Goal: Transaction & Acquisition: Obtain resource

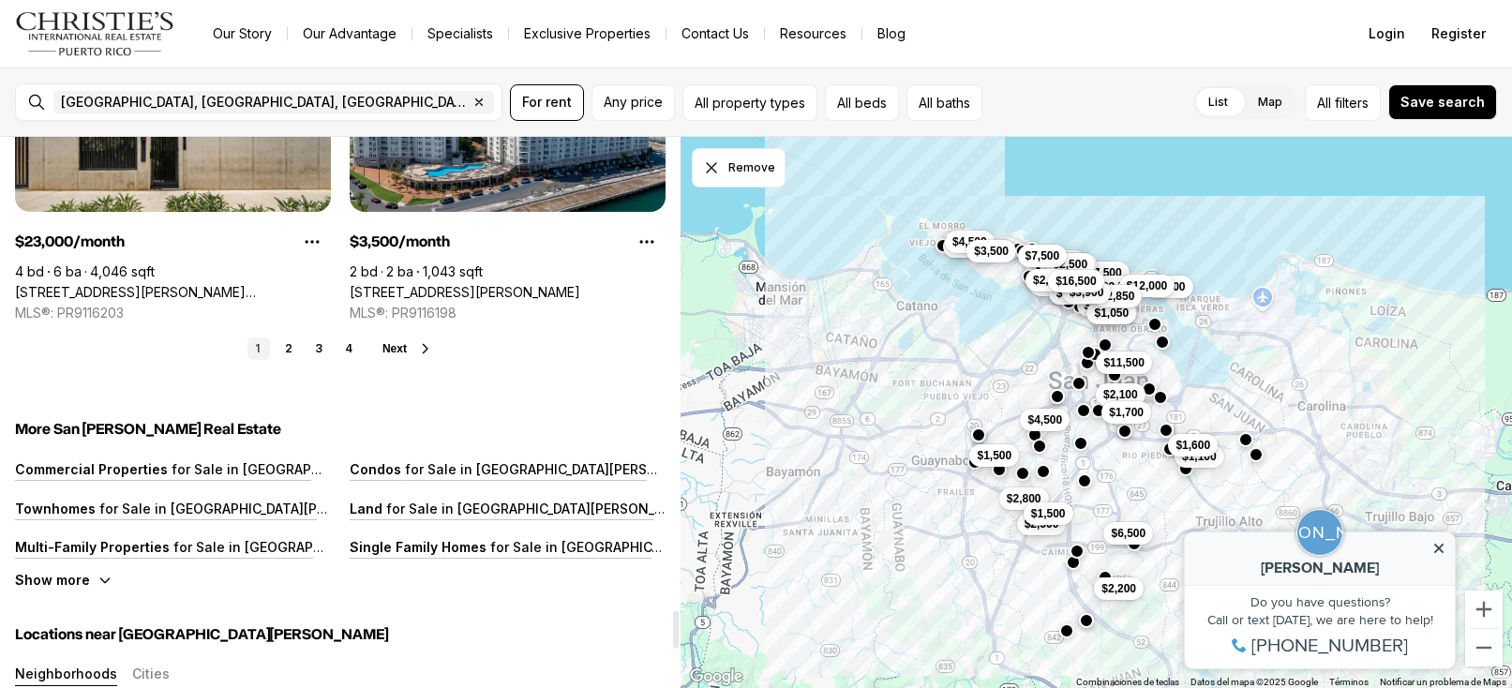
scroll to position [7024, 0]
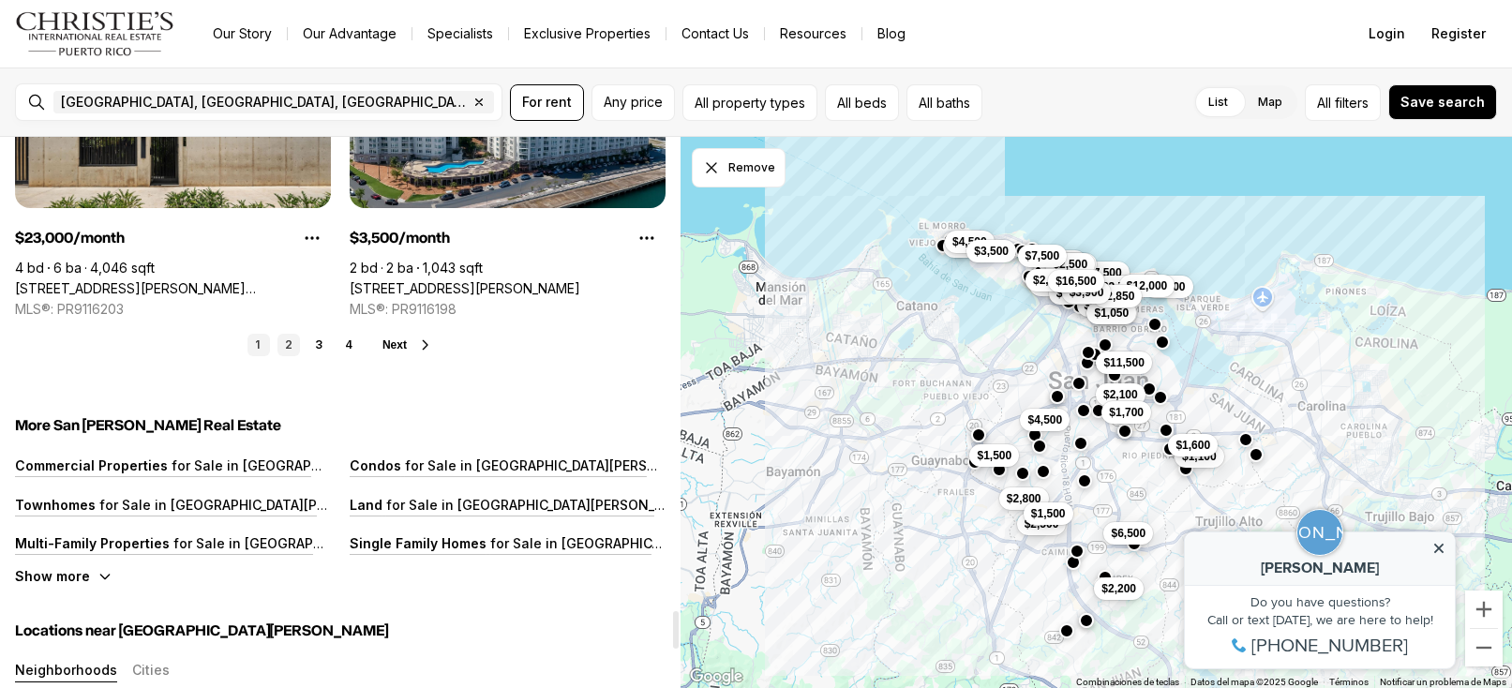
click at [291, 340] on link "2" at bounding box center [288, 345] width 22 height 22
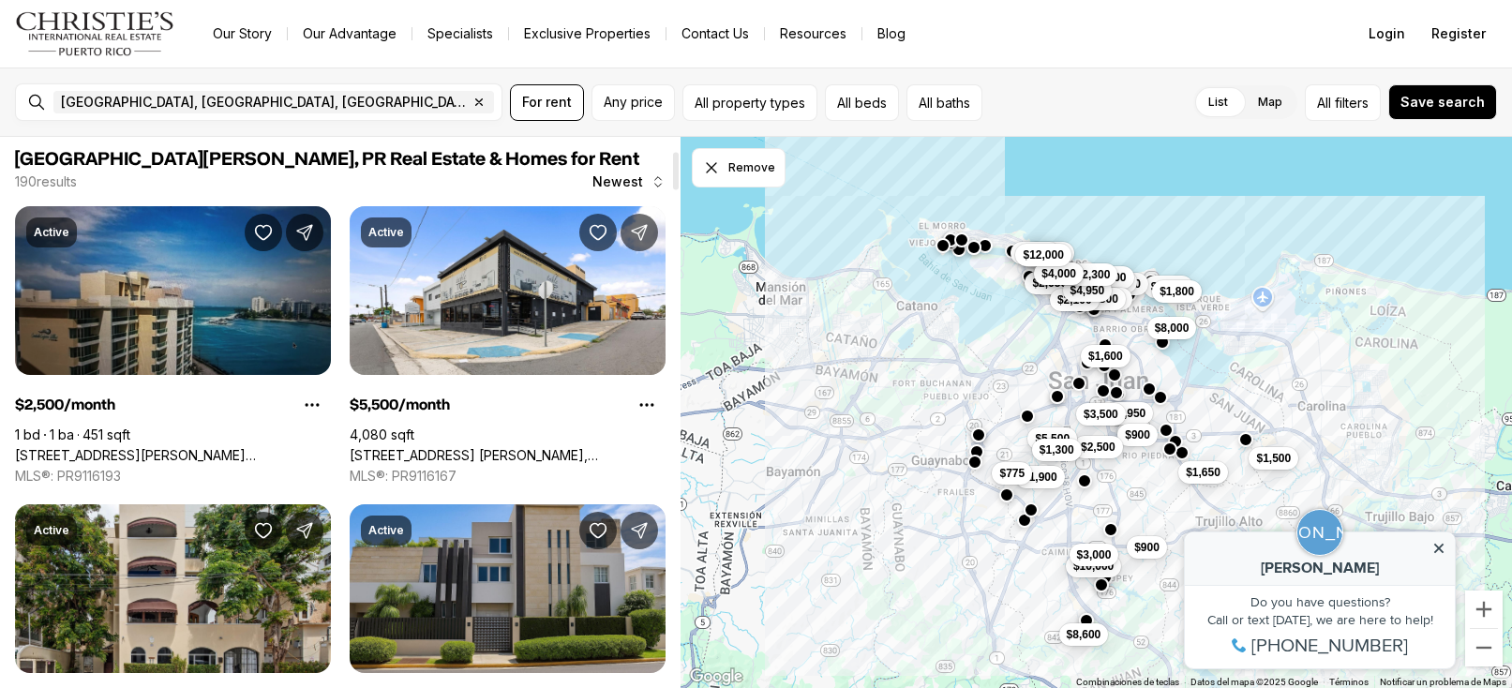
scroll to position [0, 0]
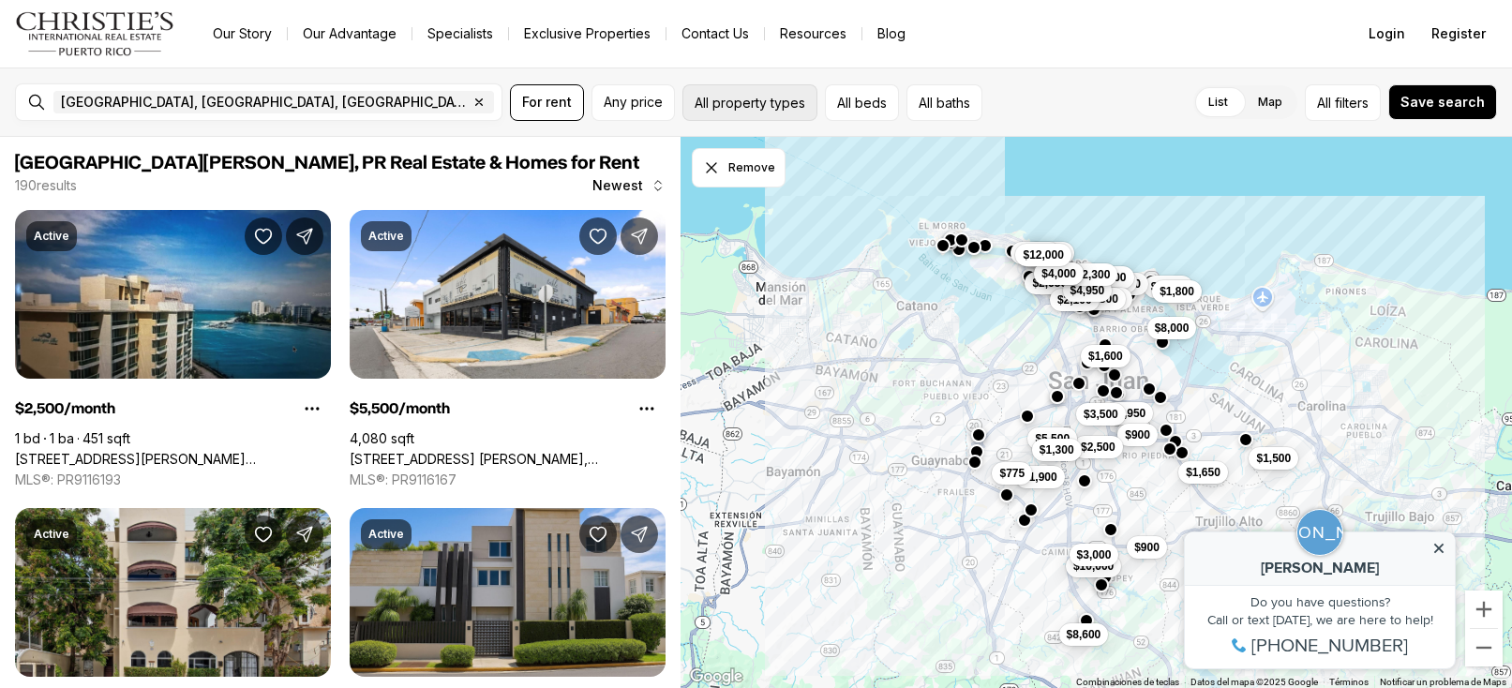
click at [767, 112] on button "All property types" at bounding box center [749, 102] width 135 height 37
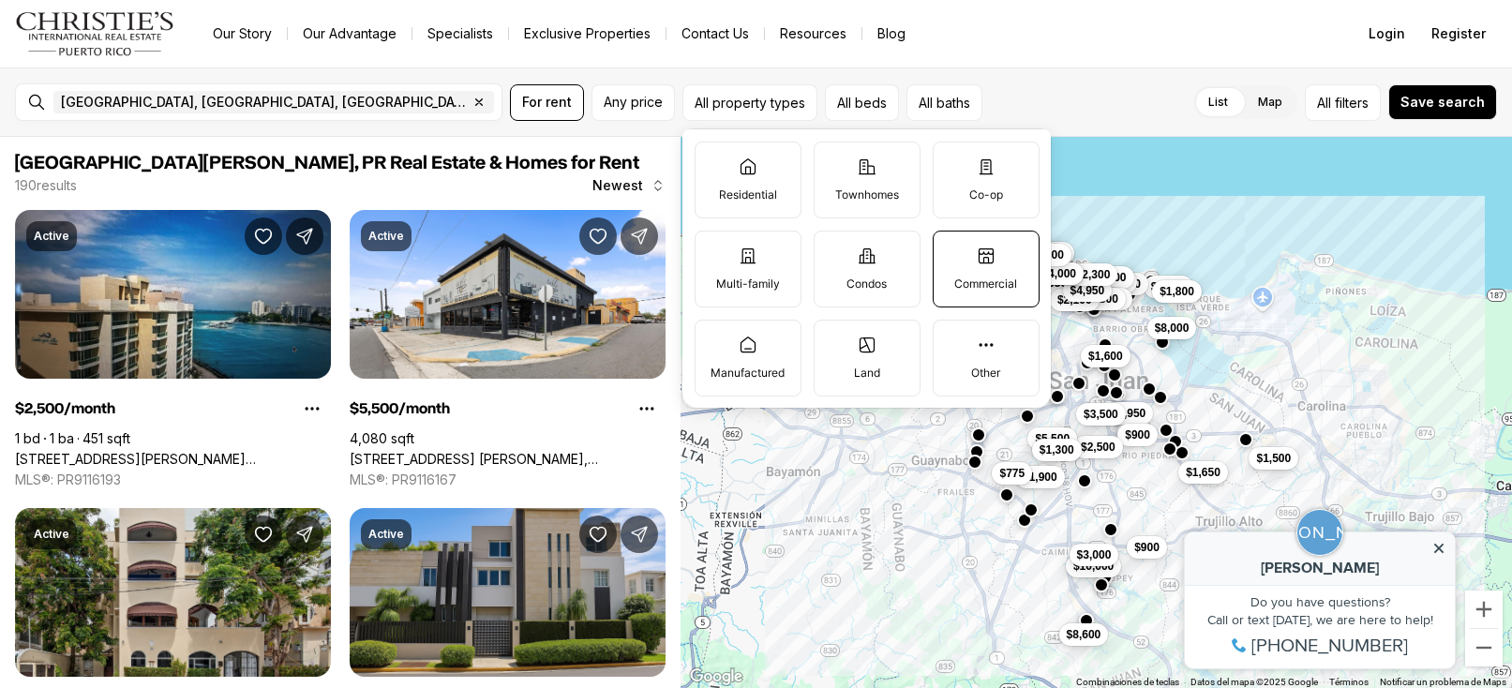
click at [998, 265] on label "Commercial" at bounding box center [985, 269] width 107 height 77
click at [952, 250] on button "Commercial" at bounding box center [942, 240] width 19 height 19
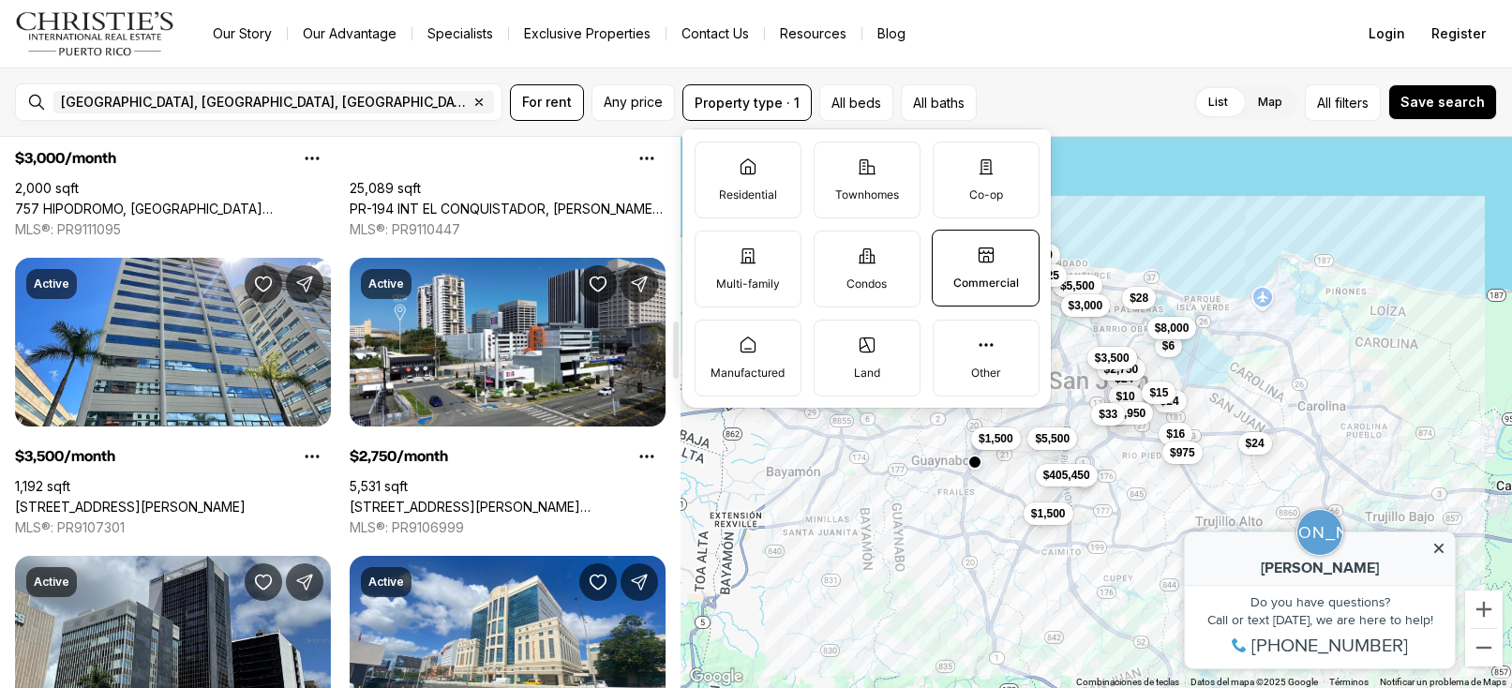
scroll to position [1771, 0]
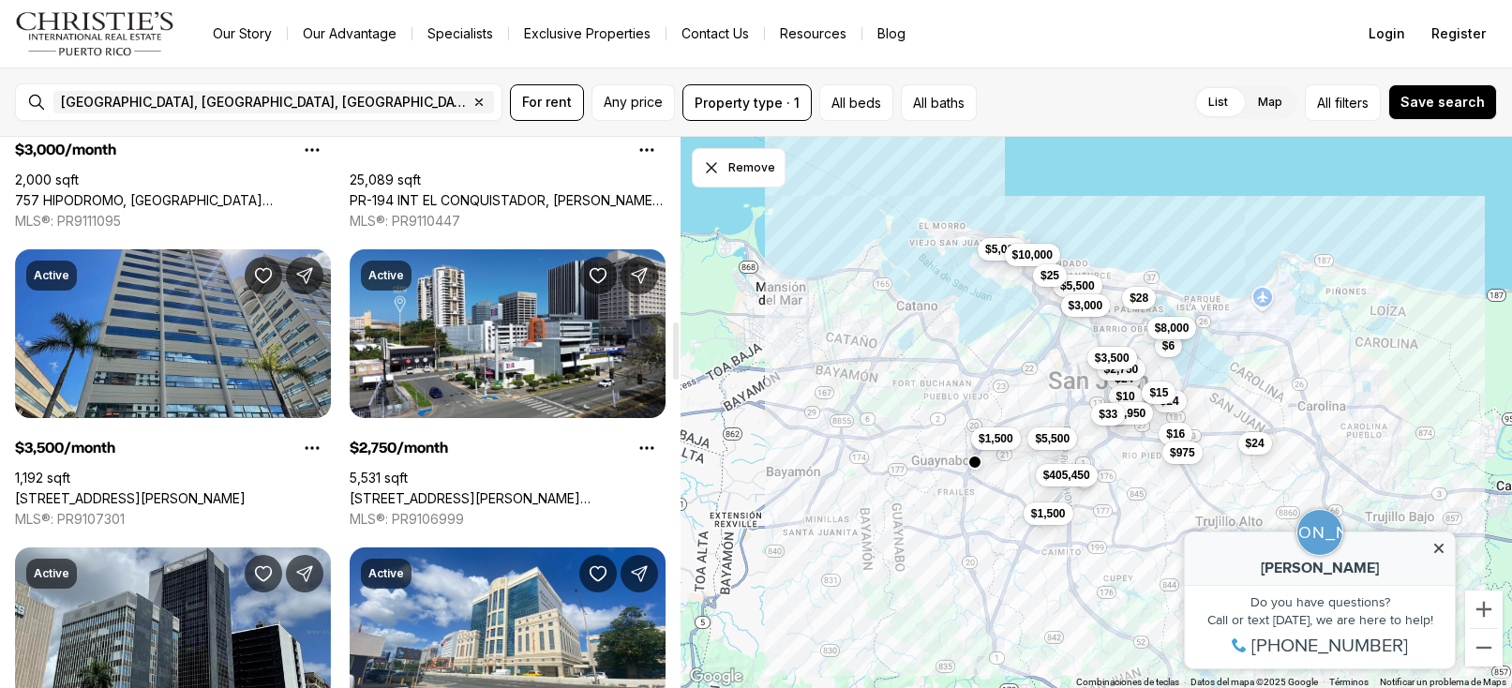
click at [147, 490] on link "[STREET_ADDRESS][PERSON_NAME]" at bounding box center [130, 498] width 231 height 17
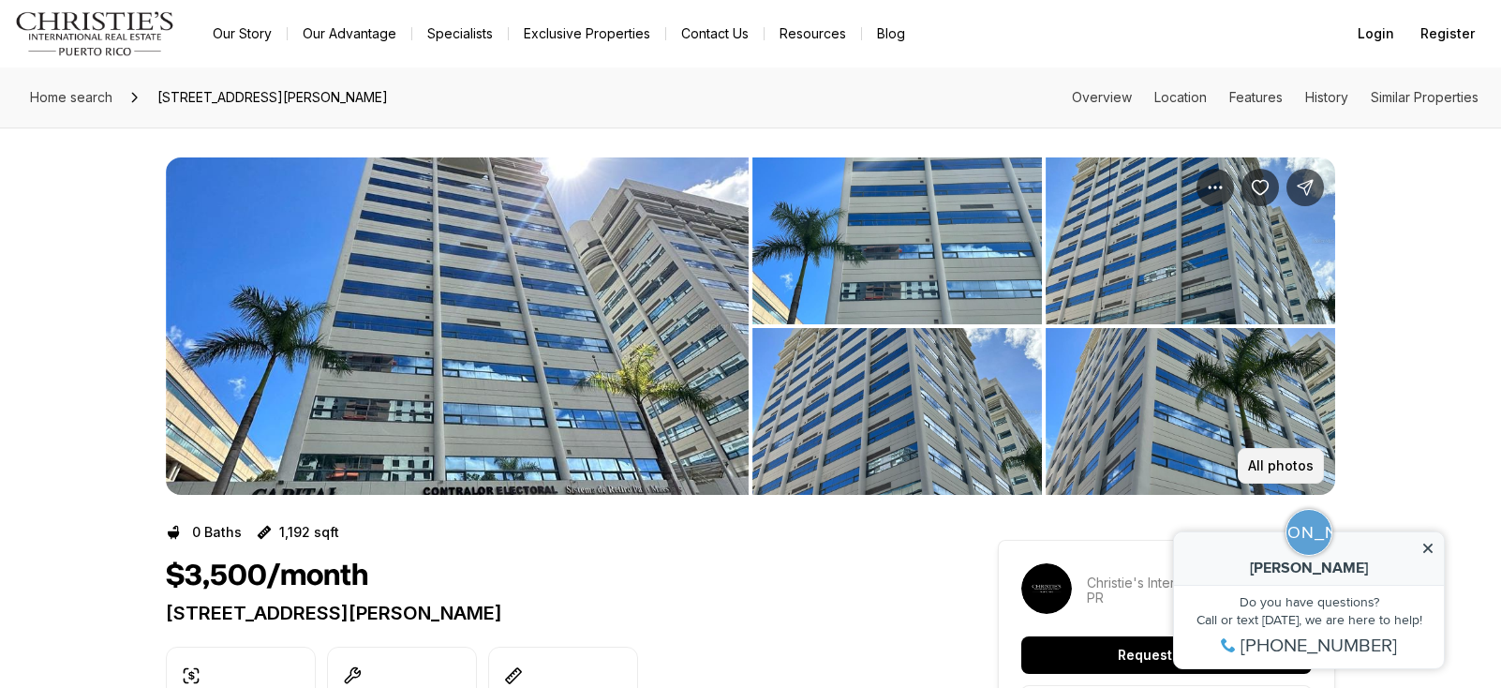
click at [1303, 471] on p "All photos" at bounding box center [1281, 465] width 66 height 15
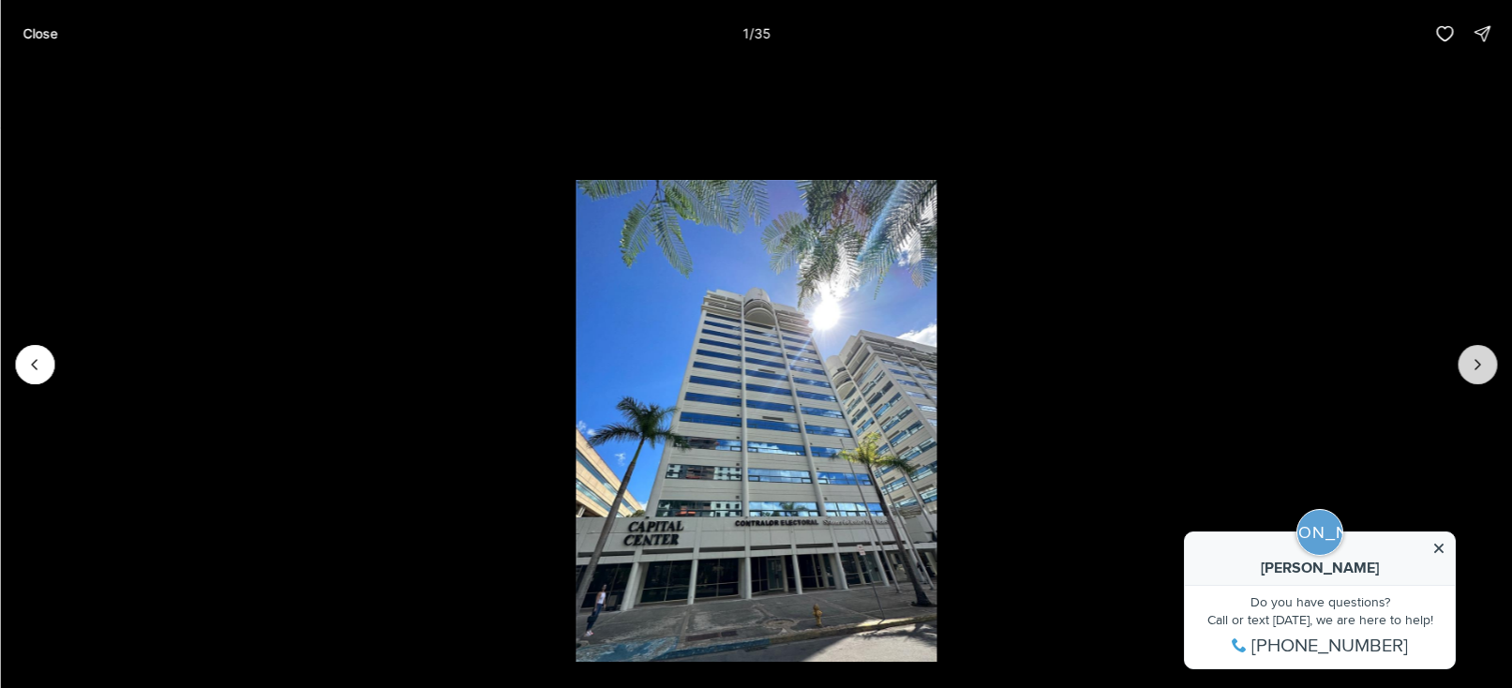
click at [1489, 368] on button "Next slide" at bounding box center [1476, 364] width 39 height 39
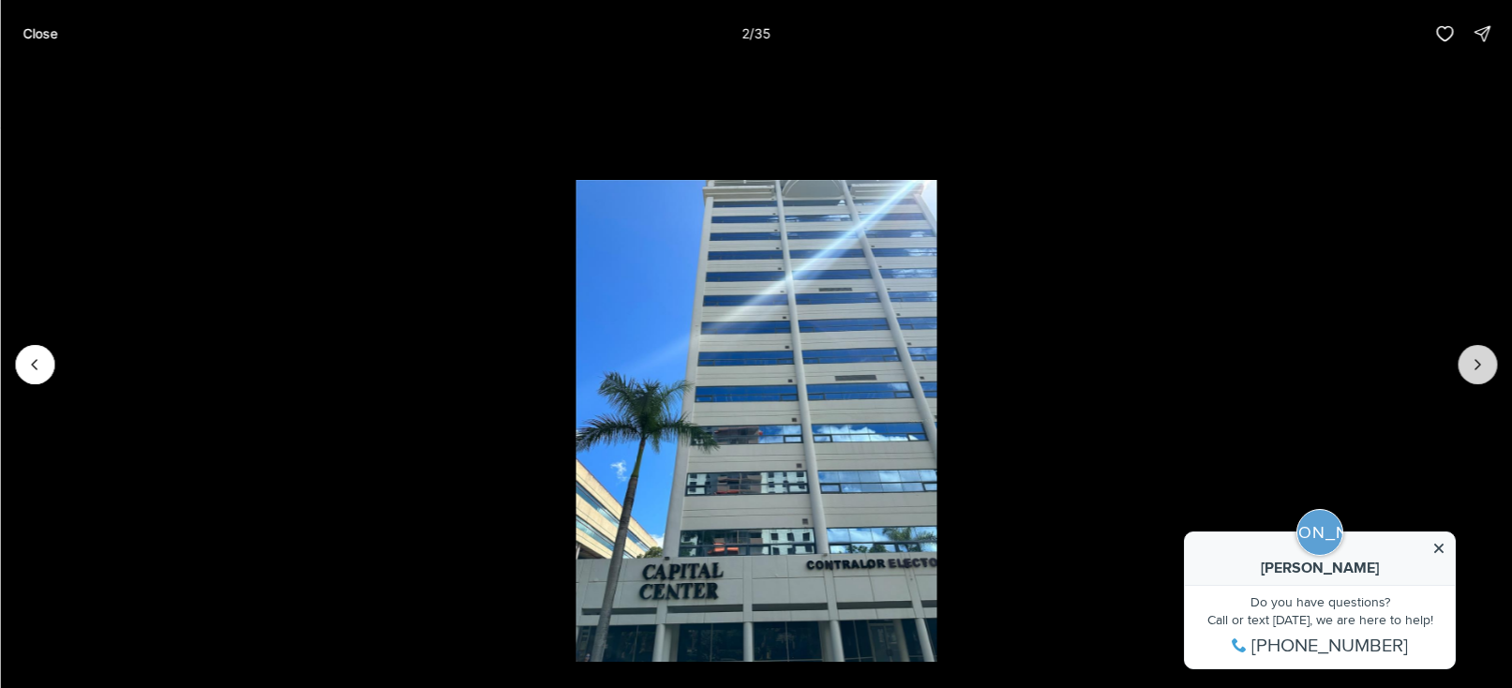
click at [1489, 368] on button "Next slide" at bounding box center [1476, 364] width 39 height 39
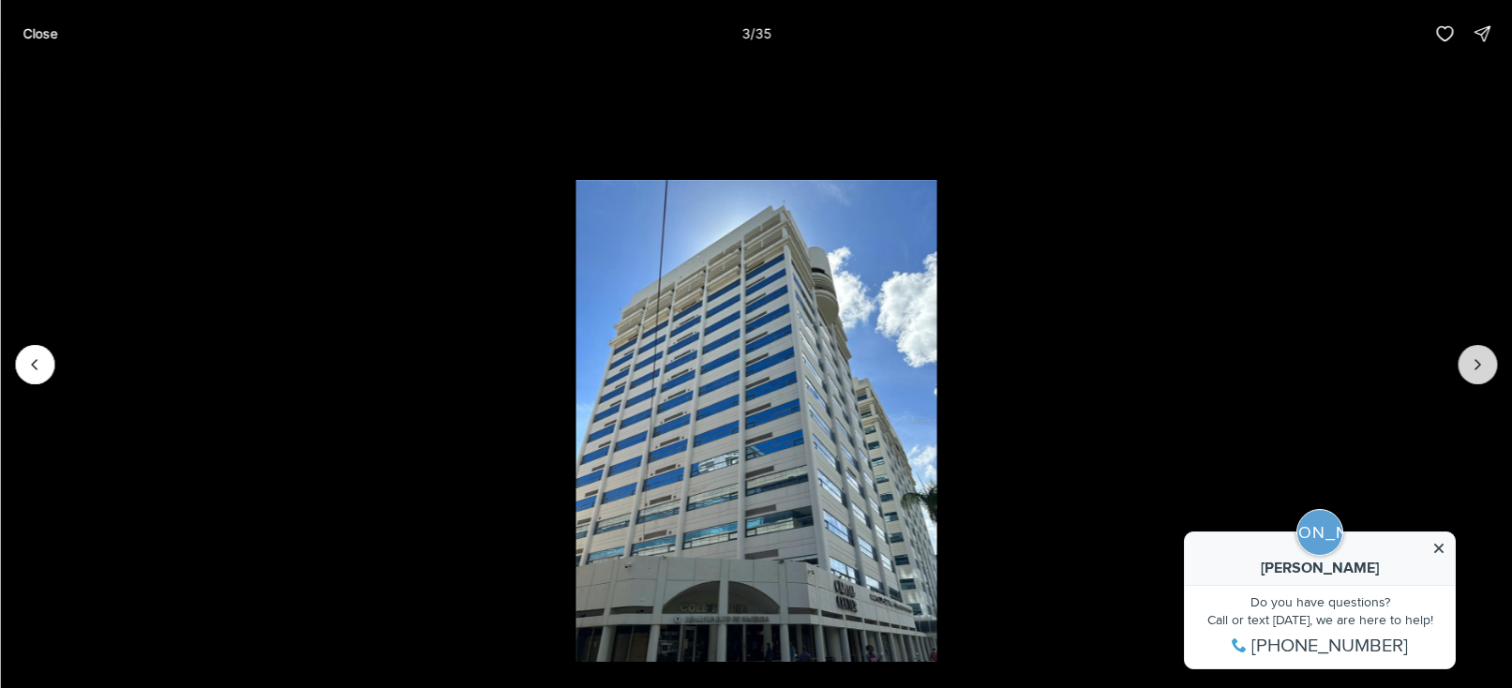
click at [1489, 368] on button "Next slide" at bounding box center [1476, 364] width 39 height 39
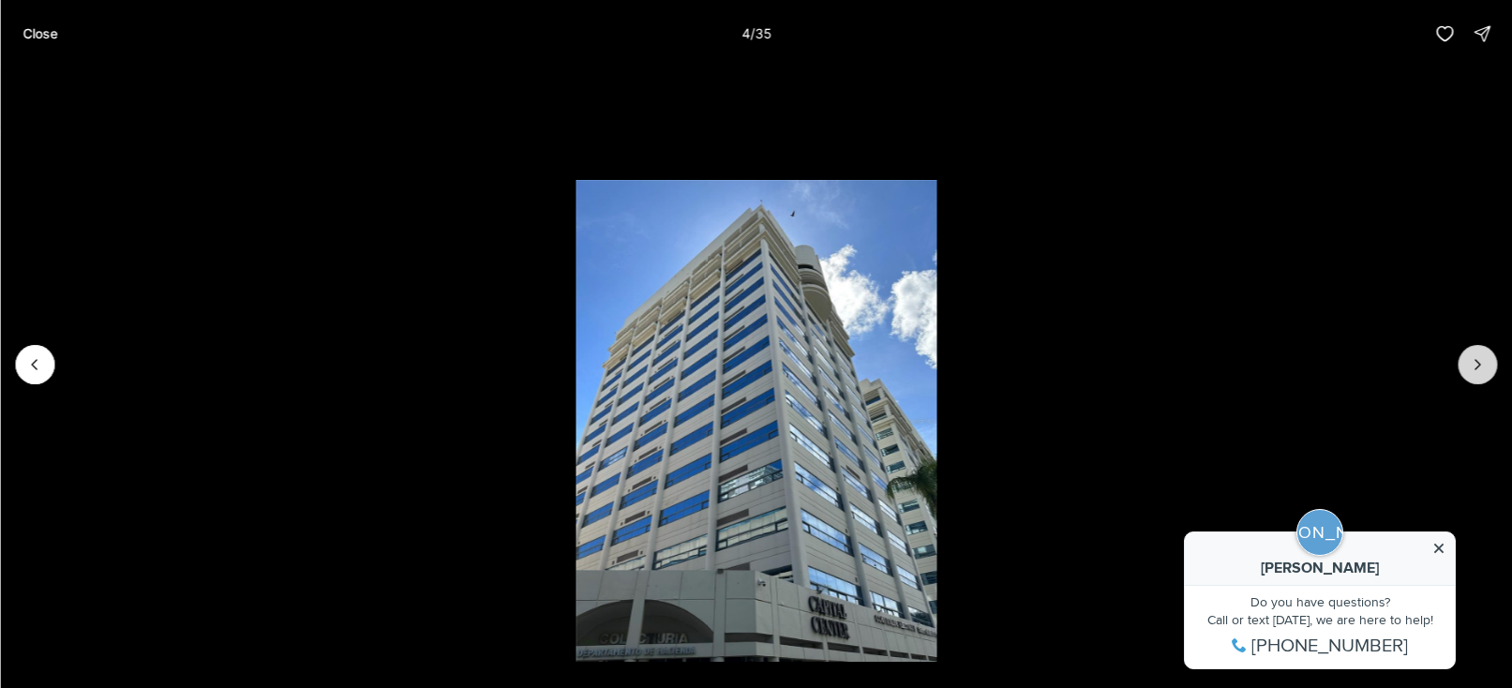
click at [1489, 368] on button "Next slide" at bounding box center [1476, 364] width 39 height 39
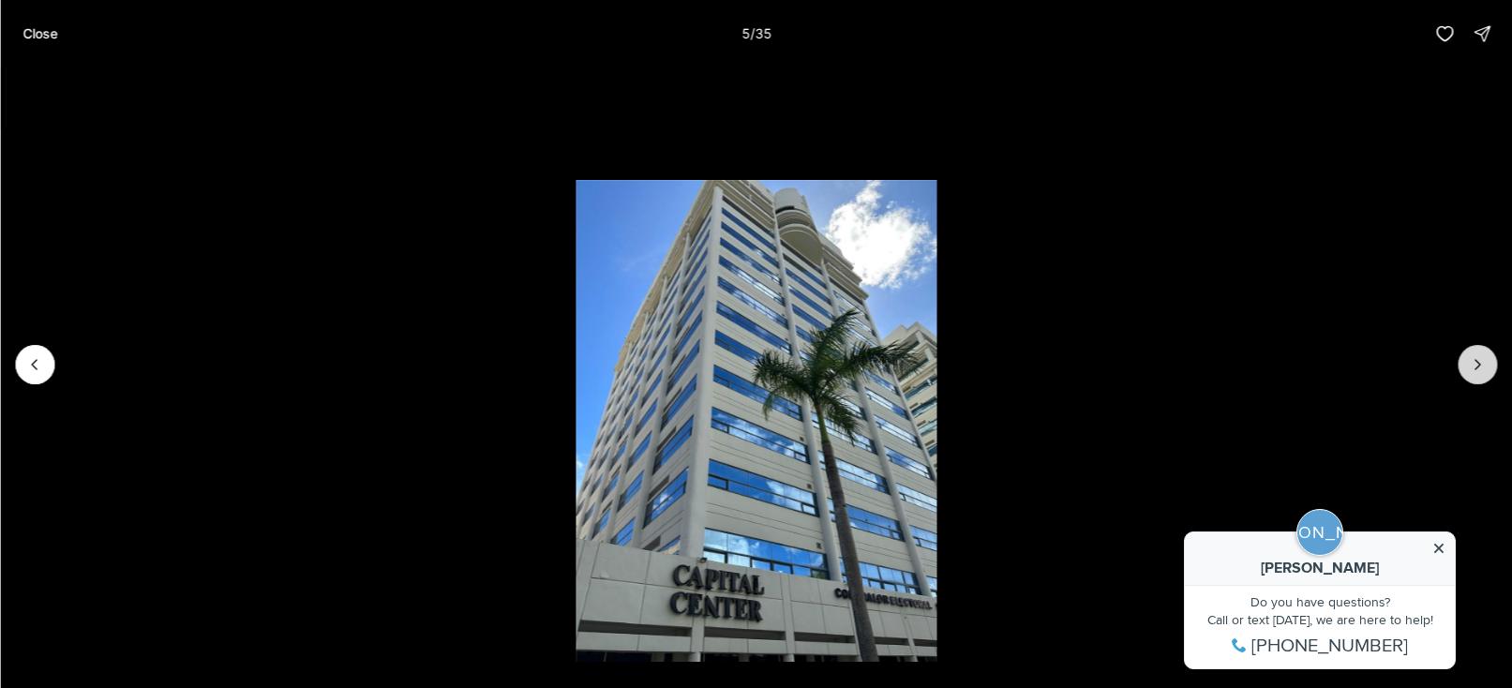
click at [1489, 368] on button "Next slide" at bounding box center [1476, 364] width 39 height 39
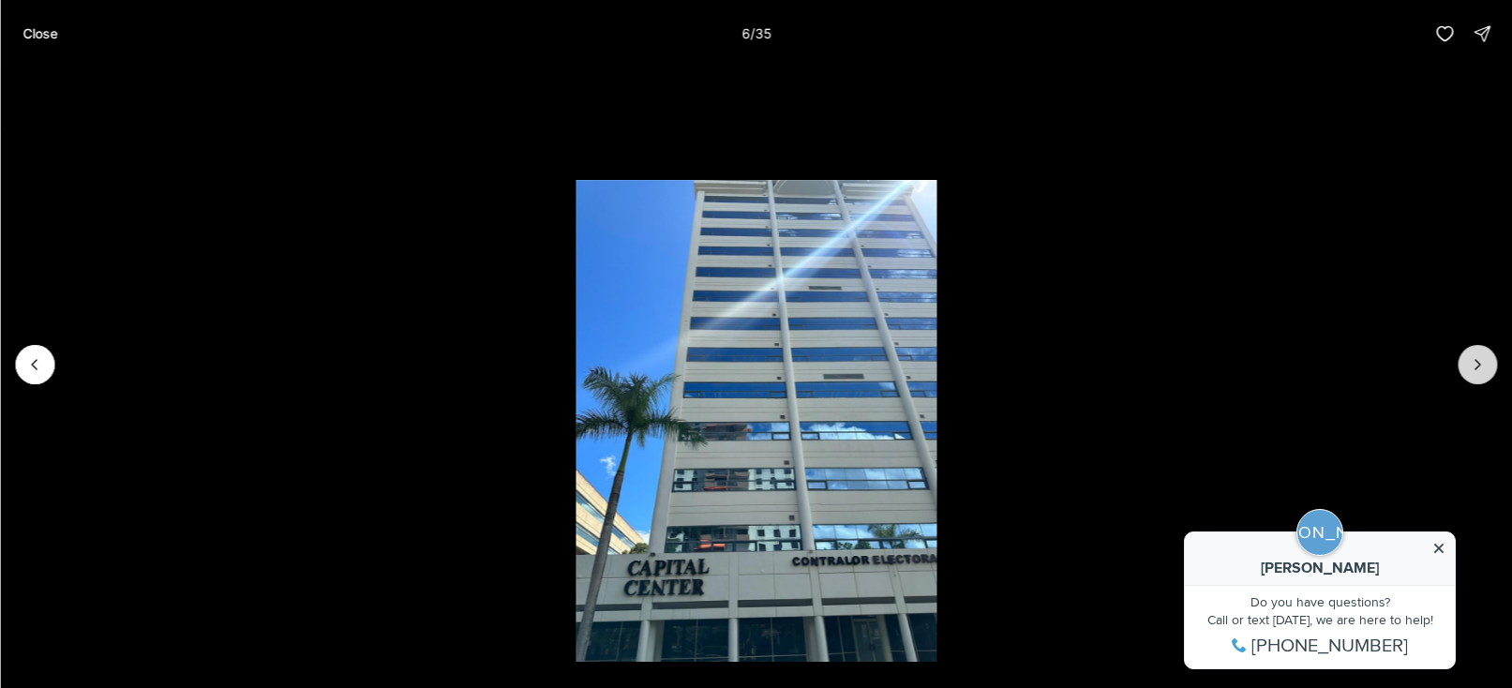
click at [1489, 368] on button "Next slide" at bounding box center [1476, 364] width 39 height 39
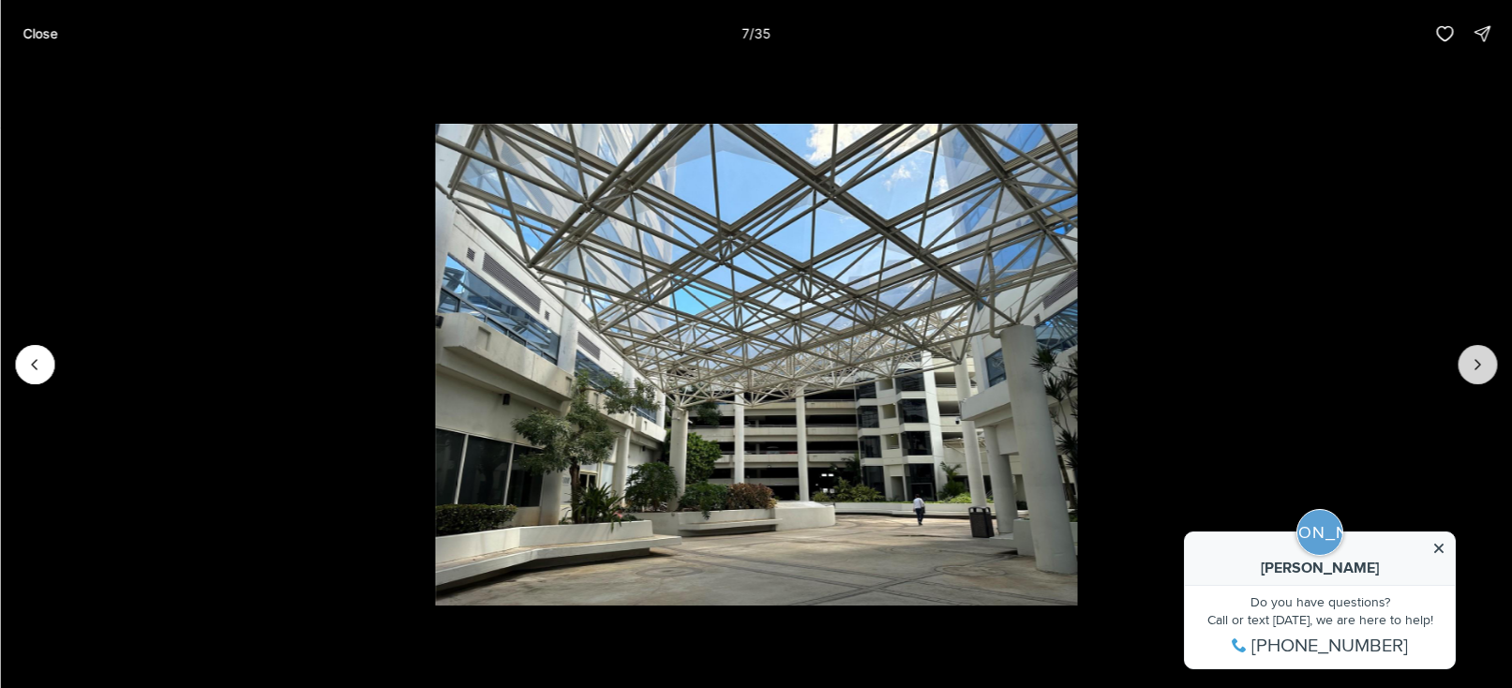
click at [1489, 368] on button "Next slide" at bounding box center [1476, 364] width 39 height 39
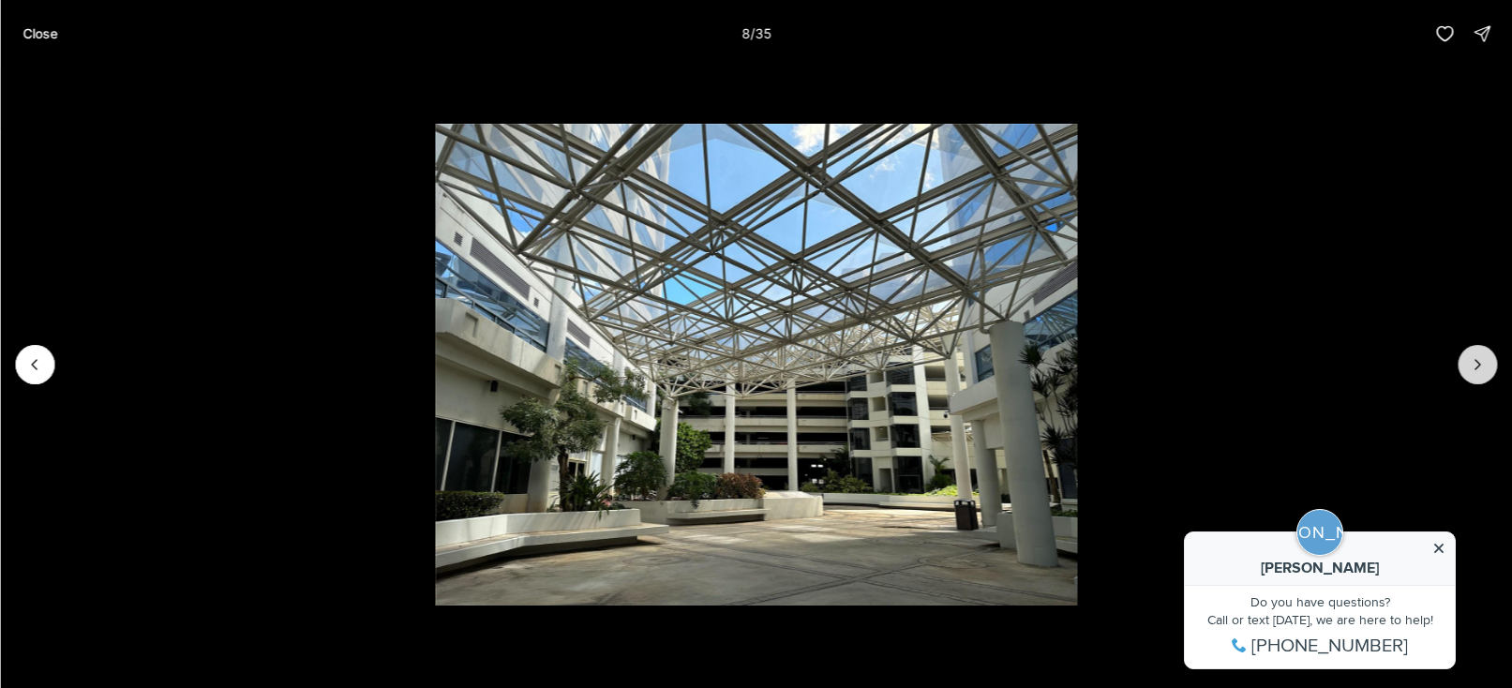
click at [1489, 368] on button "Next slide" at bounding box center [1476, 364] width 39 height 39
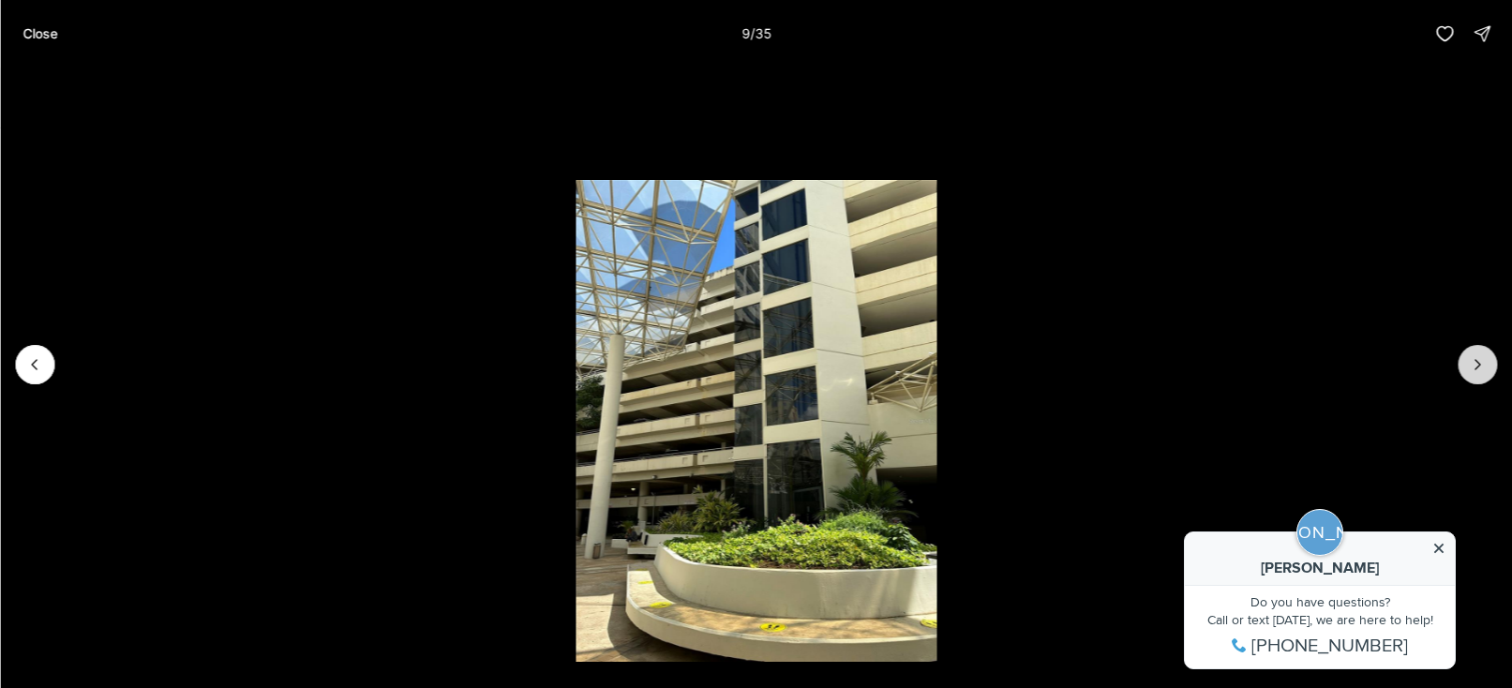
click at [1489, 368] on button "Next slide" at bounding box center [1476, 364] width 39 height 39
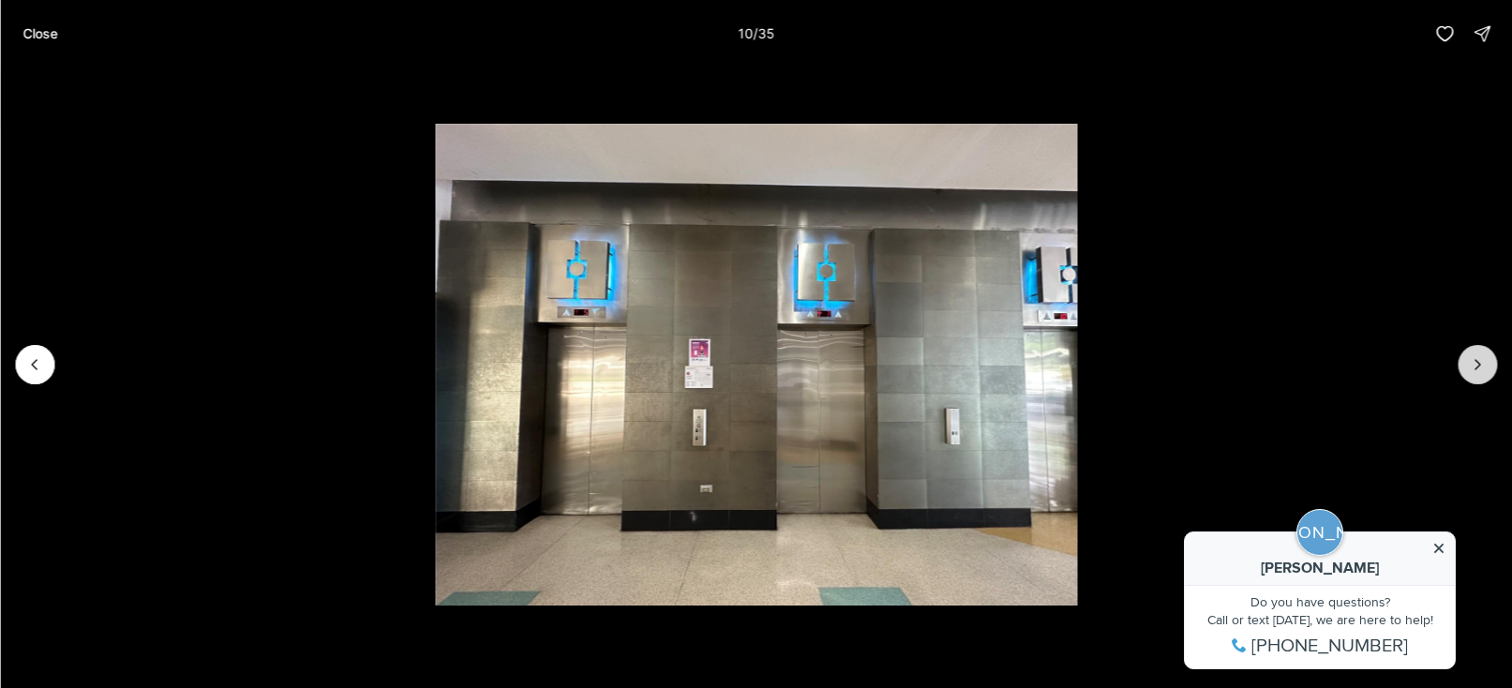
click at [1489, 368] on button "Next slide" at bounding box center [1476, 364] width 39 height 39
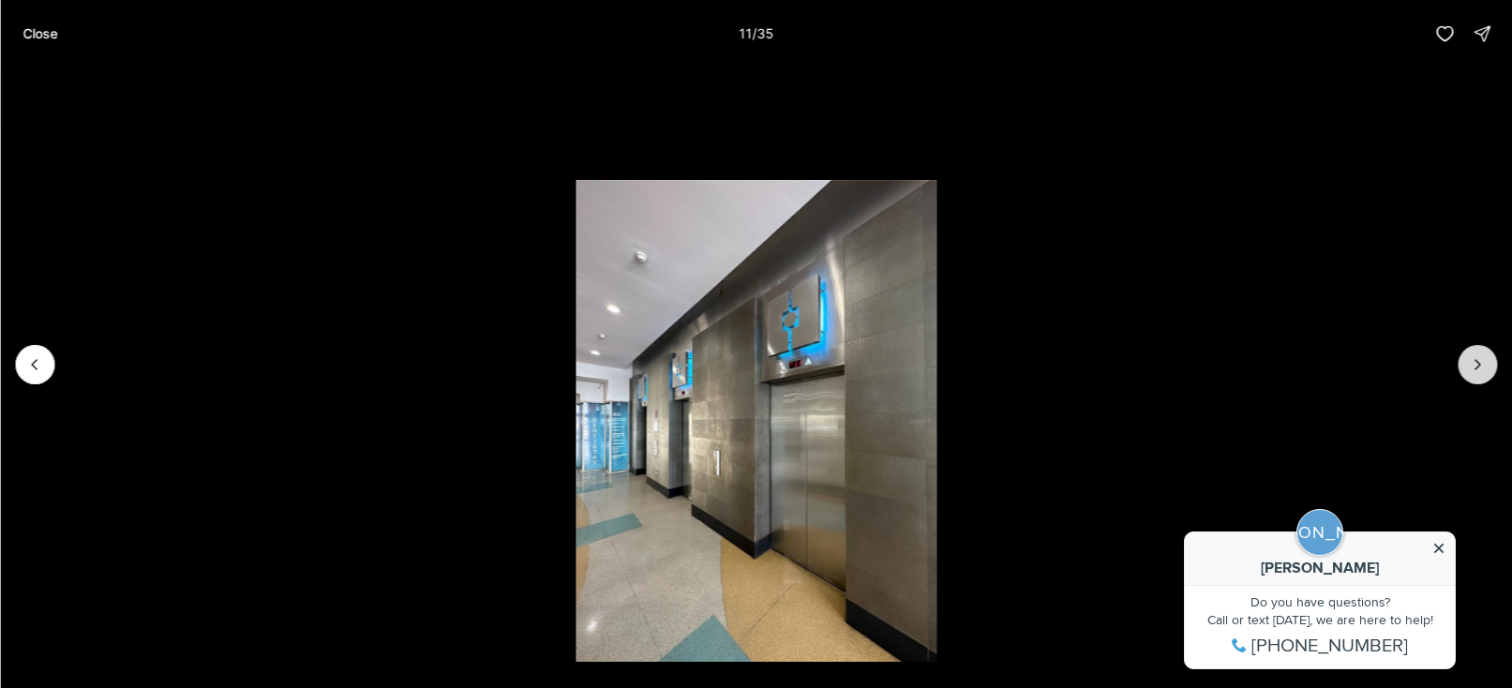
click at [1489, 368] on button "Next slide" at bounding box center [1476, 364] width 39 height 39
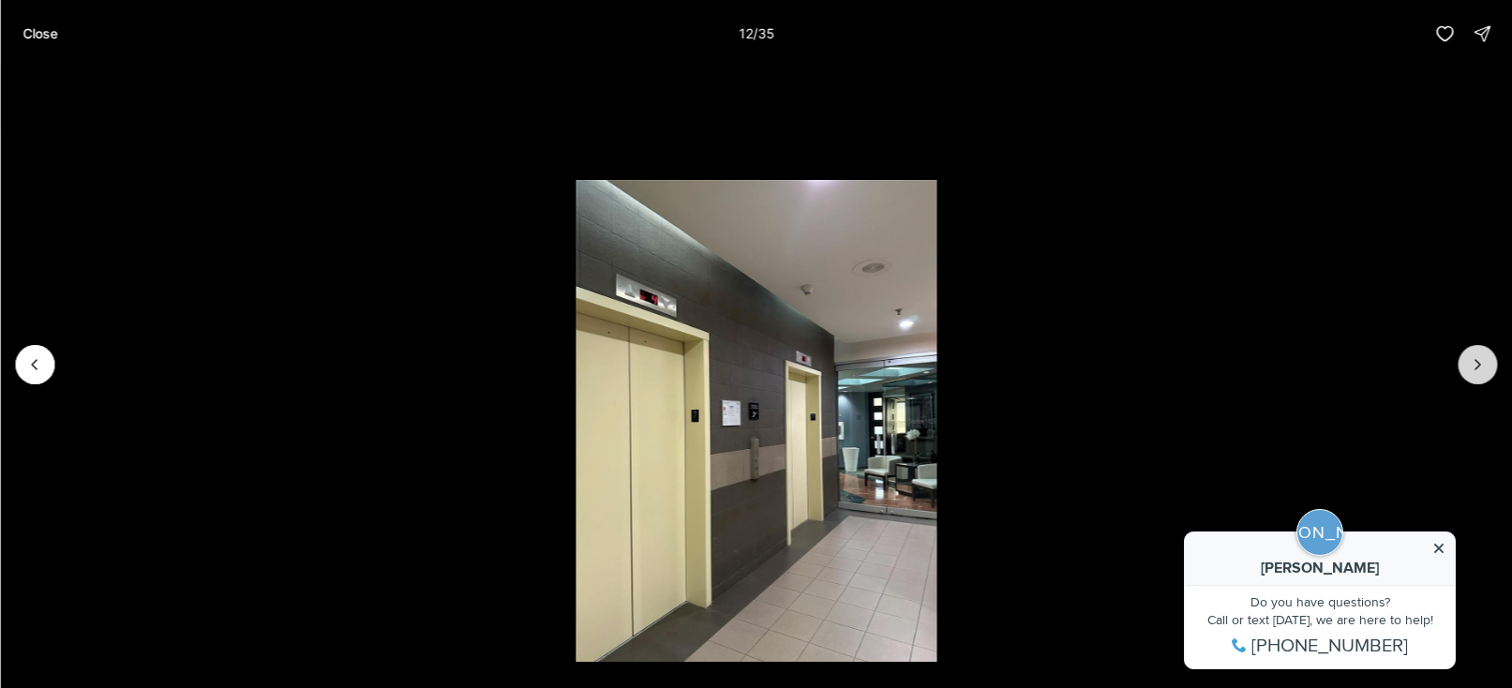
click at [1489, 368] on button "Next slide" at bounding box center [1476, 364] width 39 height 39
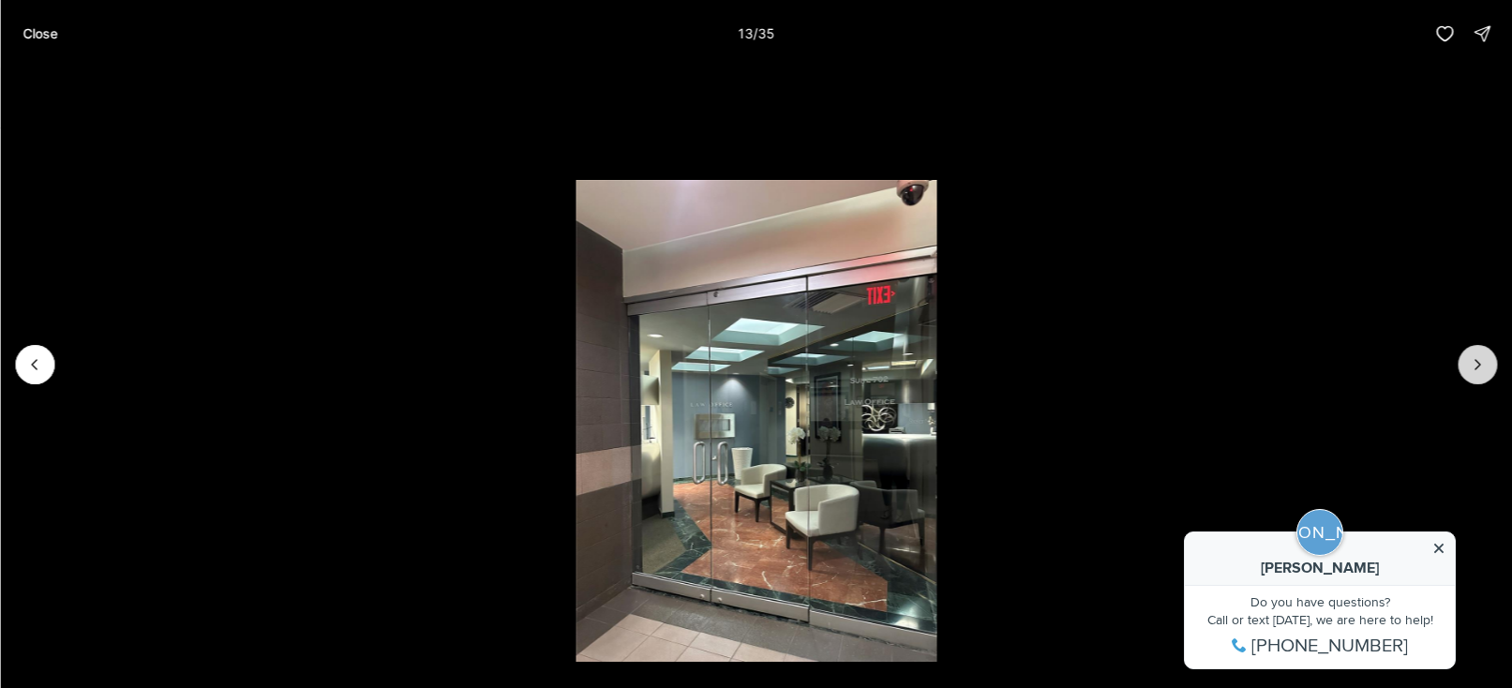
click at [1489, 368] on button "Next slide" at bounding box center [1476, 364] width 39 height 39
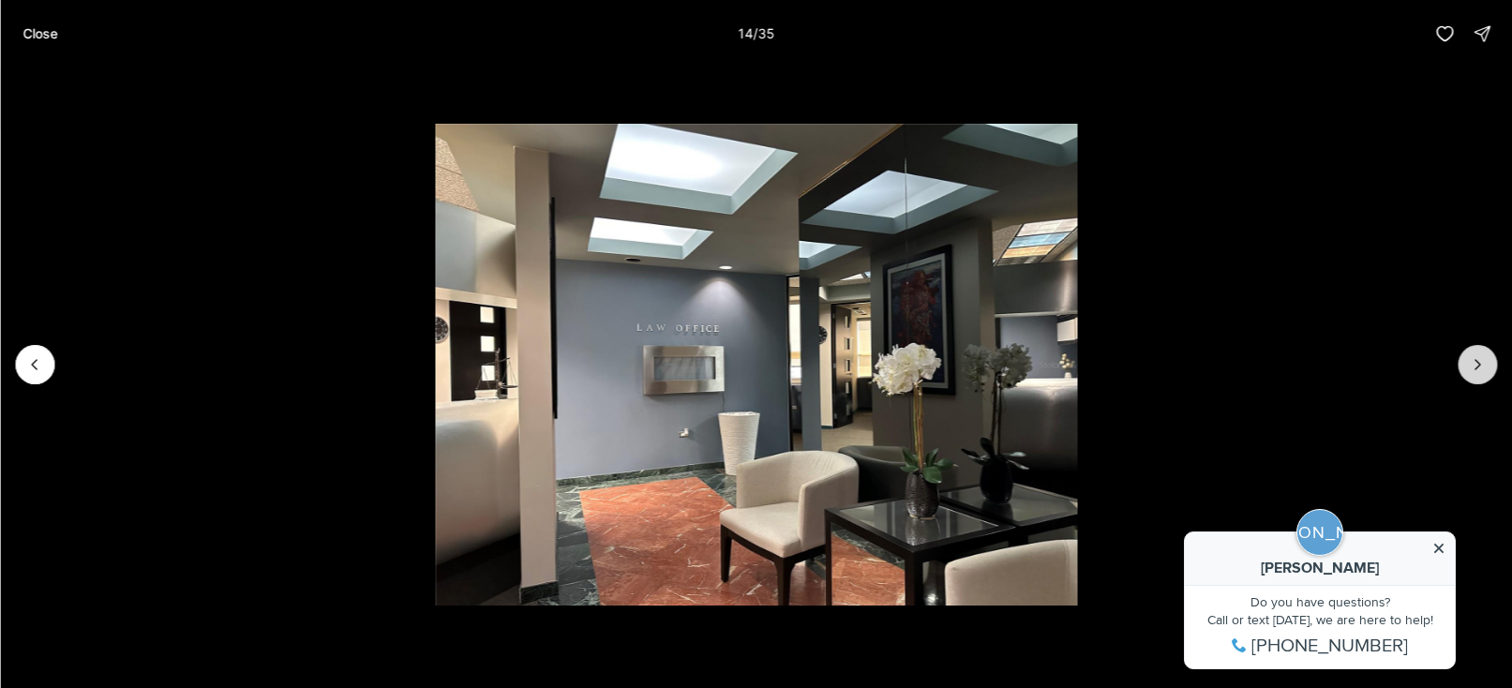
click at [1489, 368] on button "Next slide" at bounding box center [1476, 364] width 39 height 39
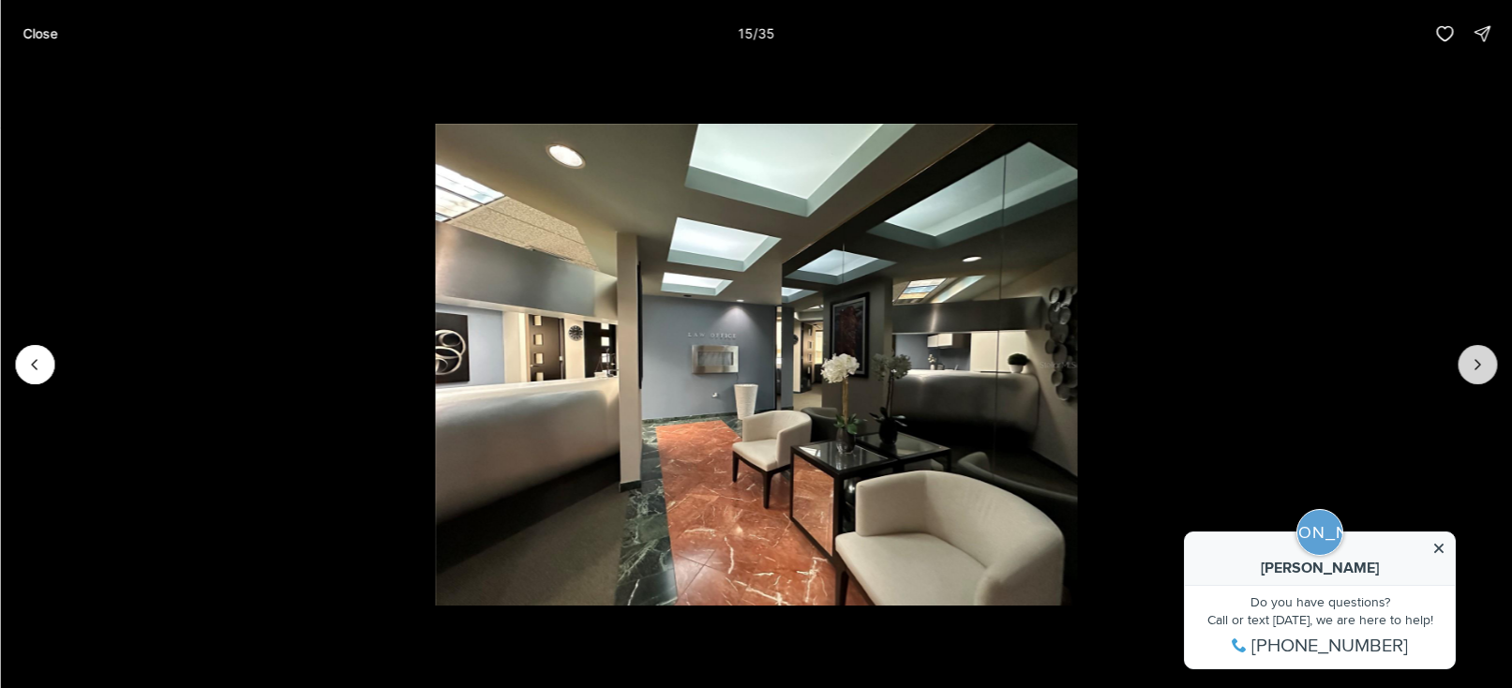
click at [1489, 368] on button "Next slide" at bounding box center [1476, 364] width 39 height 39
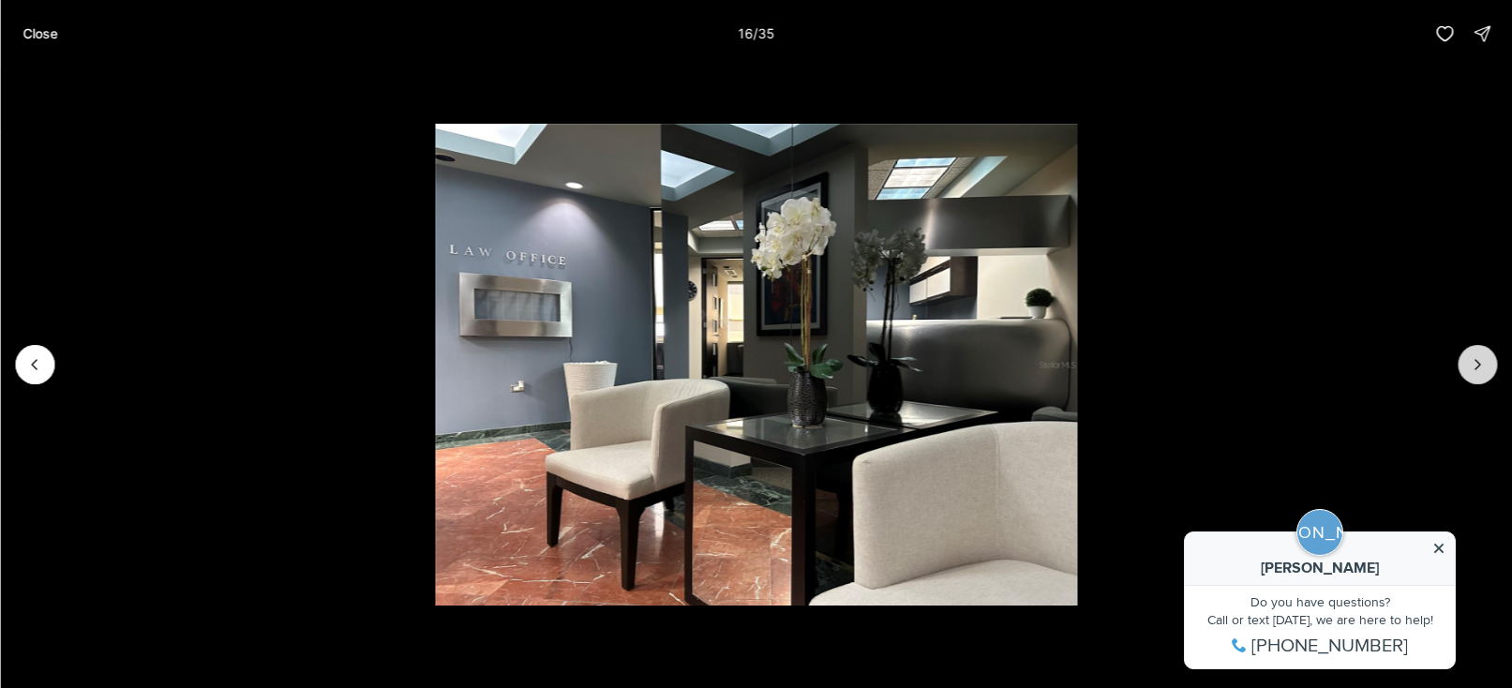
click at [1489, 368] on button "Next slide" at bounding box center [1476, 364] width 39 height 39
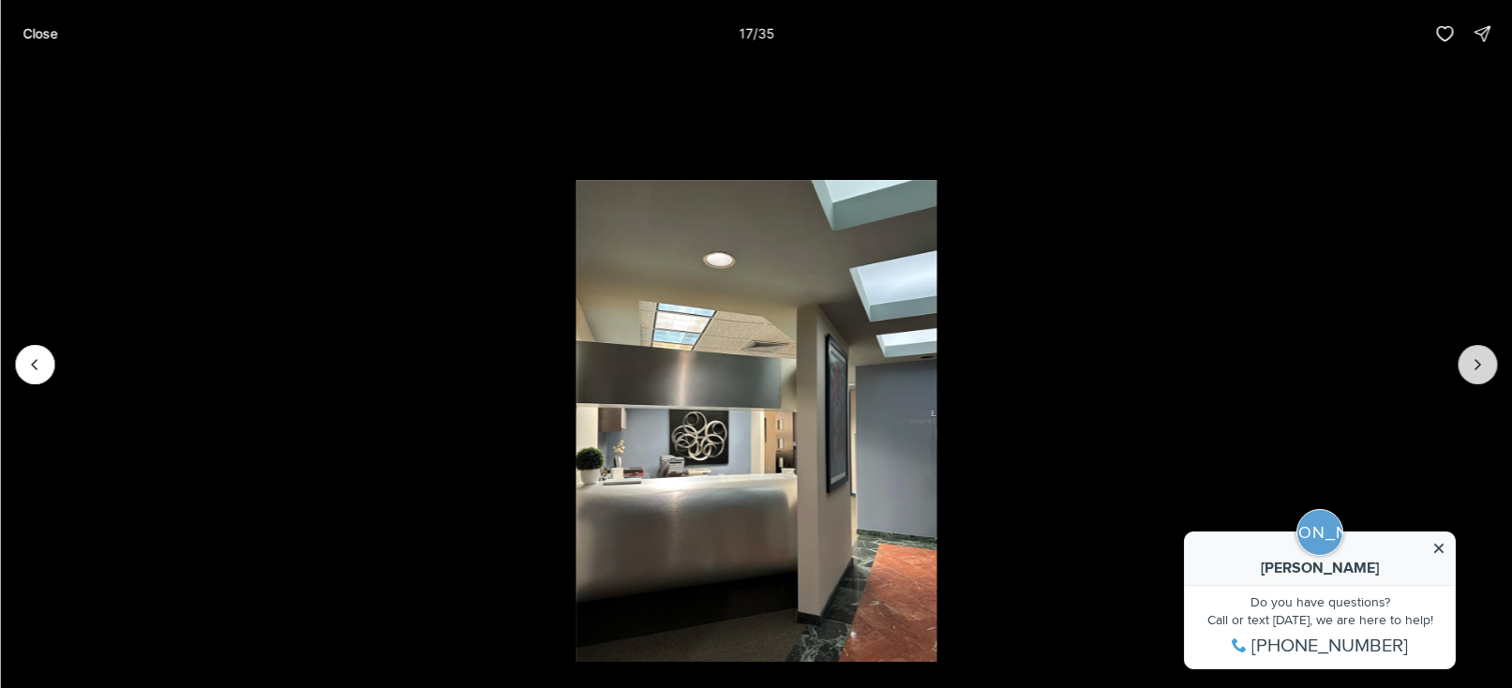
click at [1489, 368] on button "Next slide" at bounding box center [1476, 364] width 39 height 39
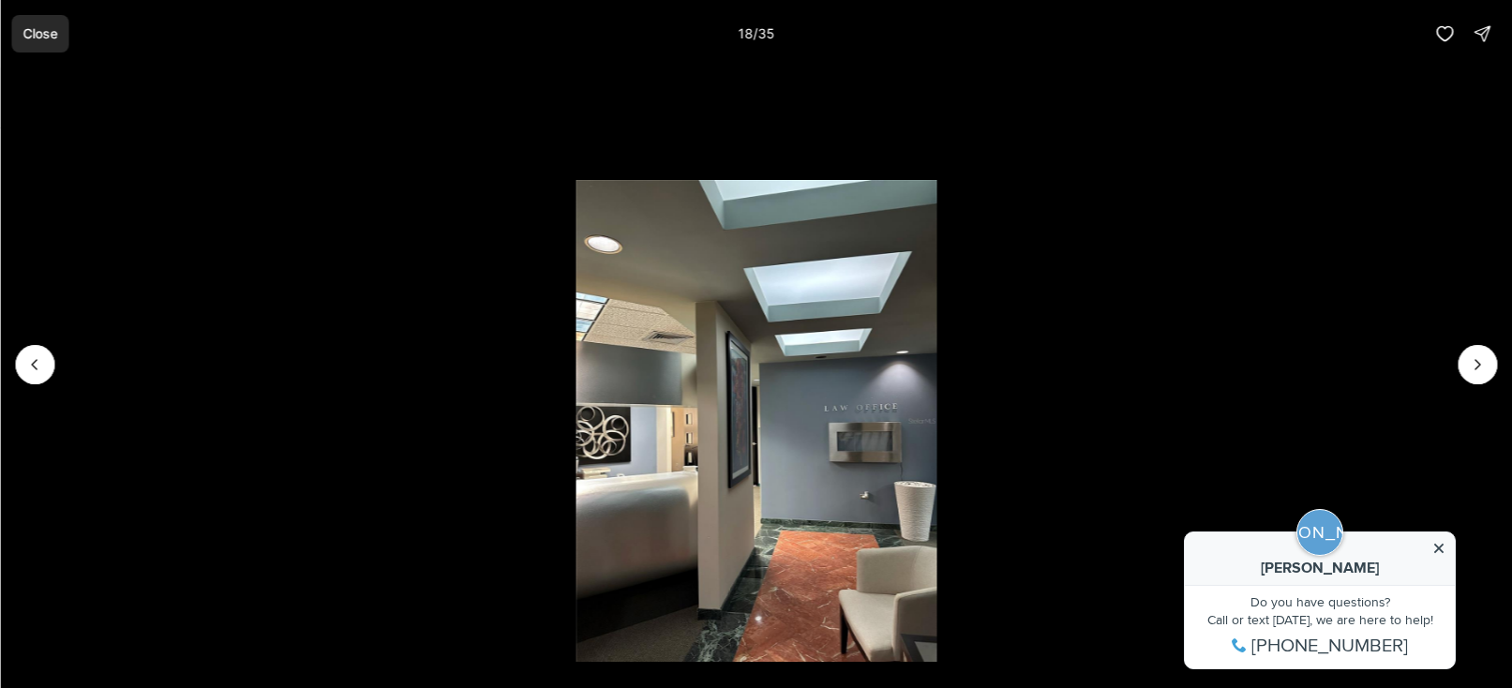
click at [51, 32] on p "Close" at bounding box center [39, 33] width 35 height 15
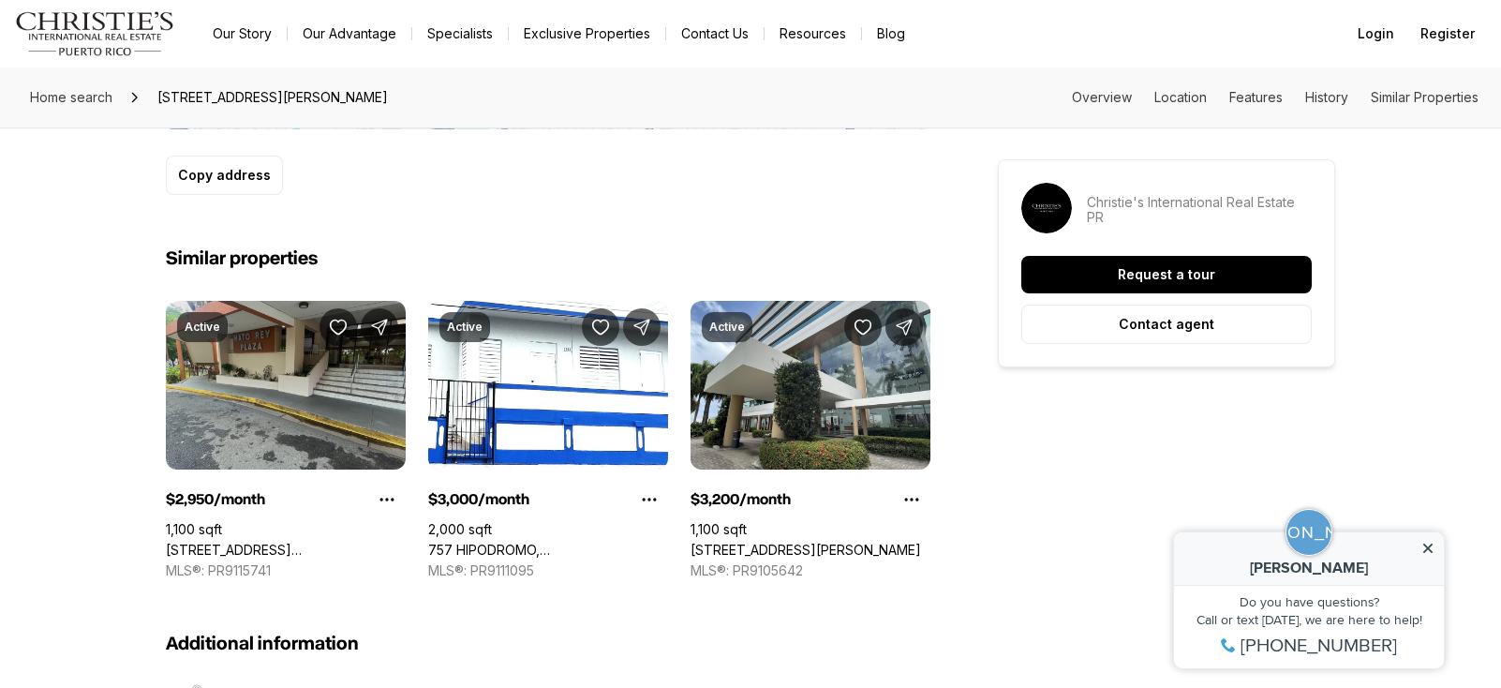
scroll to position [1611, 0]
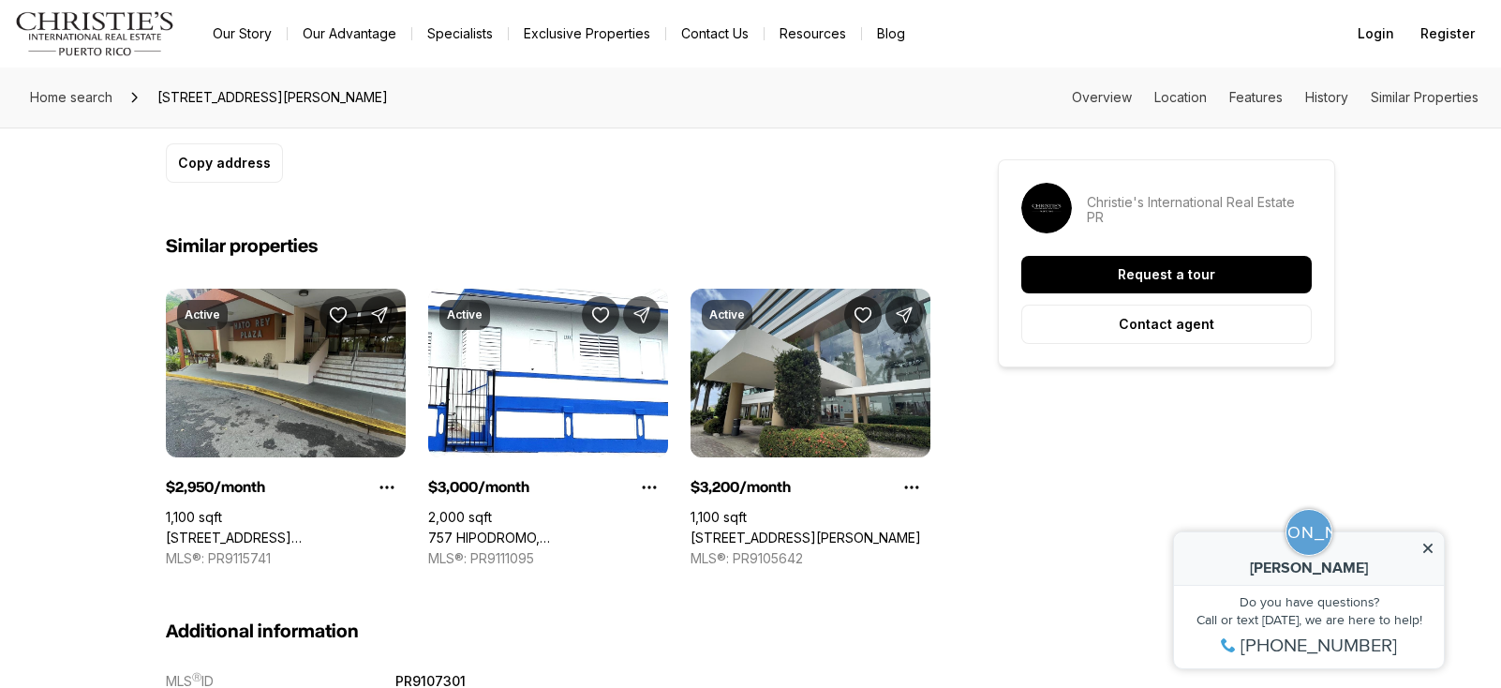
click at [300, 529] on link "200 JESUS T PINEIRO AVENUE, SAN JUAN PR, 00918" at bounding box center [286, 537] width 240 height 17
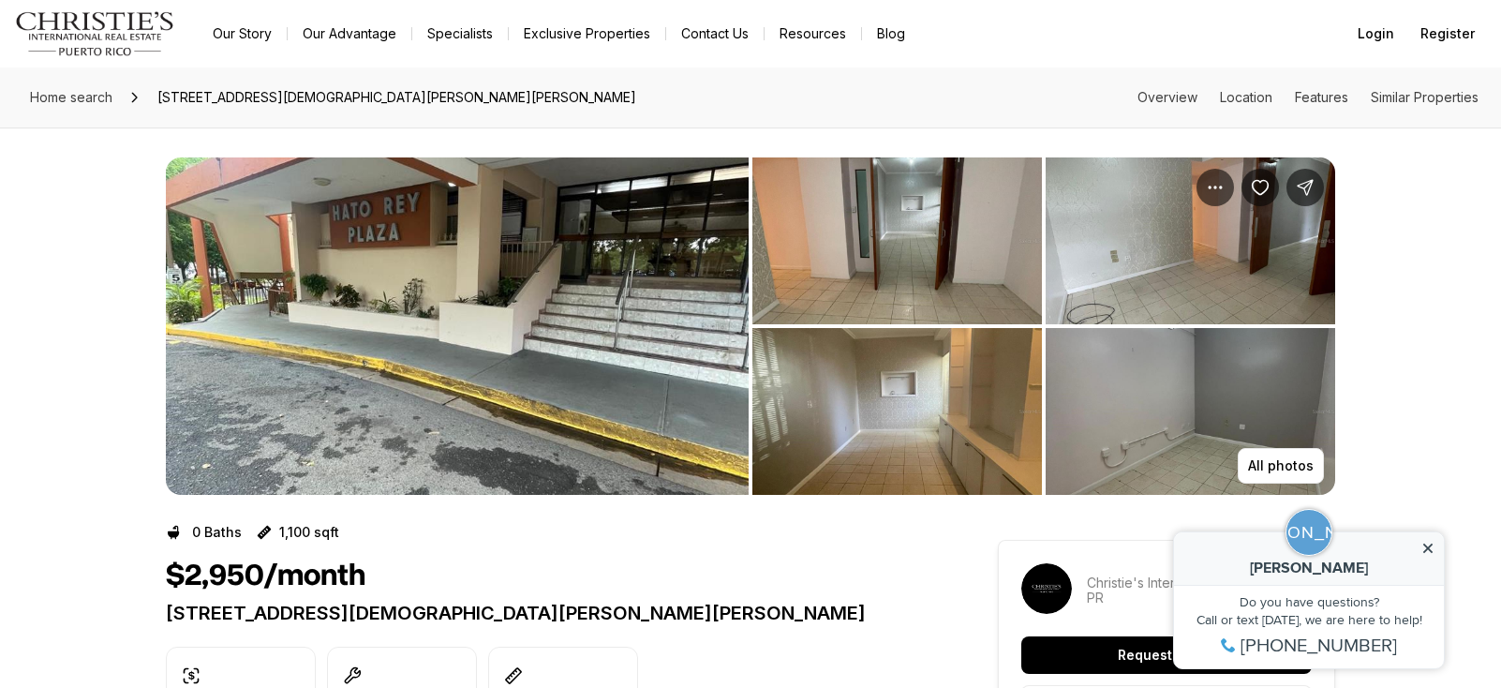
click at [79, 153] on div "All photos" at bounding box center [750, 310] width 1501 height 367
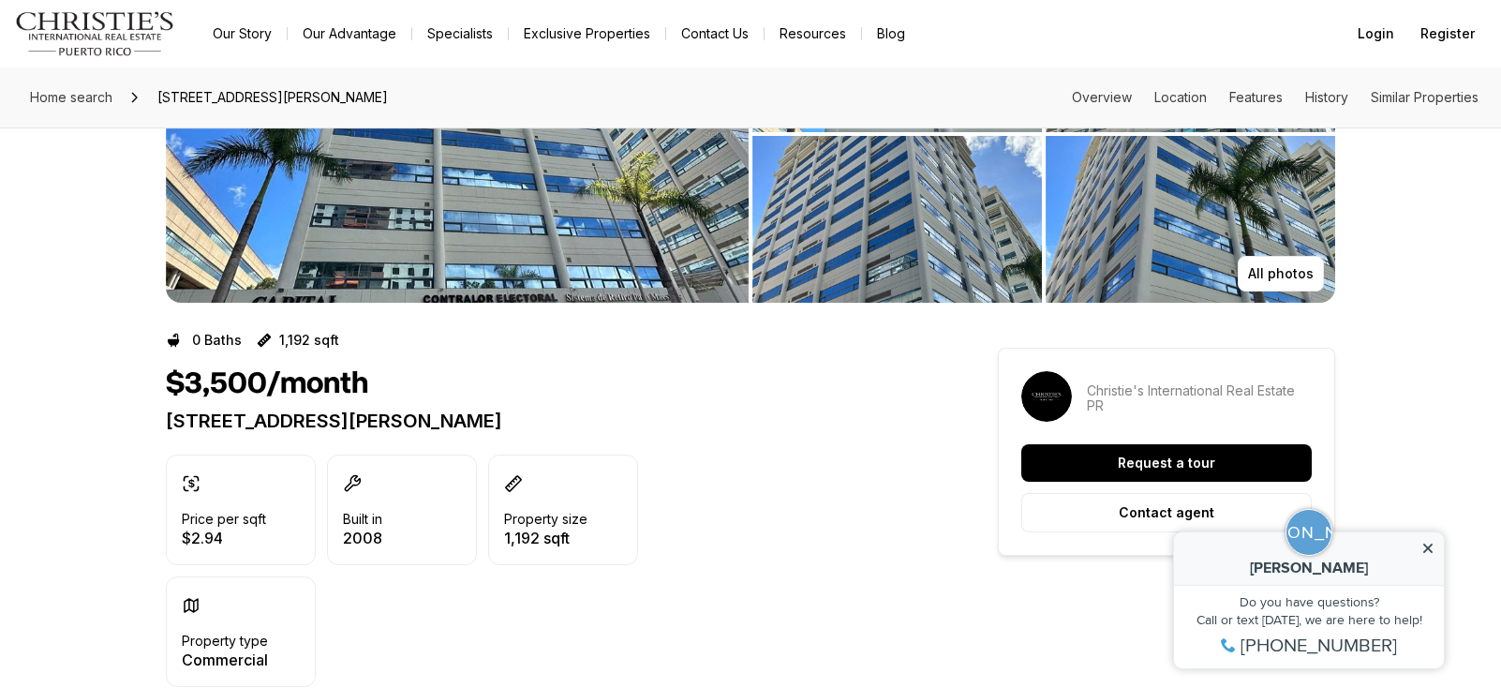
scroll to position [190, 0]
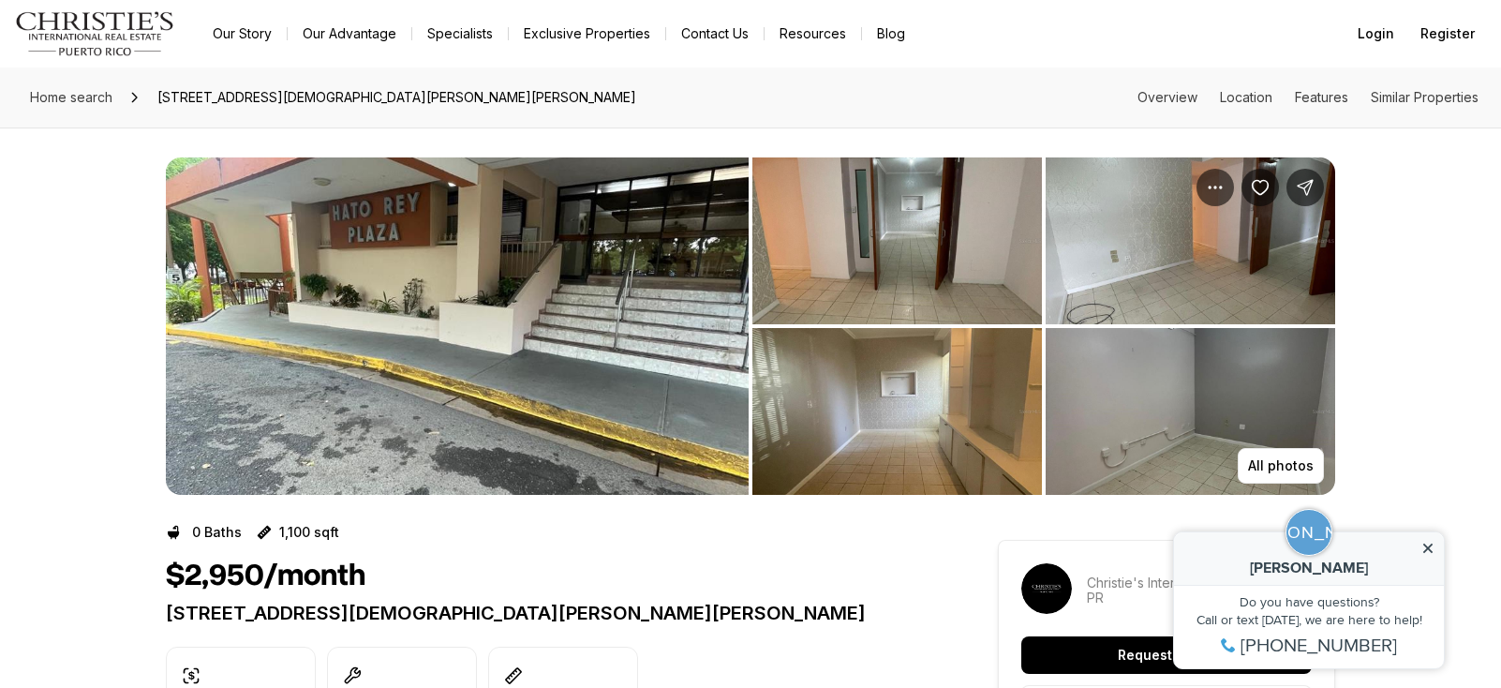
click at [929, 279] on img "View image gallery" at bounding box center [897, 240] width 290 height 167
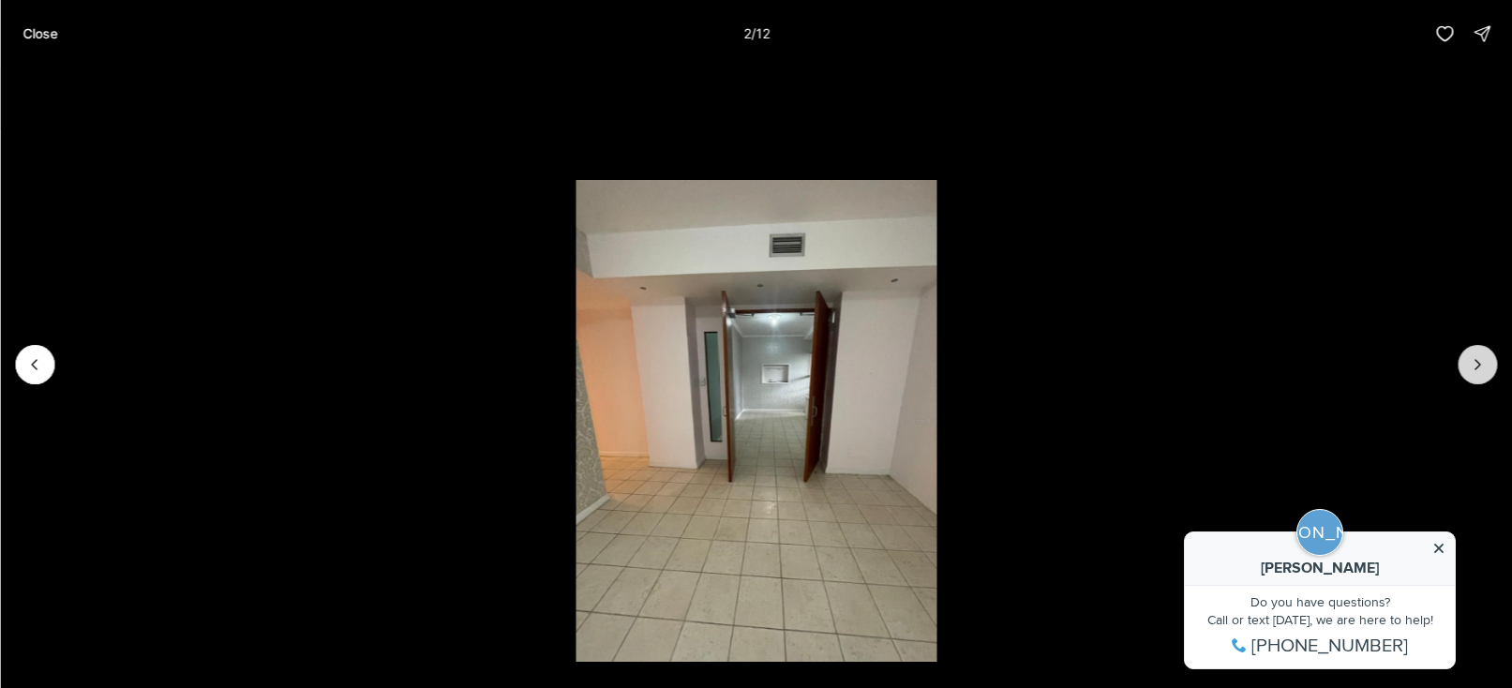
click at [1476, 369] on icon "Next slide" at bounding box center [1476, 364] width 19 height 19
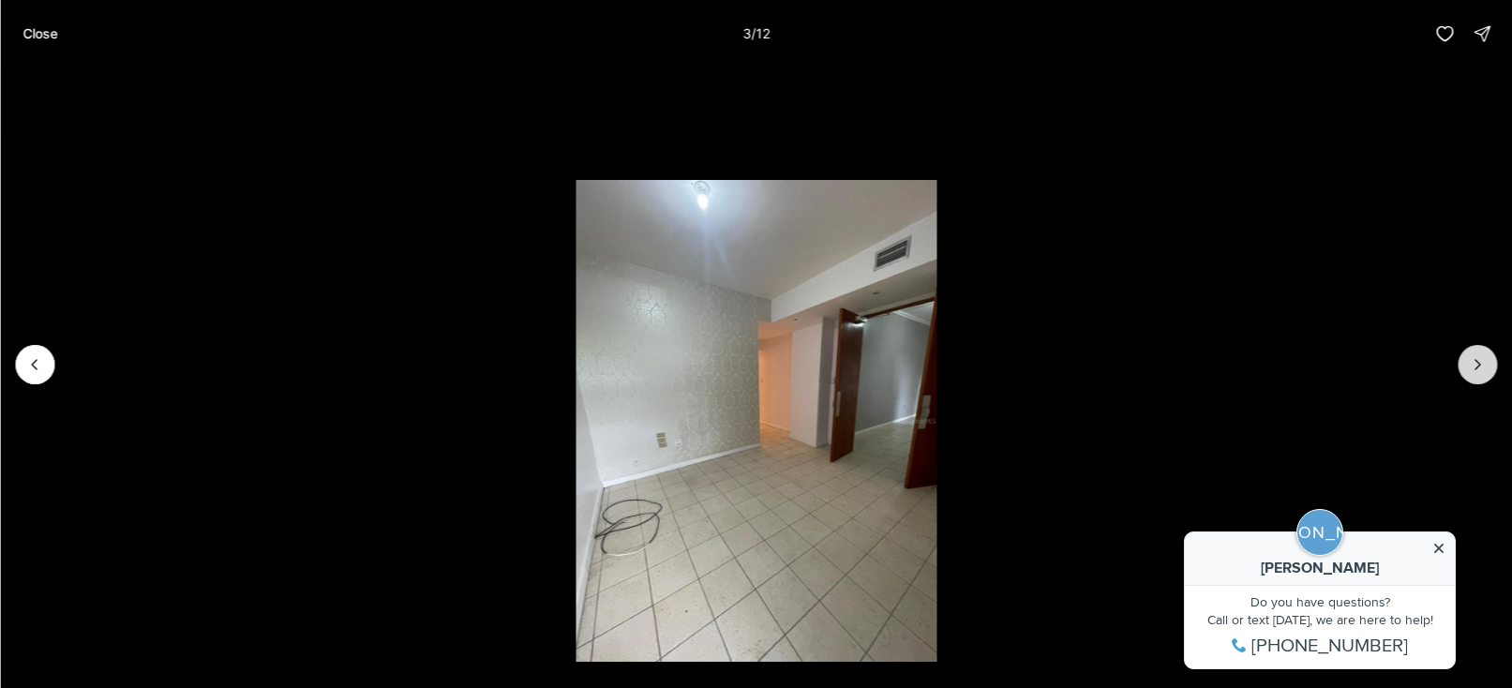
click at [1476, 370] on icon "Next slide" at bounding box center [1476, 364] width 19 height 19
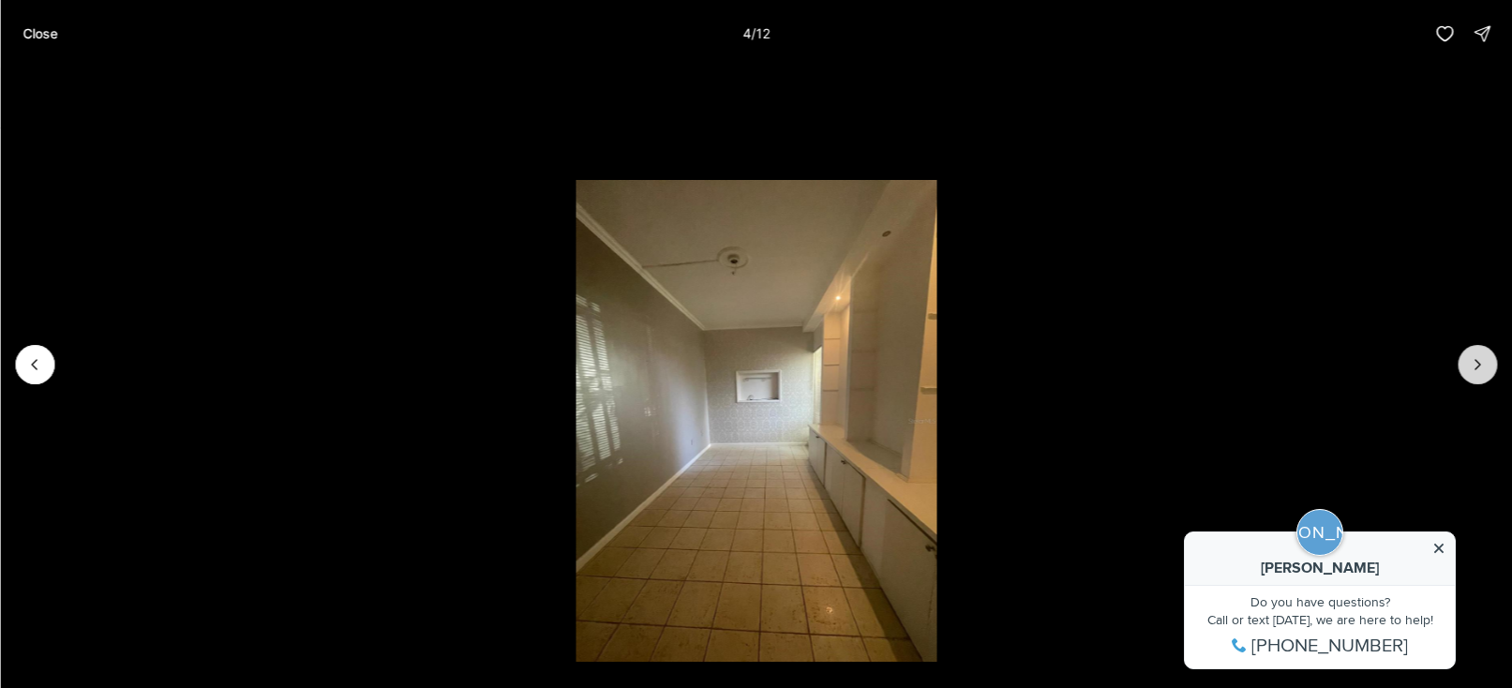
click at [1476, 370] on icon "Next slide" at bounding box center [1476, 364] width 19 height 19
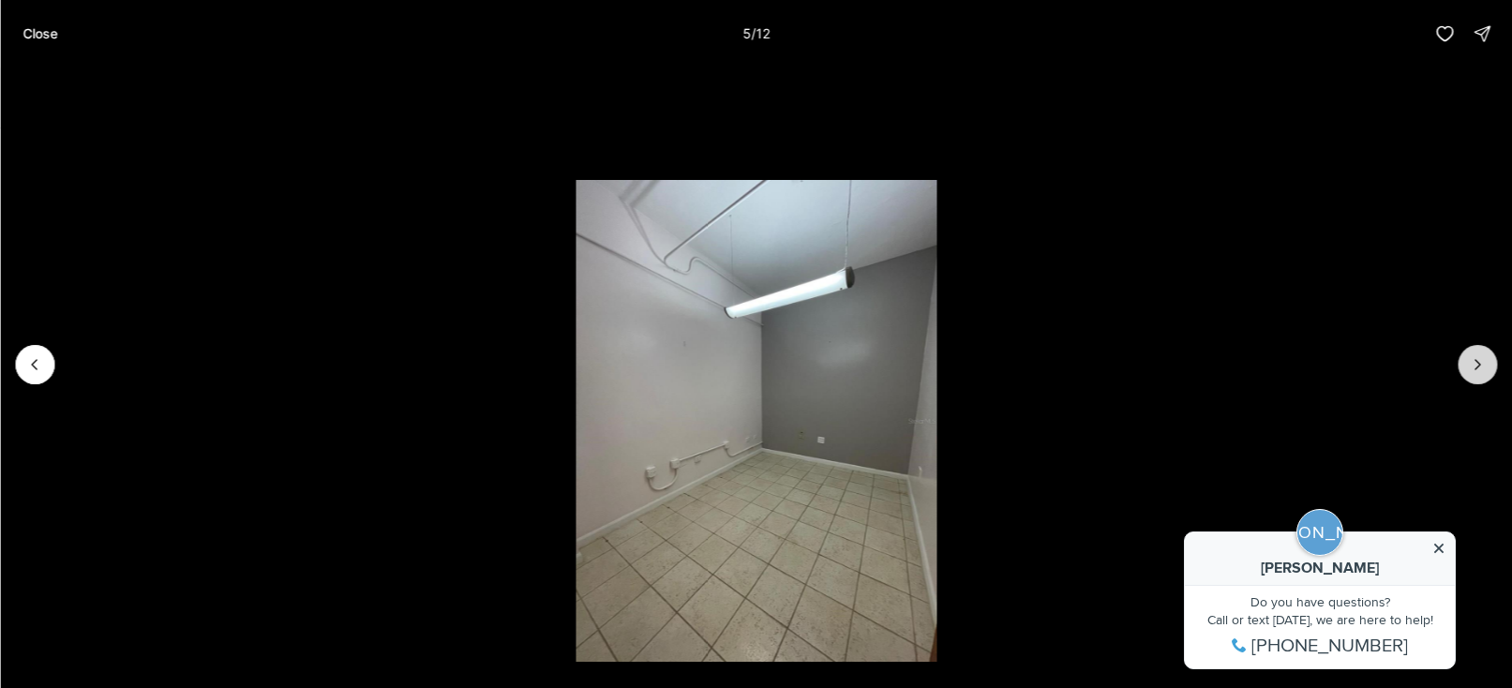
click at [1476, 370] on icon "Next slide" at bounding box center [1476, 364] width 19 height 19
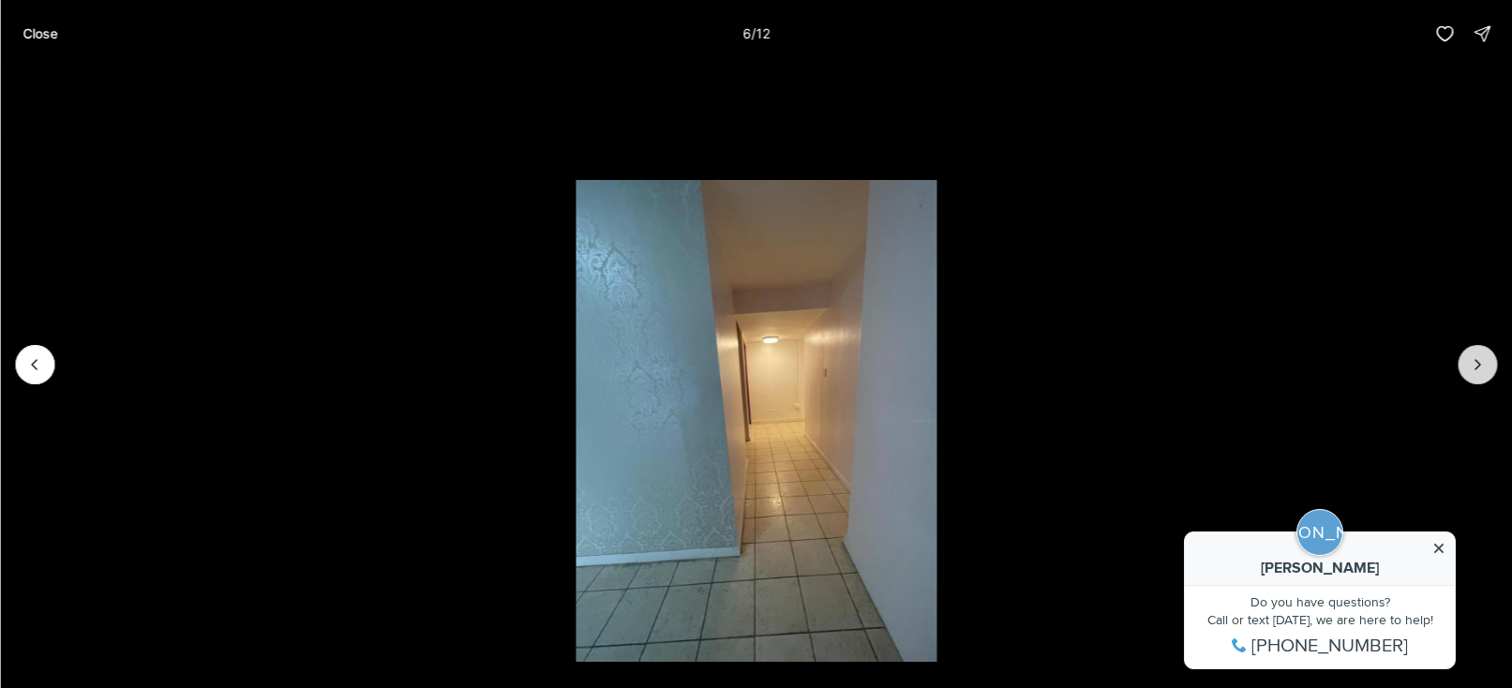
click at [1476, 370] on icon "Next slide" at bounding box center [1476, 364] width 19 height 19
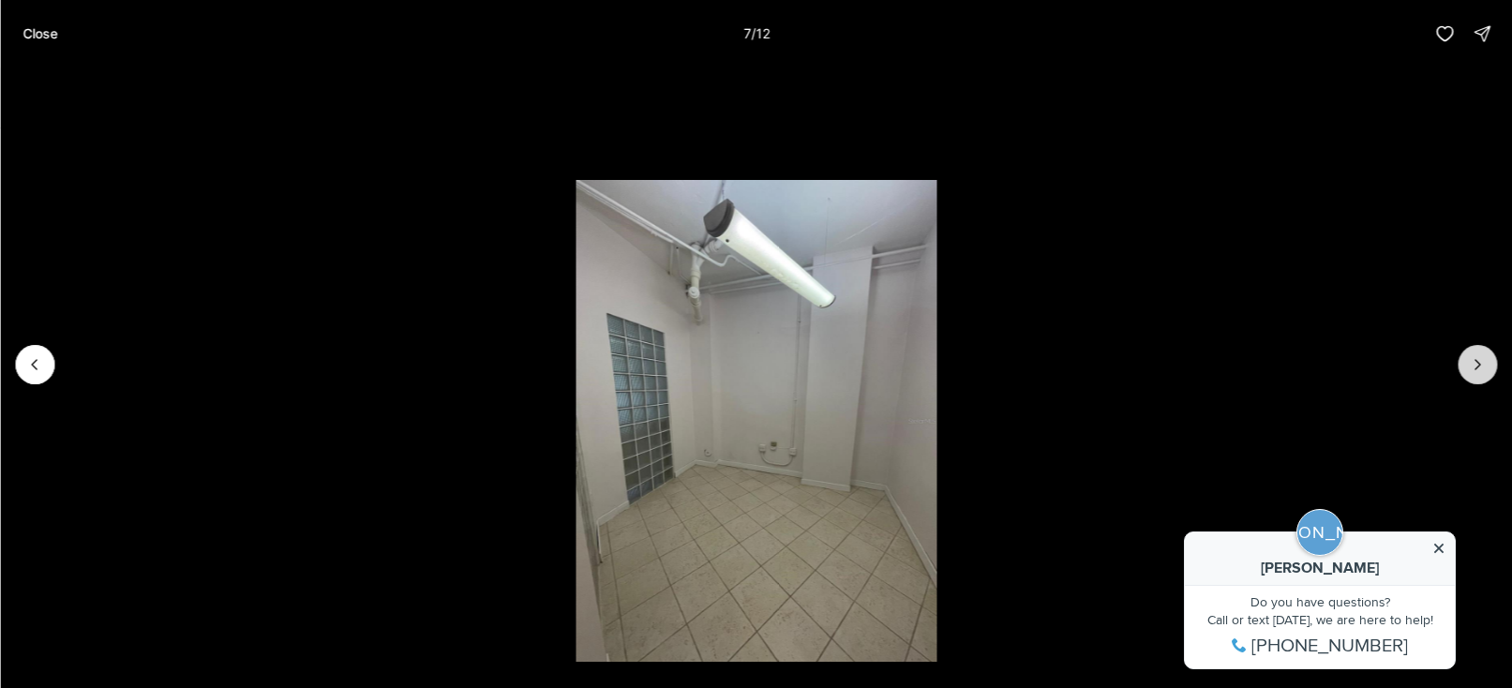
click at [1475, 370] on icon "Next slide" at bounding box center [1476, 364] width 19 height 19
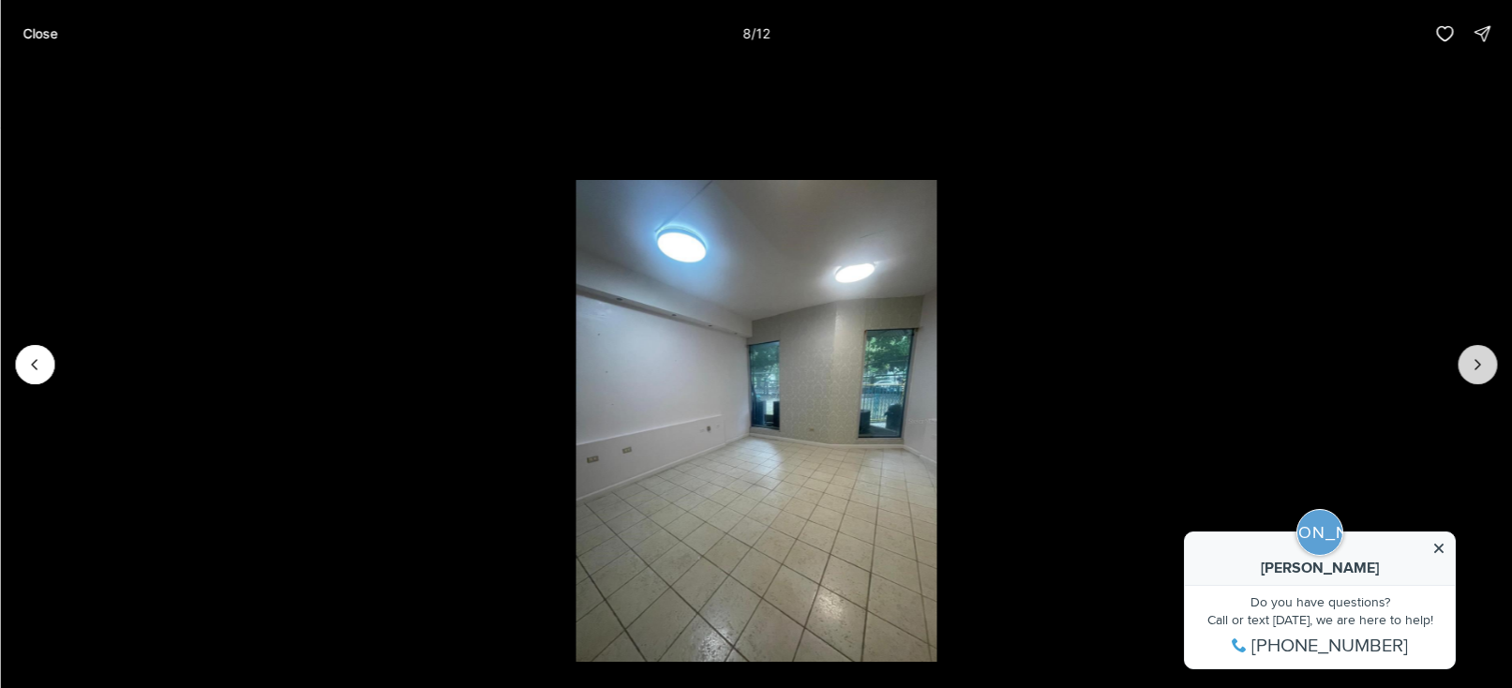
click at [1475, 370] on icon "Next slide" at bounding box center [1476, 364] width 19 height 19
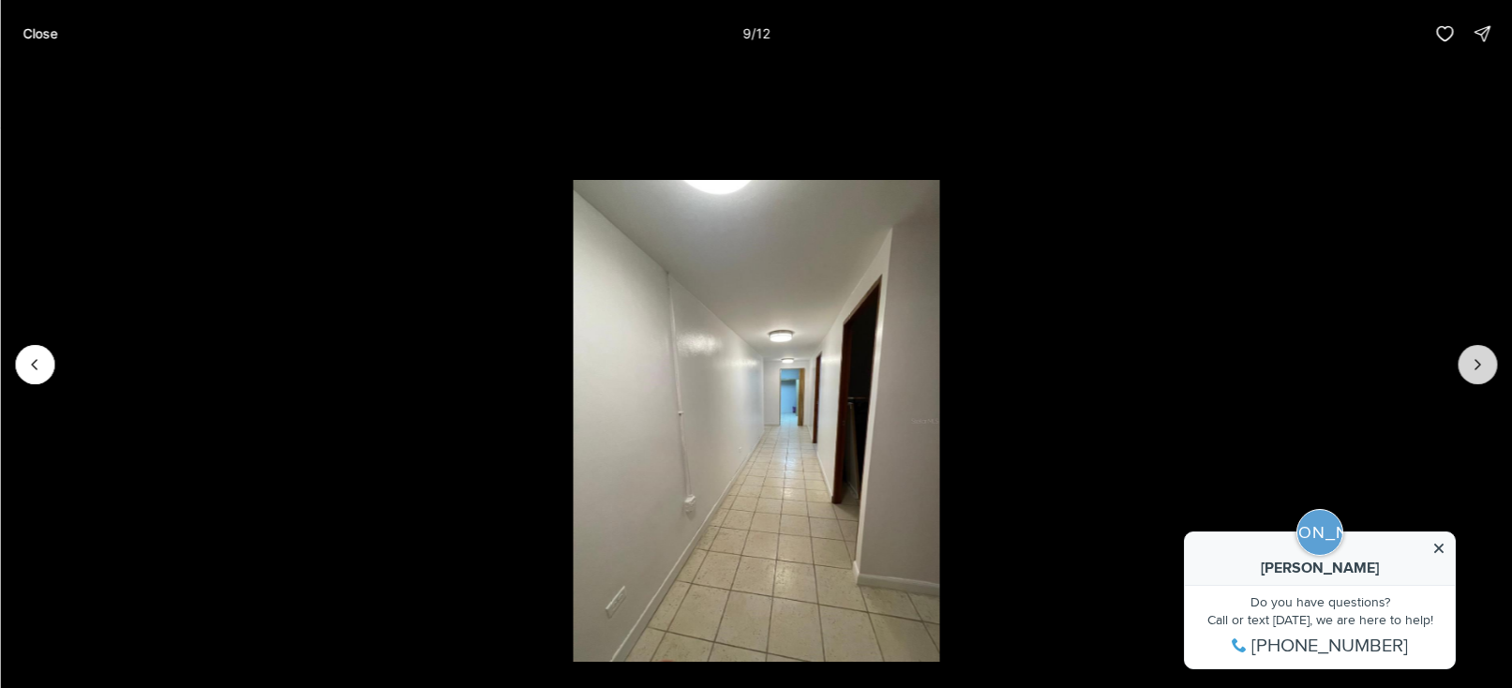
click at [1475, 370] on icon "Next slide" at bounding box center [1476, 364] width 19 height 19
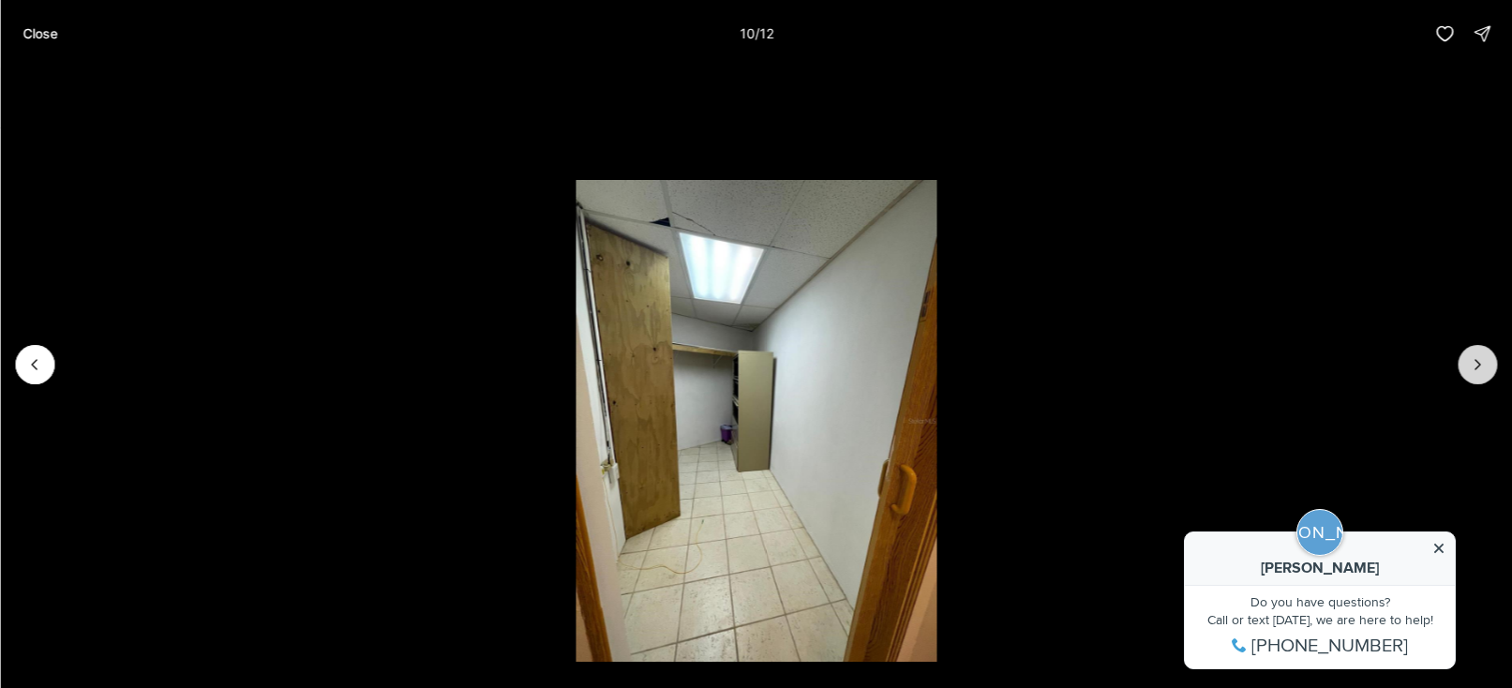
click at [1475, 370] on icon "Next slide" at bounding box center [1476, 364] width 19 height 19
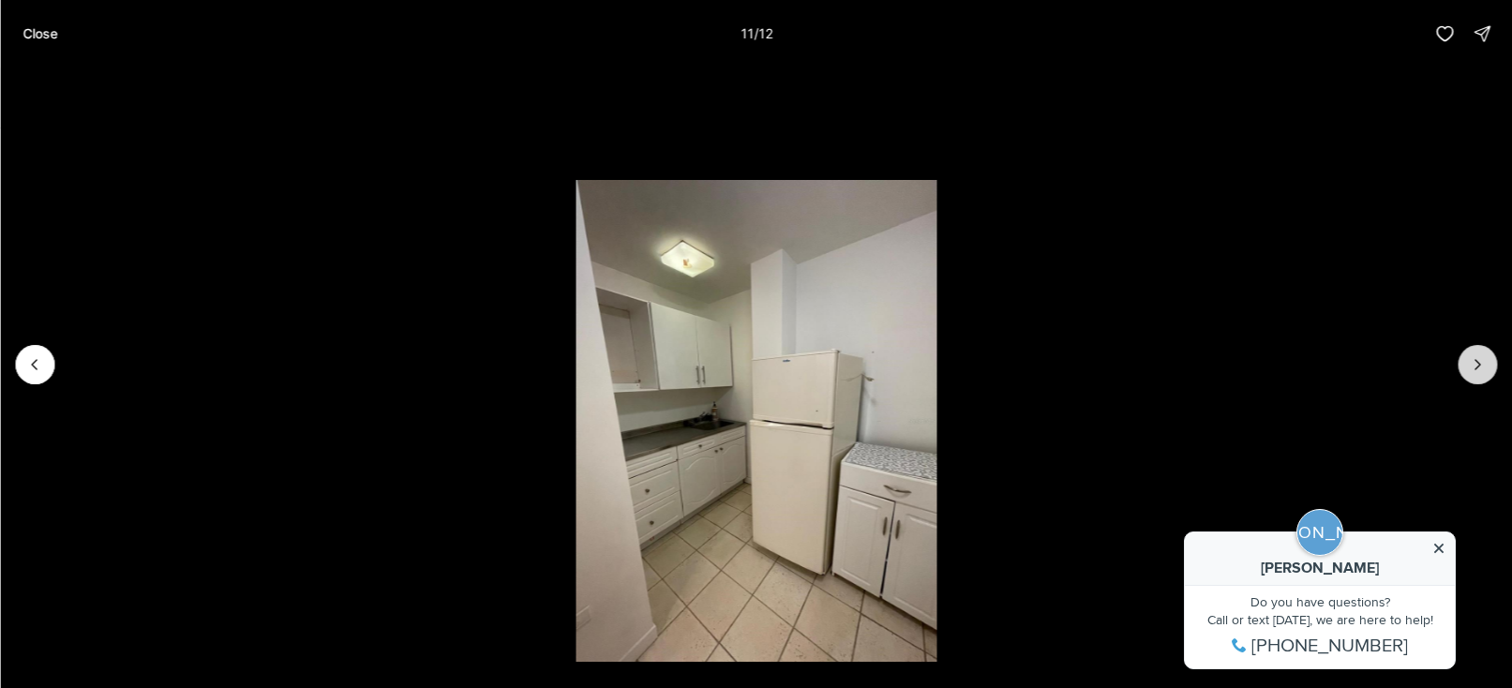
click at [1475, 370] on icon "Next slide" at bounding box center [1476, 364] width 19 height 19
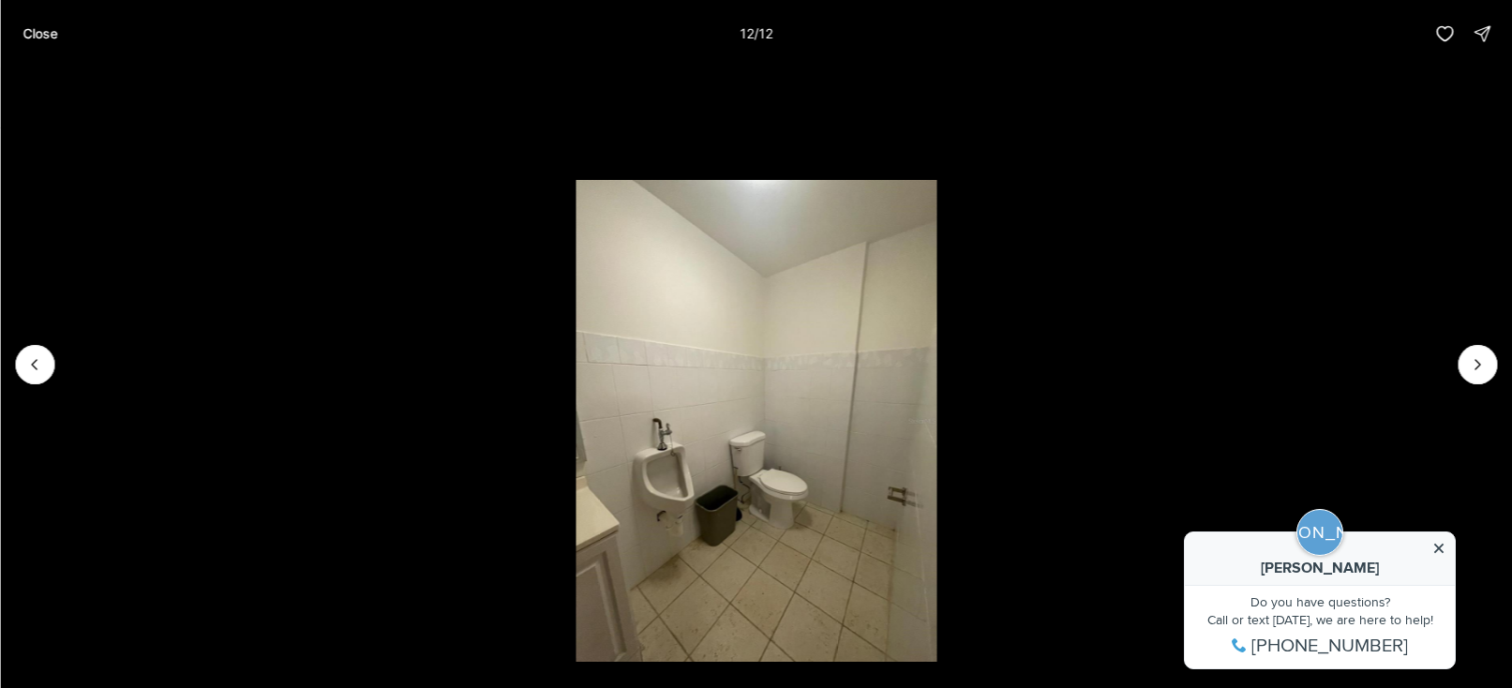
click at [1473, 369] on div at bounding box center [1476, 364] width 39 height 39
click at [52, 32] on p "Close" at bounding box center [39, 33] width 35 height 15
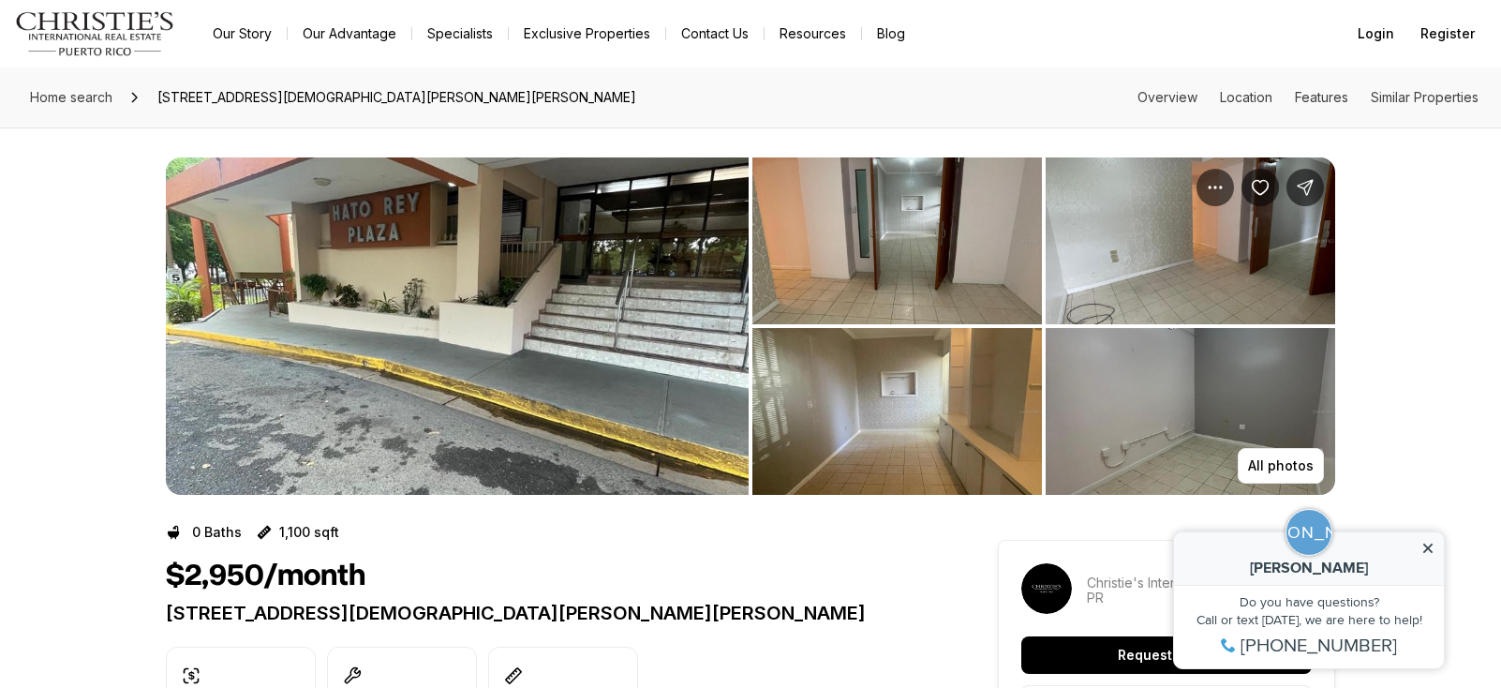
drag, startPoint x: 475, startPoint y: 294, endPoint x: 270, endPoint y: 348, distance: 212.1
click at [270, 348] on img "View image gallery" at bounding box center [457, 325] width 583 height 337
click at [961, 295] on img "View image gallery" at bounding box center [897, 240] width 290 height 167
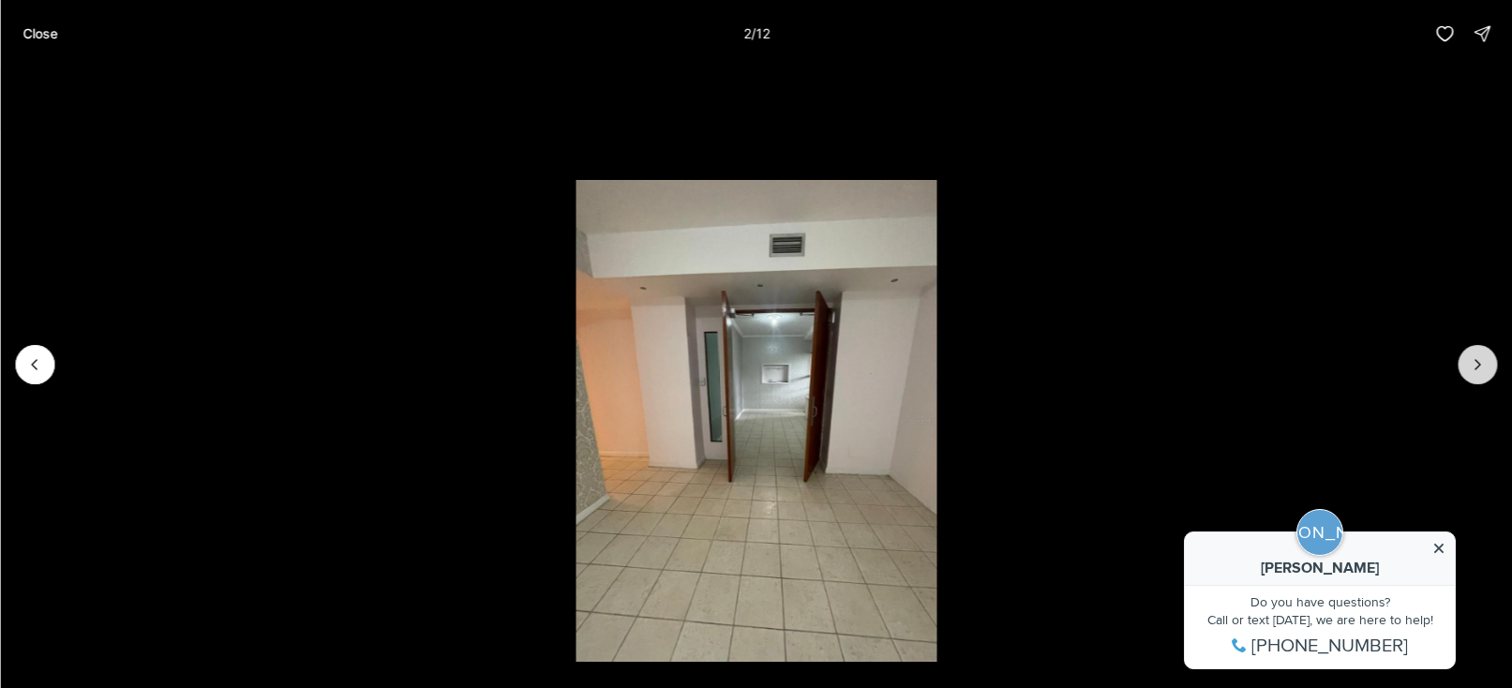
click at [1482, 367] on icon "Next slide" at bounding box center [1476, 364] width 19 height 19
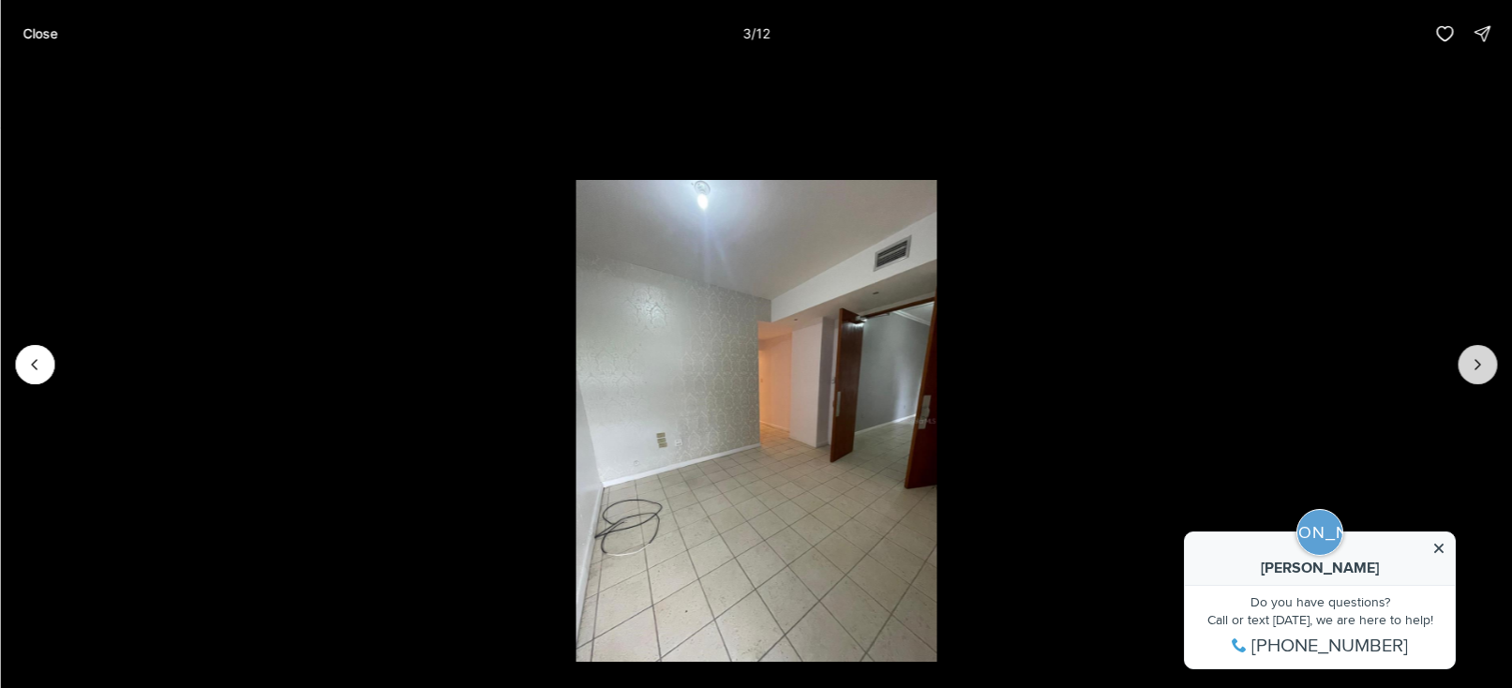
click at [1494, 359] on button "Next slide" at bounding box center [1476, 364] width 39 height 39
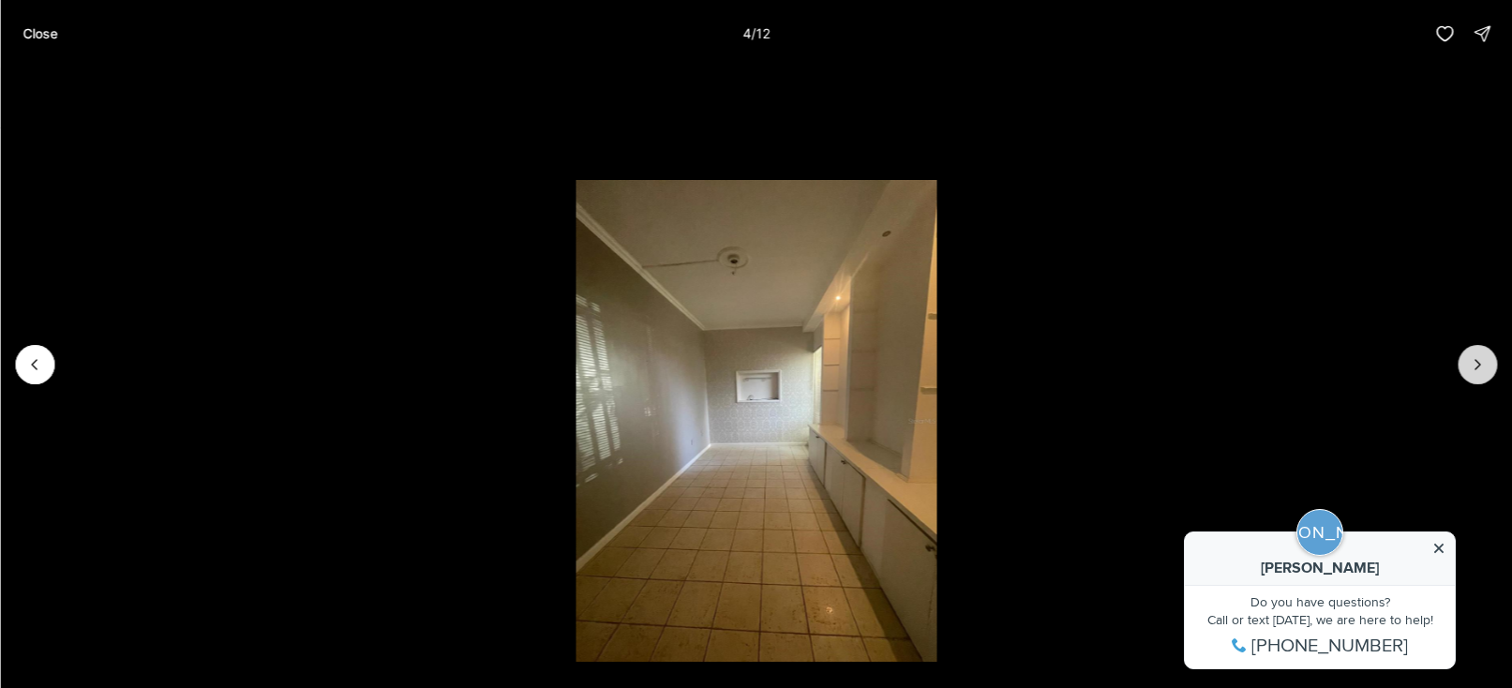
click at [1493, 359] on button "Next slide" at bounding box center [1476, 364] width 39 height 39
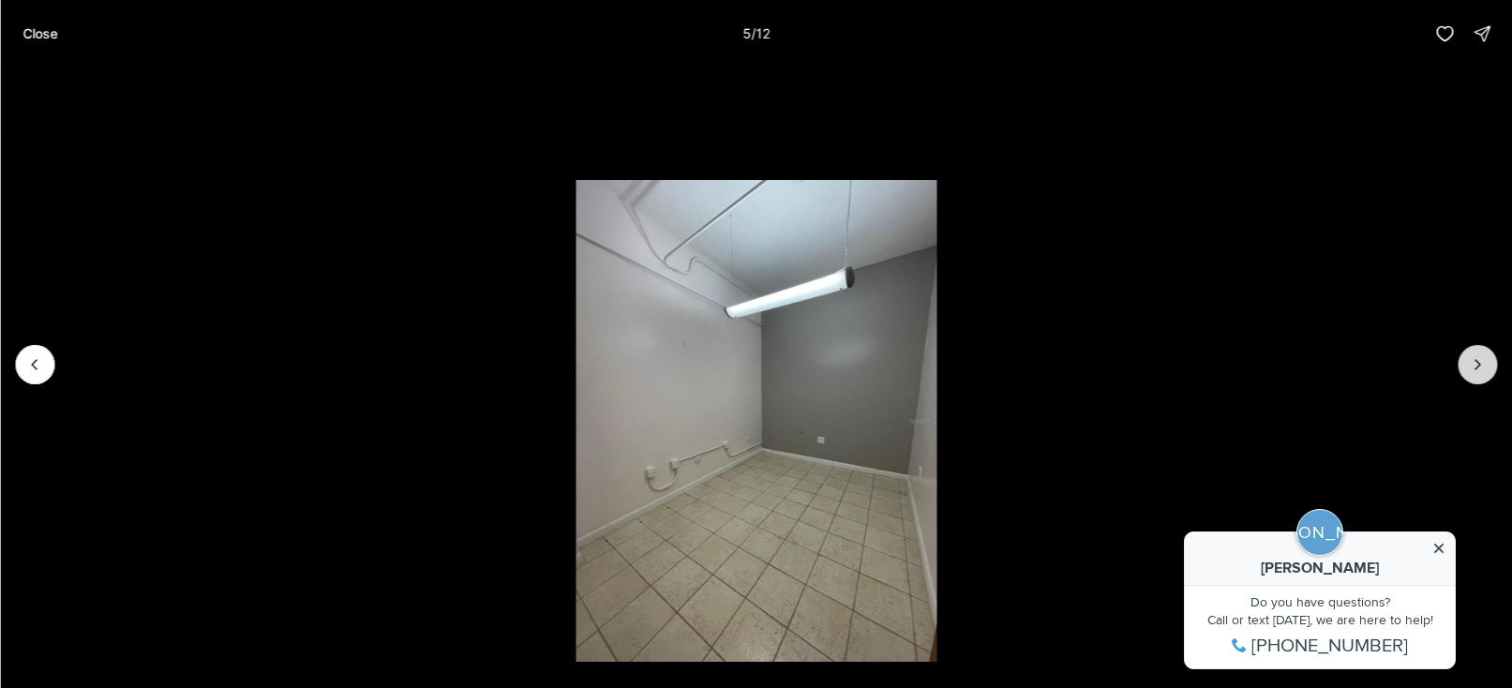
click at [1493, 359] on button "Next slide" at bounding box center [1476, 364] width 39 height 39
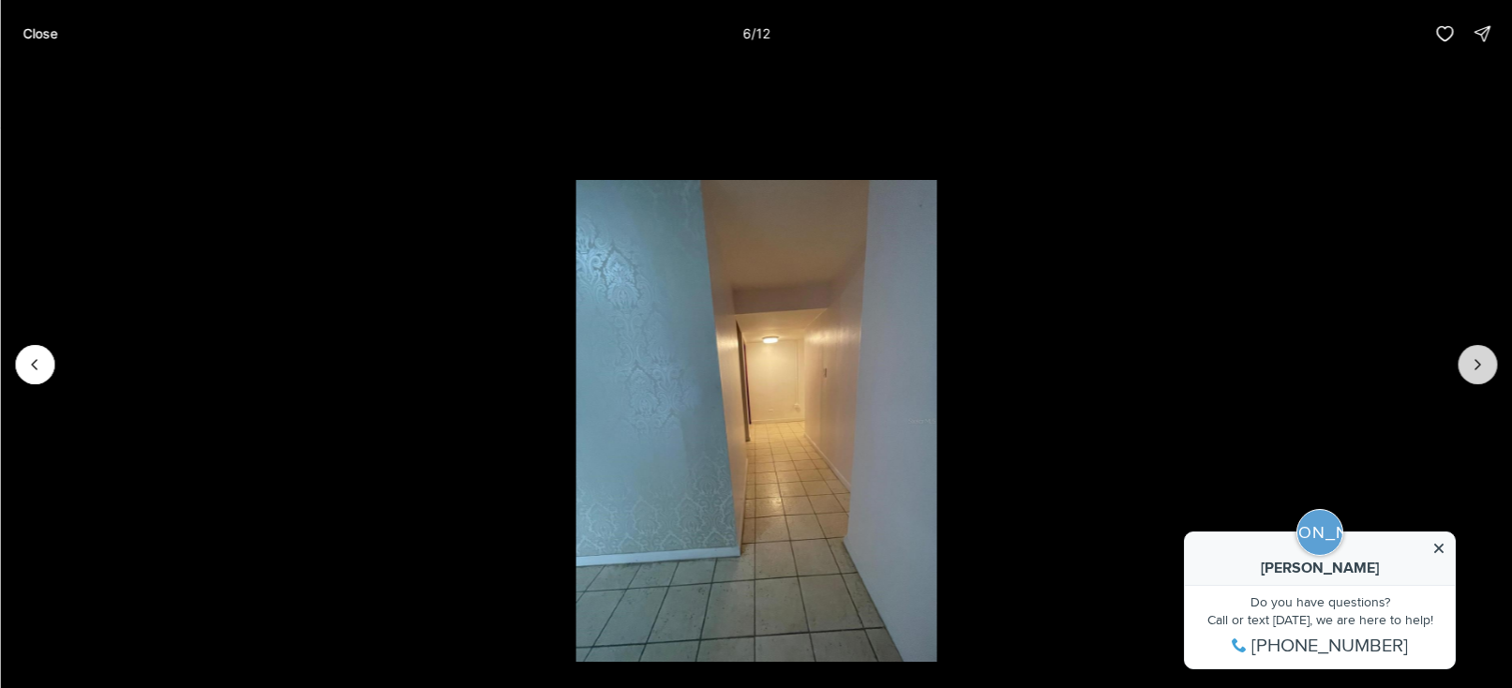
click at [1493, 359] on button "Next slide" at bounding box center [1476, 364] width 39 height 39
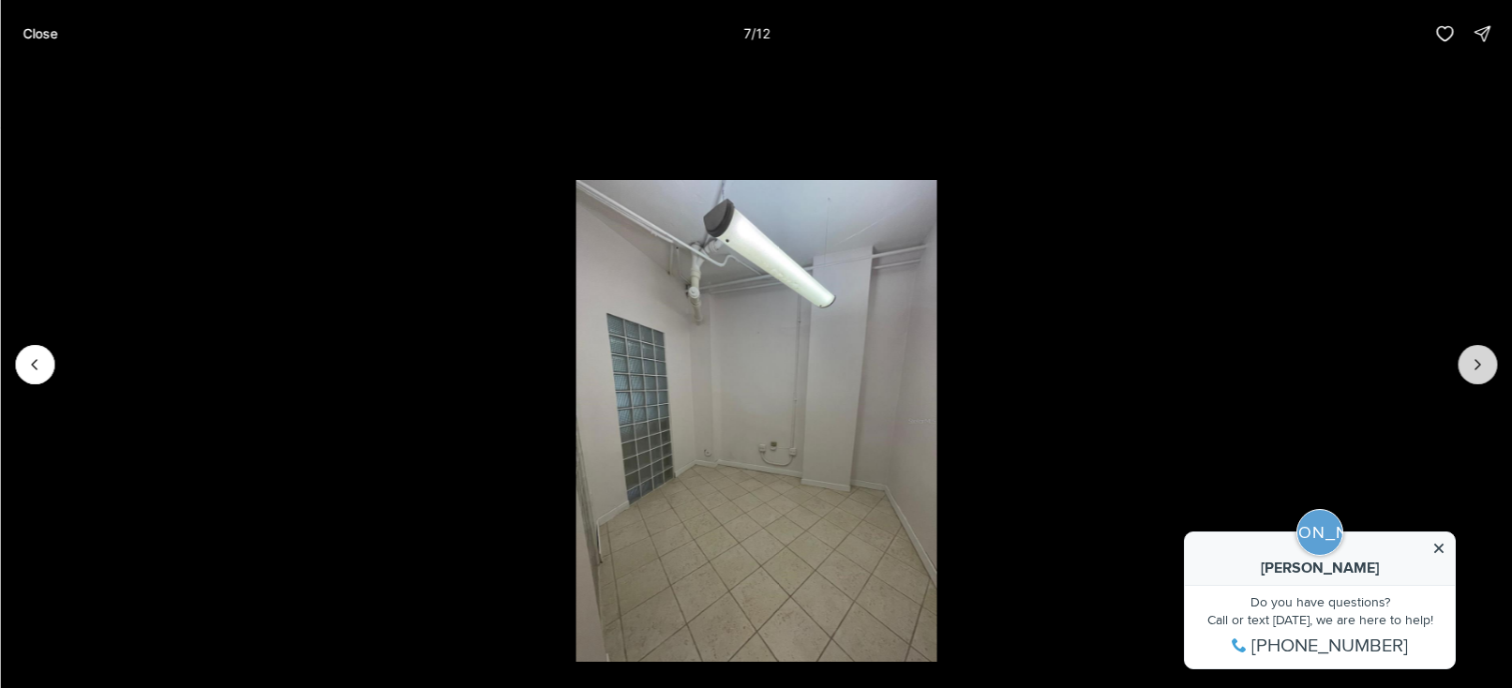
click at [1493, 359] on button "Next slide" at bounding box center [1476, 364] width 39 height 39
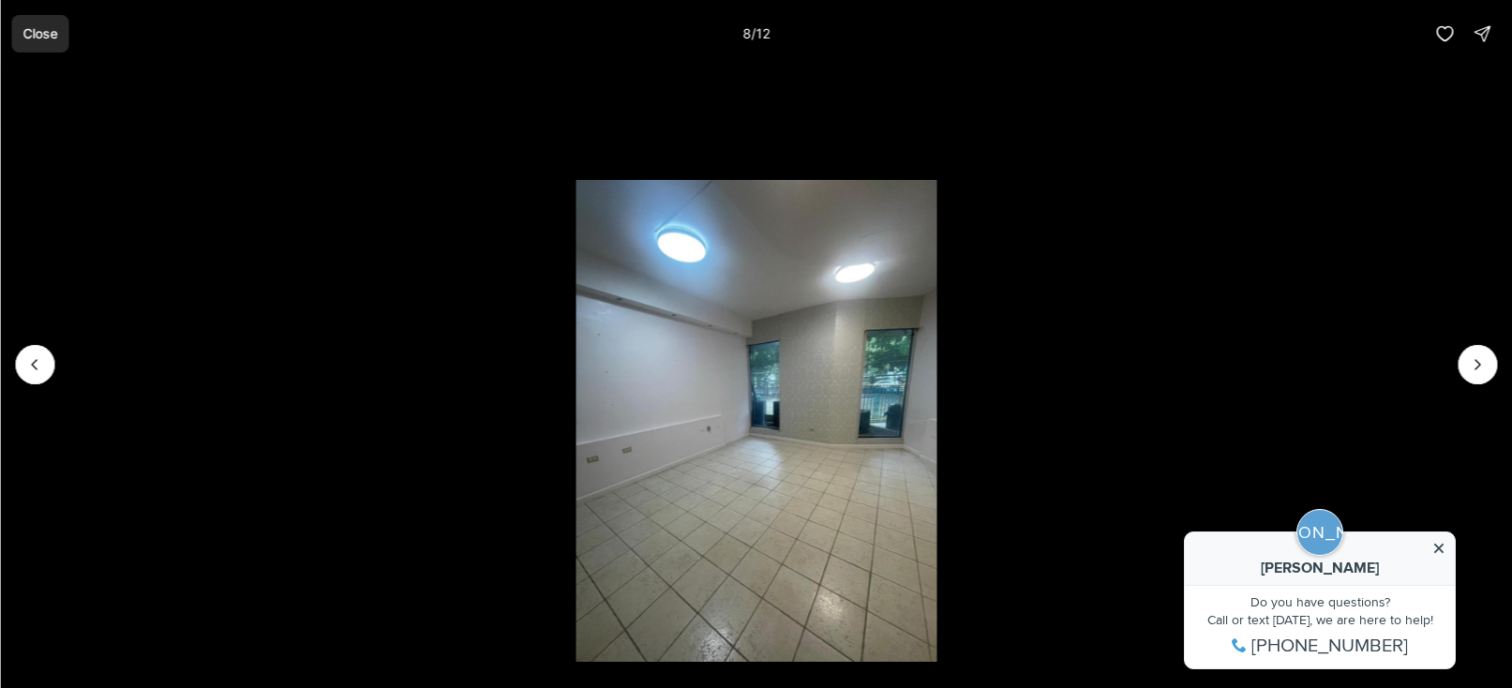
click at [30, 30] on p "Close" at bounding box center [39, 33] width 35 height 15
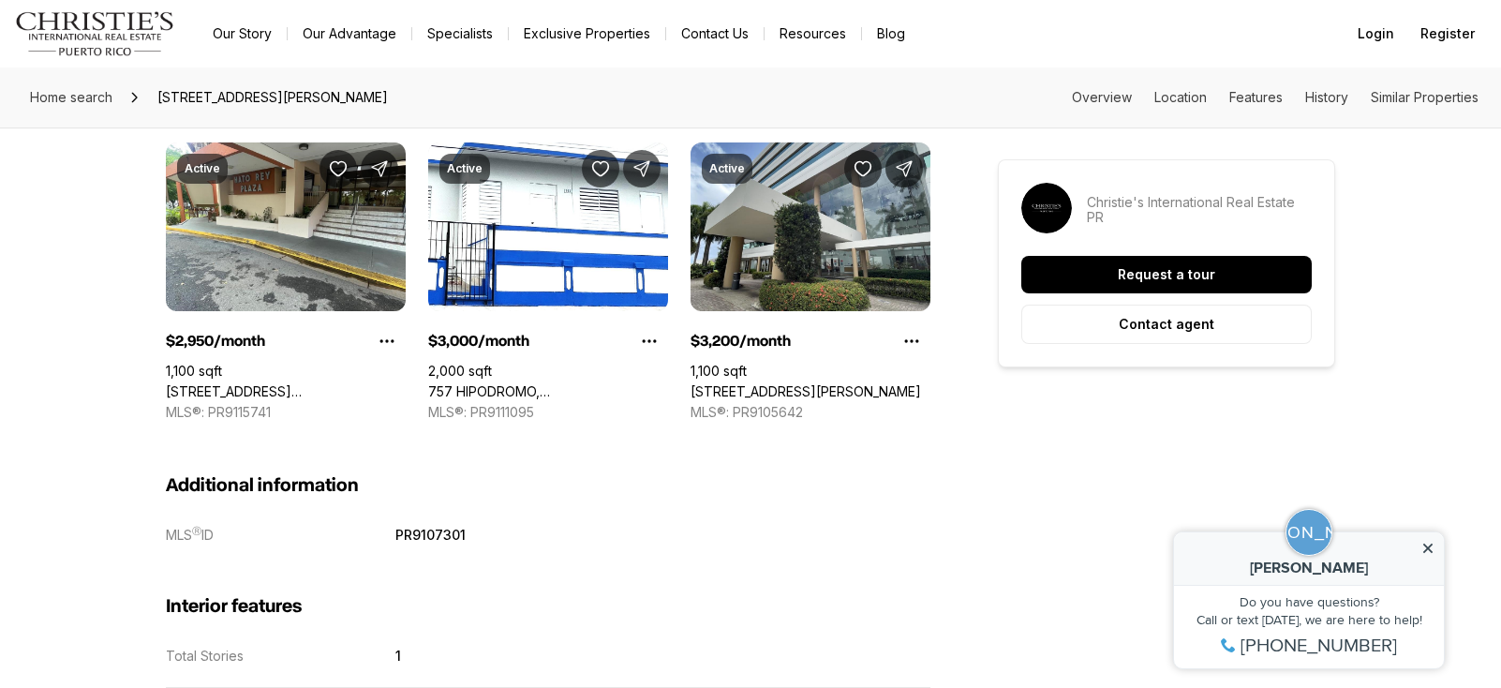
scroll to position [1753, 0]
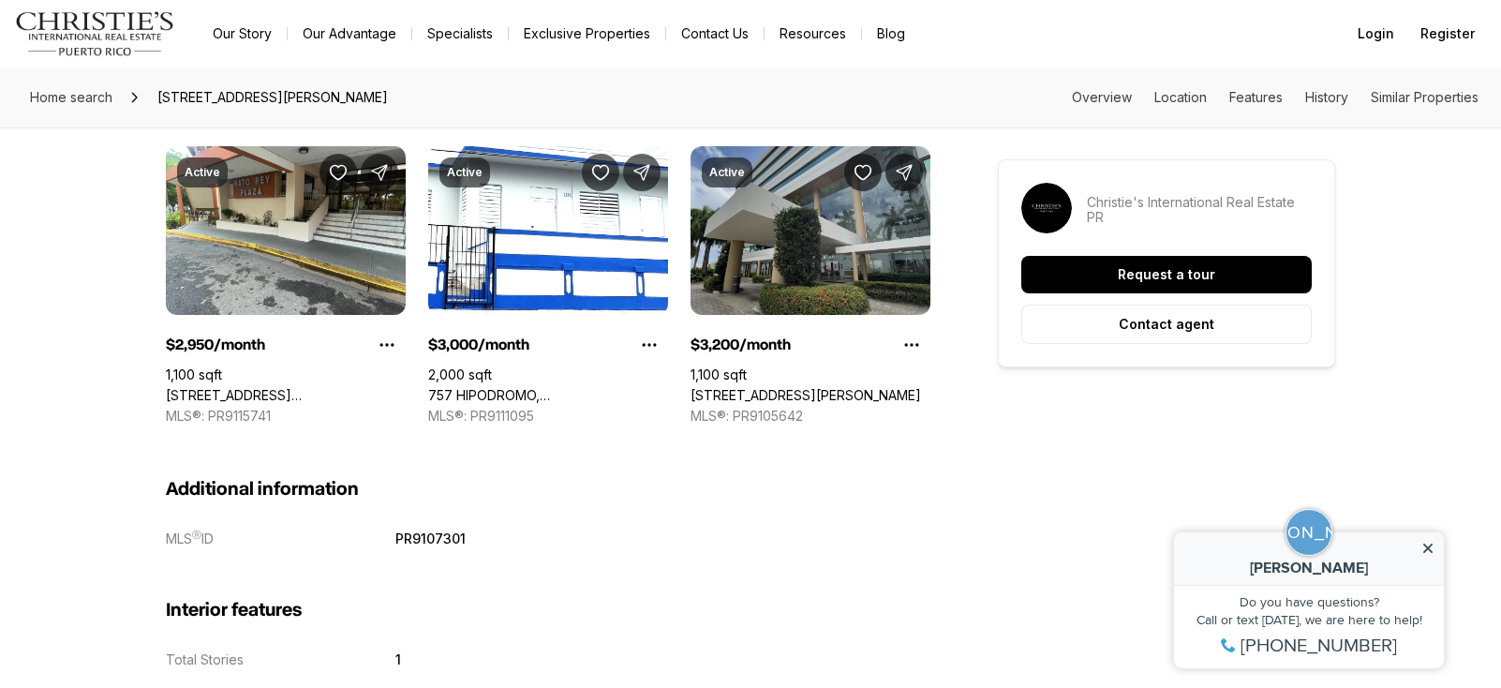
click at [794, 387] on link "[STREET_ADDRESS][PERSON_NAME]" at bounding box center [806, 395] width 231 height 17
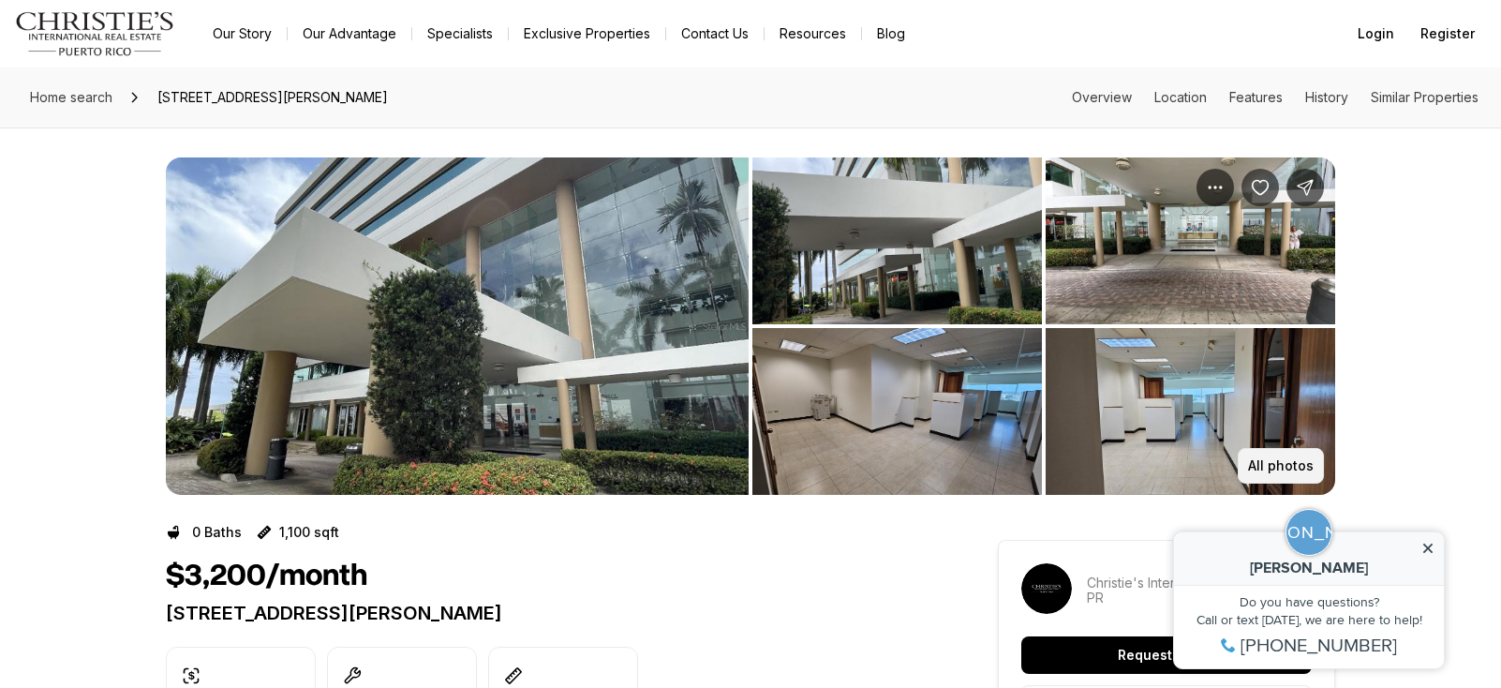
click at [1267, 477] on button "All photos" at bounding box center [1281, 466] width 86 height 36
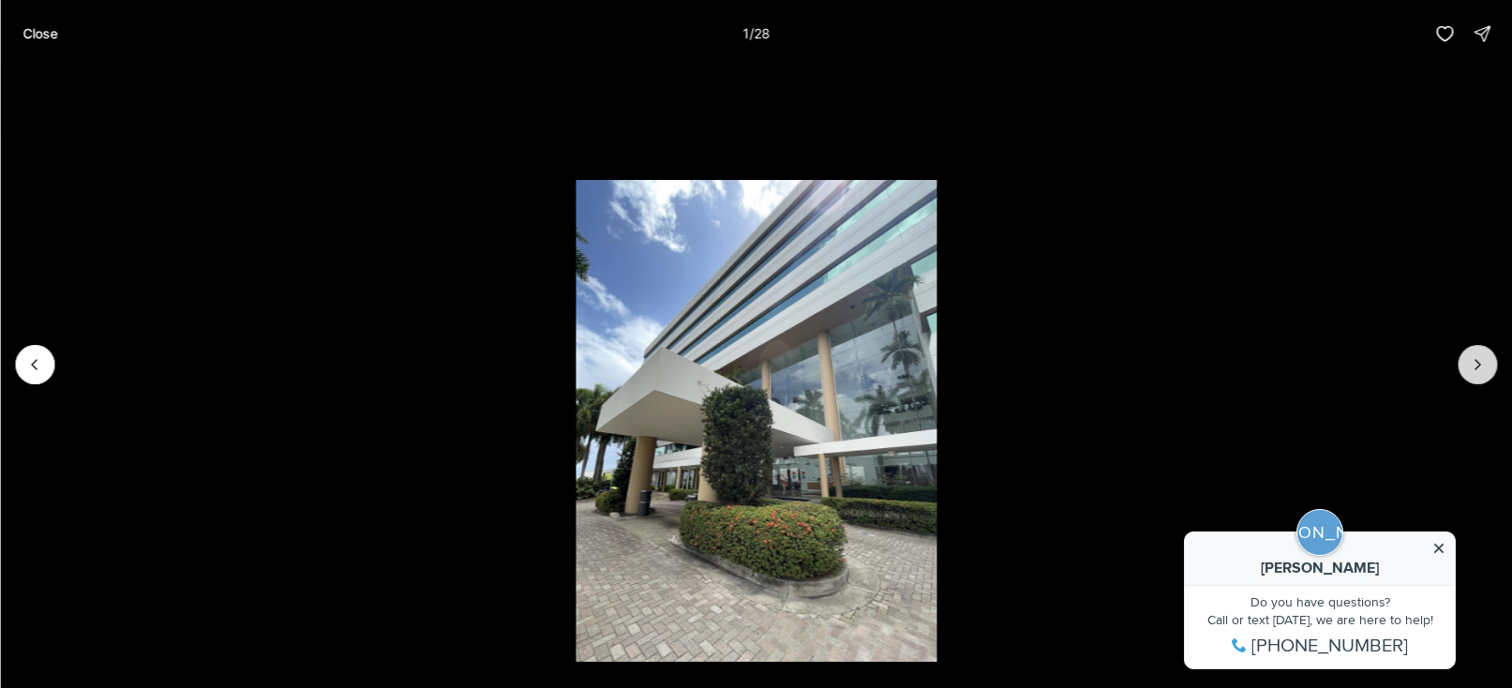
click at [1465, 370] on button "Next slide" at bounding box center [1476, 364] width 39 height 39
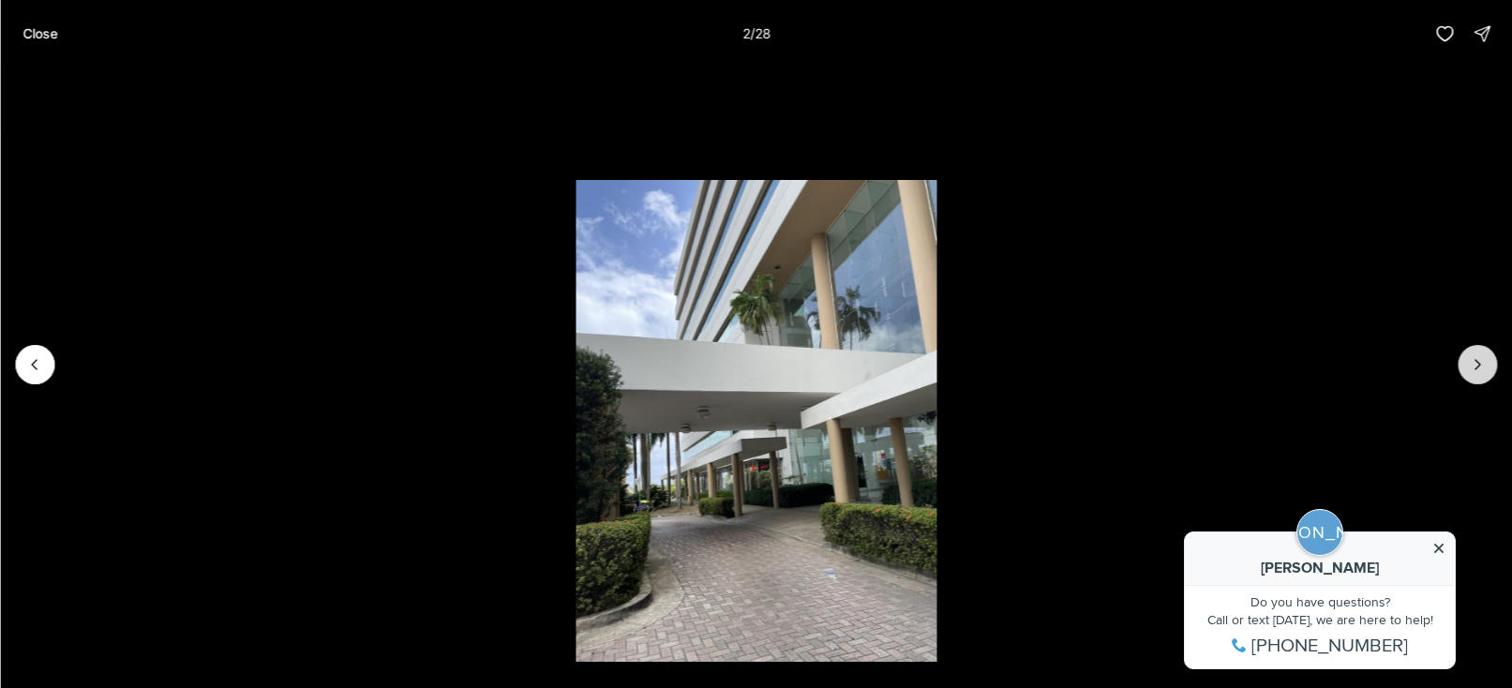
click at [1465, 370] on button "Next slide" at bounding box center [1476, 364] width 39 height 39
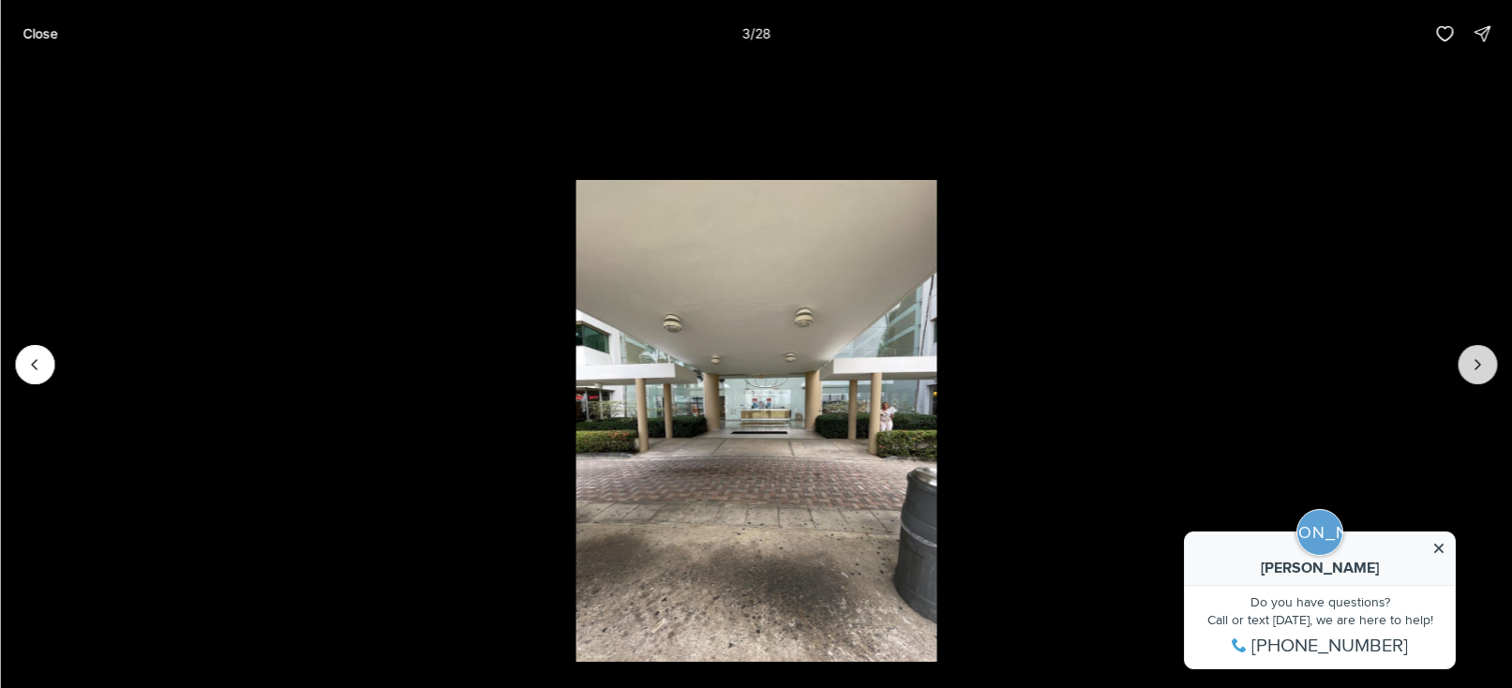
click at [1466, 370] on button "Next slide" at bounding box center [1476, 364] width 39 height 39
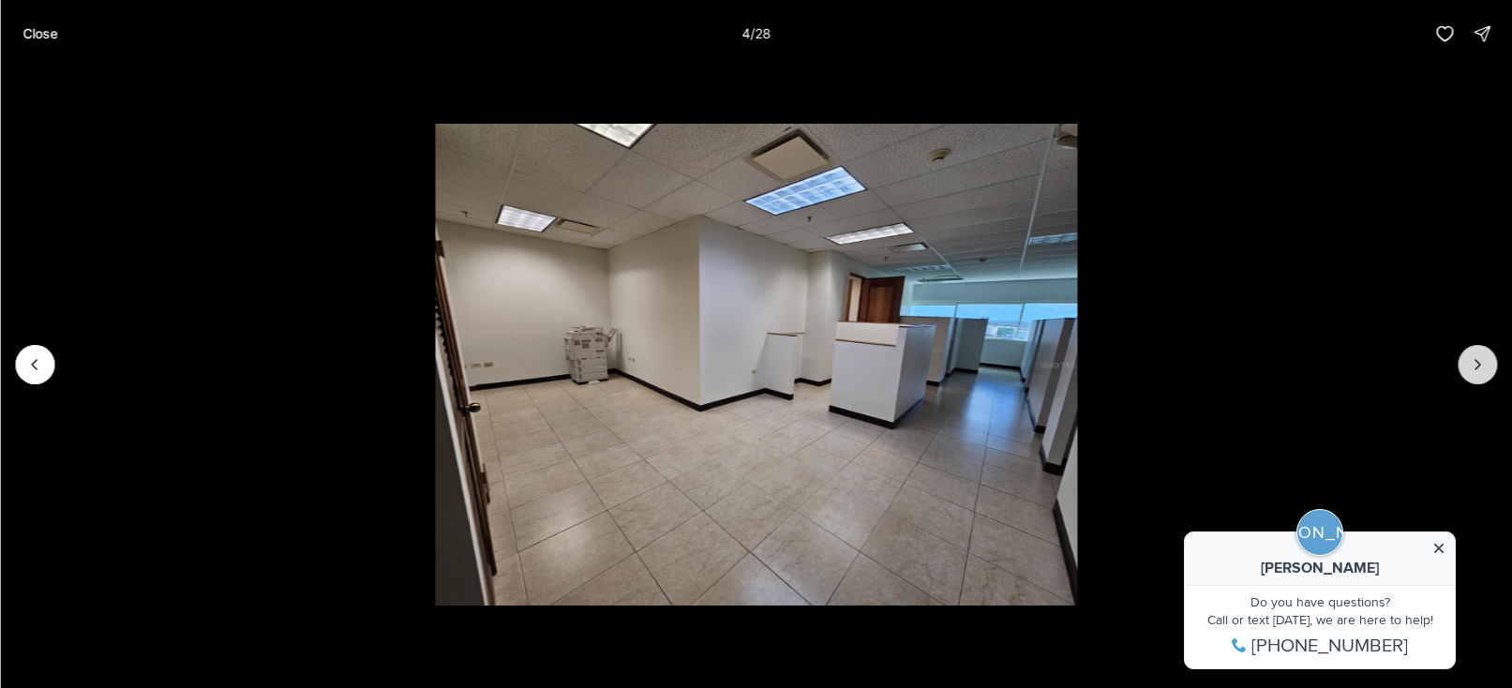
click at [1466, 370] on button "Next slide" at bounding box center [1476, 364] width 39 height 39
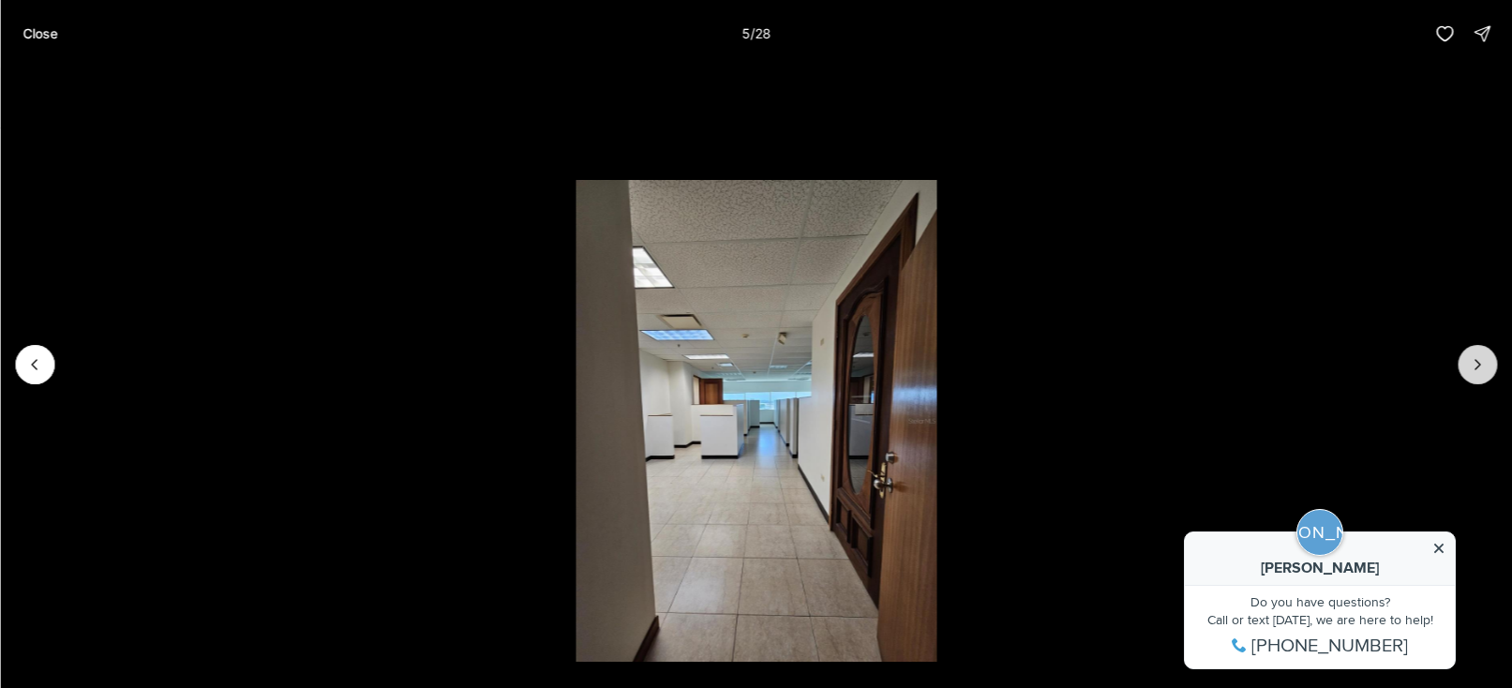
click at [1466, 370] on button "Next slide" at bounding box center [1476, 364] width 39 height 39
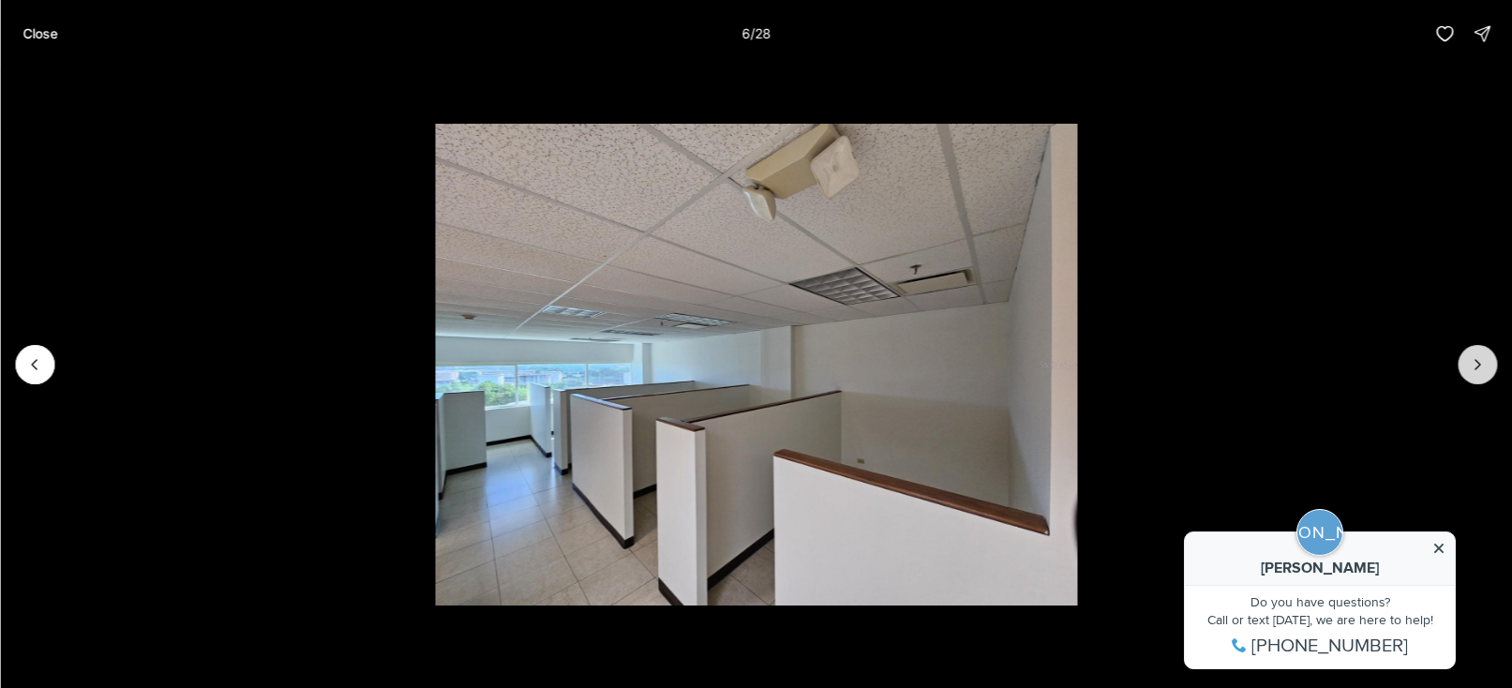
click at [1466, 370] on button "Next slide" at bounding box center [1476, 364] width 39 height 39
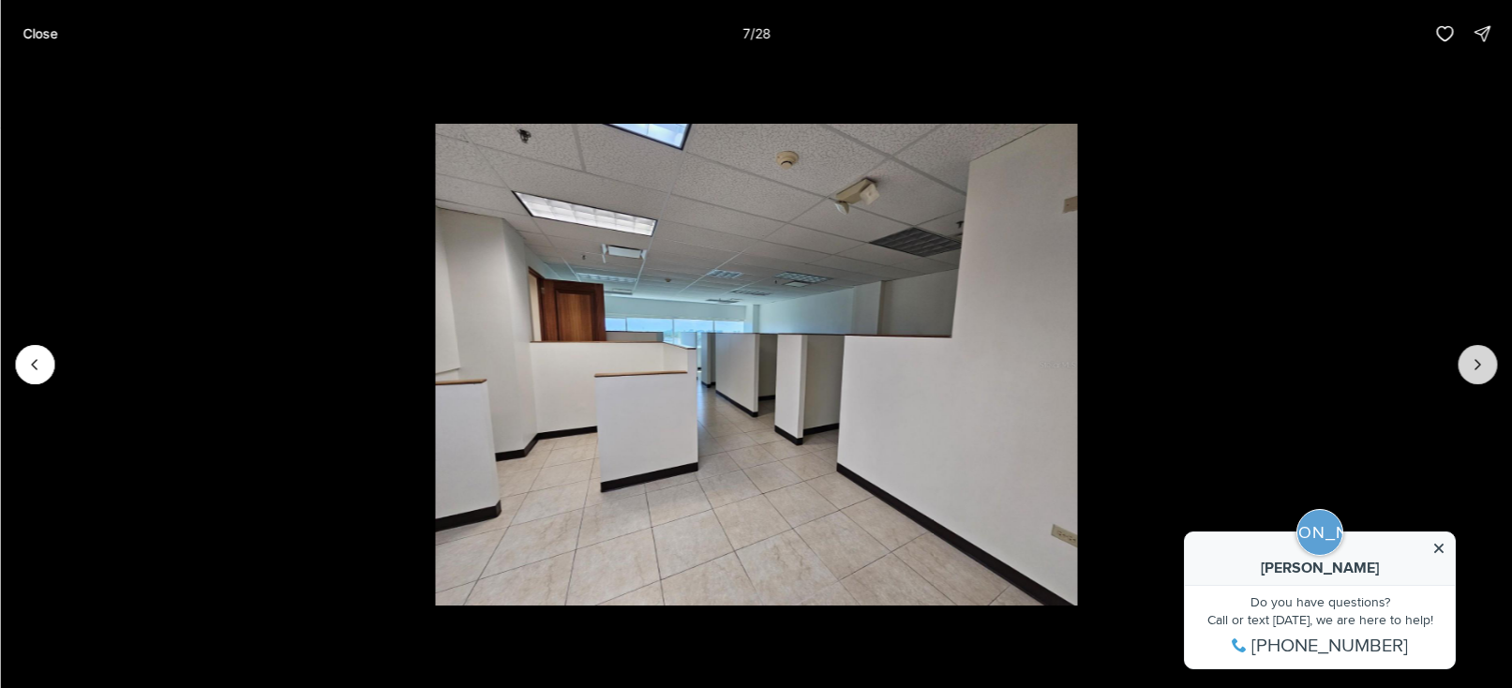
click at [1466, 370] on button "Next slide" at bounding box center [1476, 364] width 39 height 39
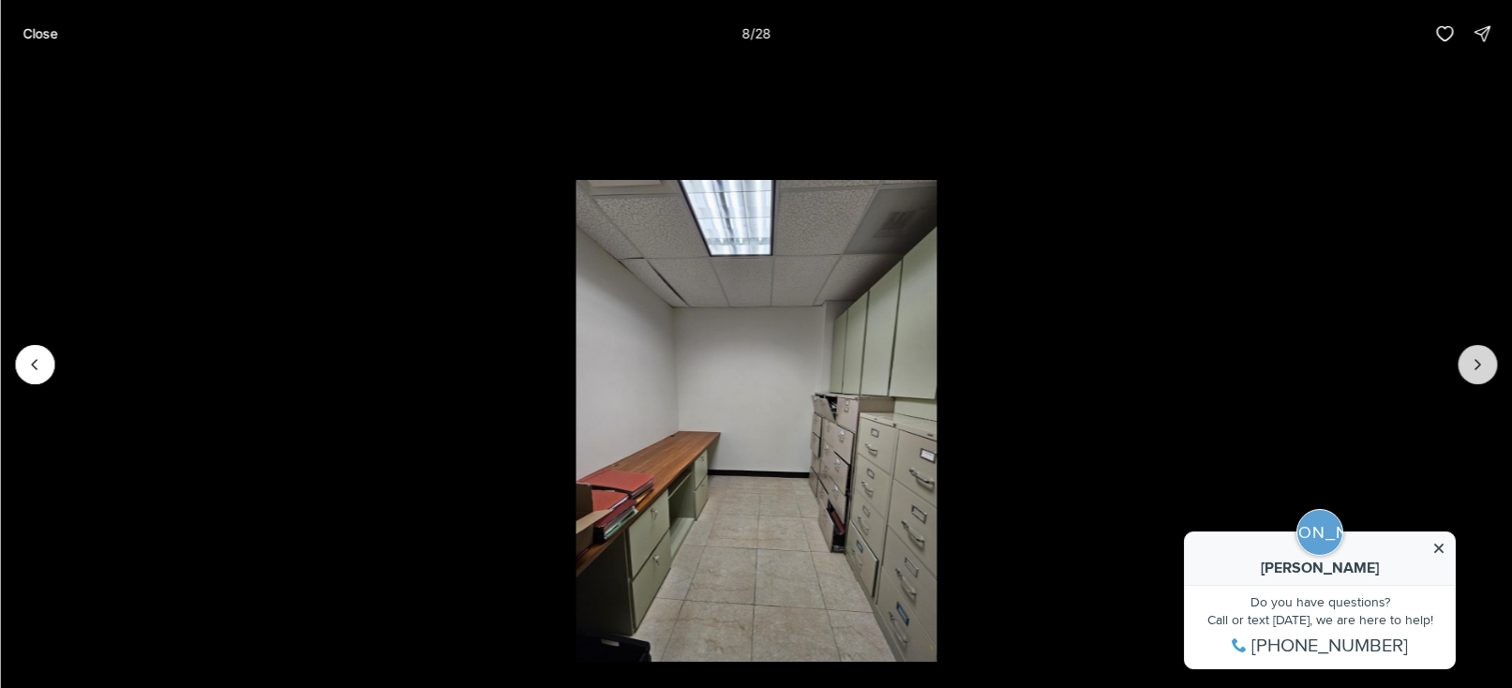
click at [1466, 370] on button "Next slide" at bounding box center [1476, 364] width 39 height 39
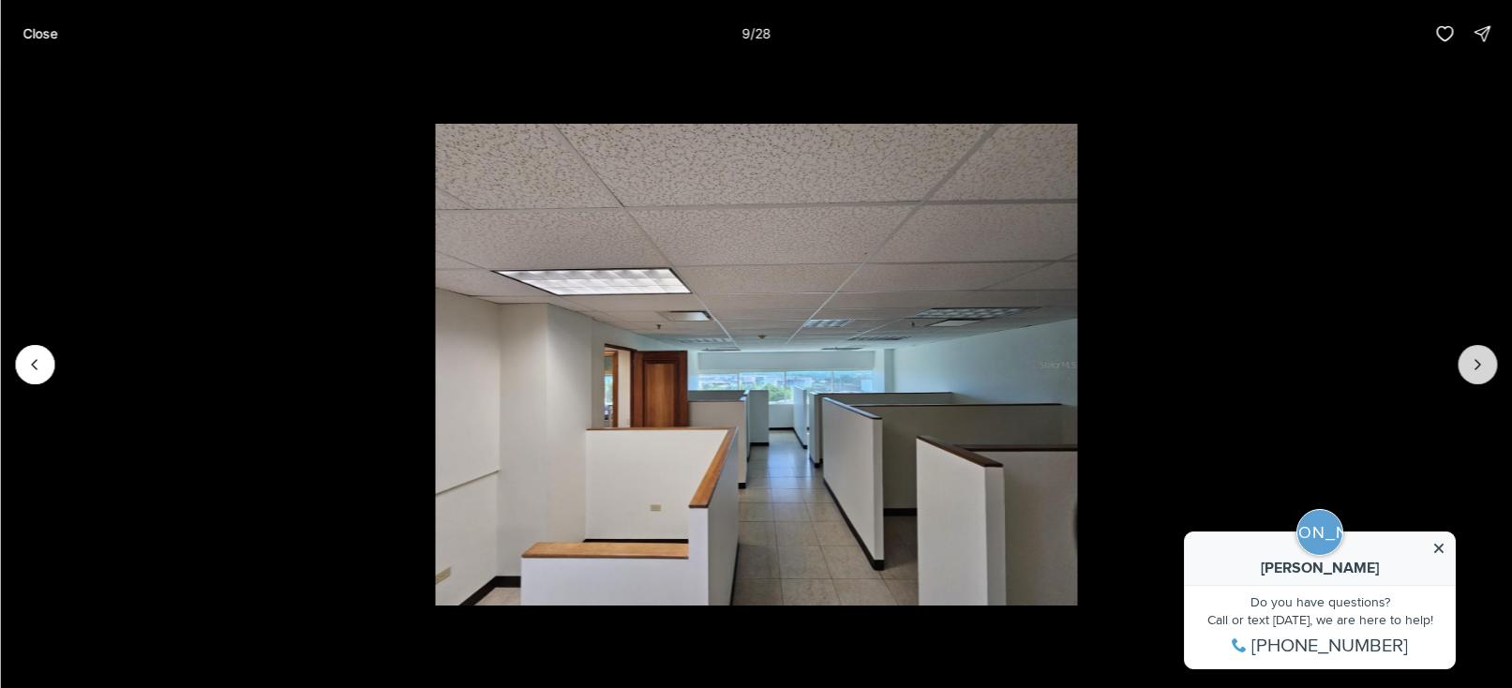
click at [1466, 370] on button "Next slide" at bounding box center [1476, 364] width 39 height 39
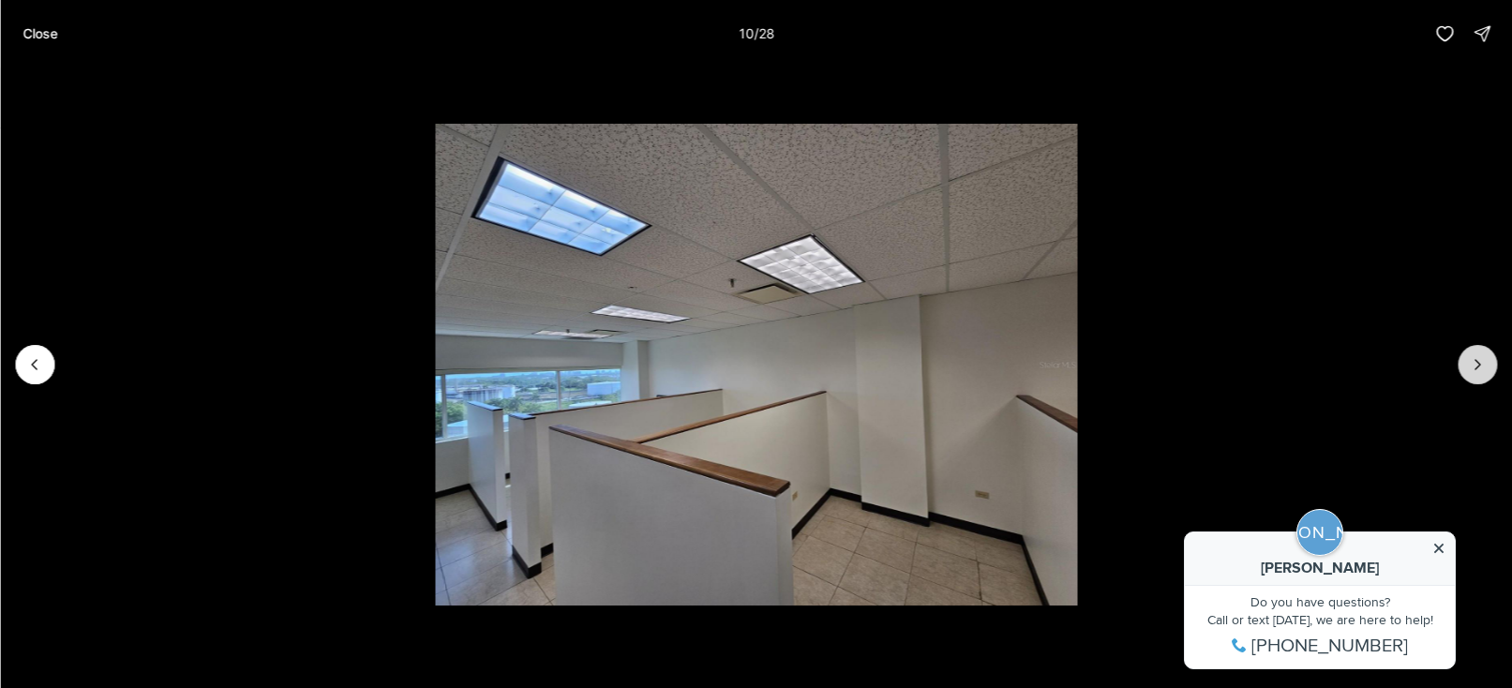
click at [1466, 370] on button "Next slide" at bounding box center [1476, 364] width 39 height 39
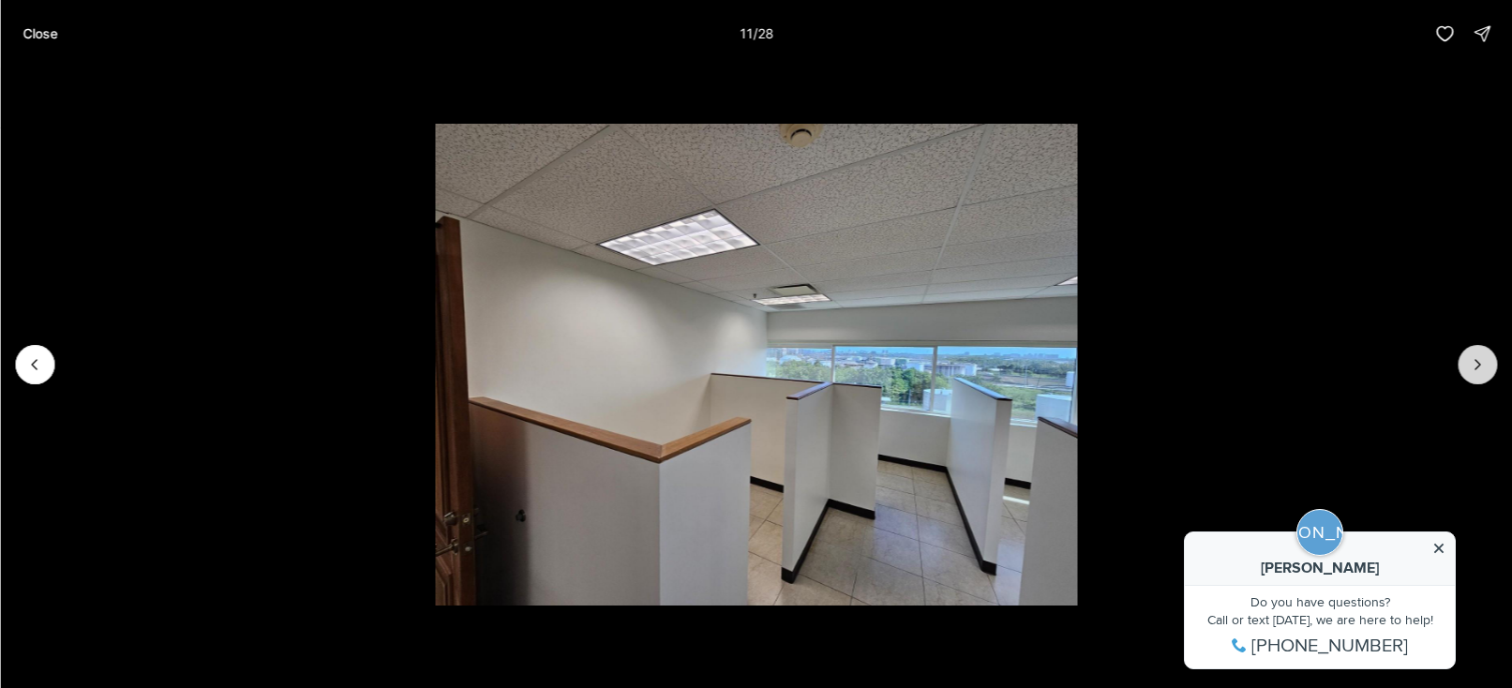
click at [1466, 370] on button "Next slide" at bounding box center [1476, 364] width 39 height 39
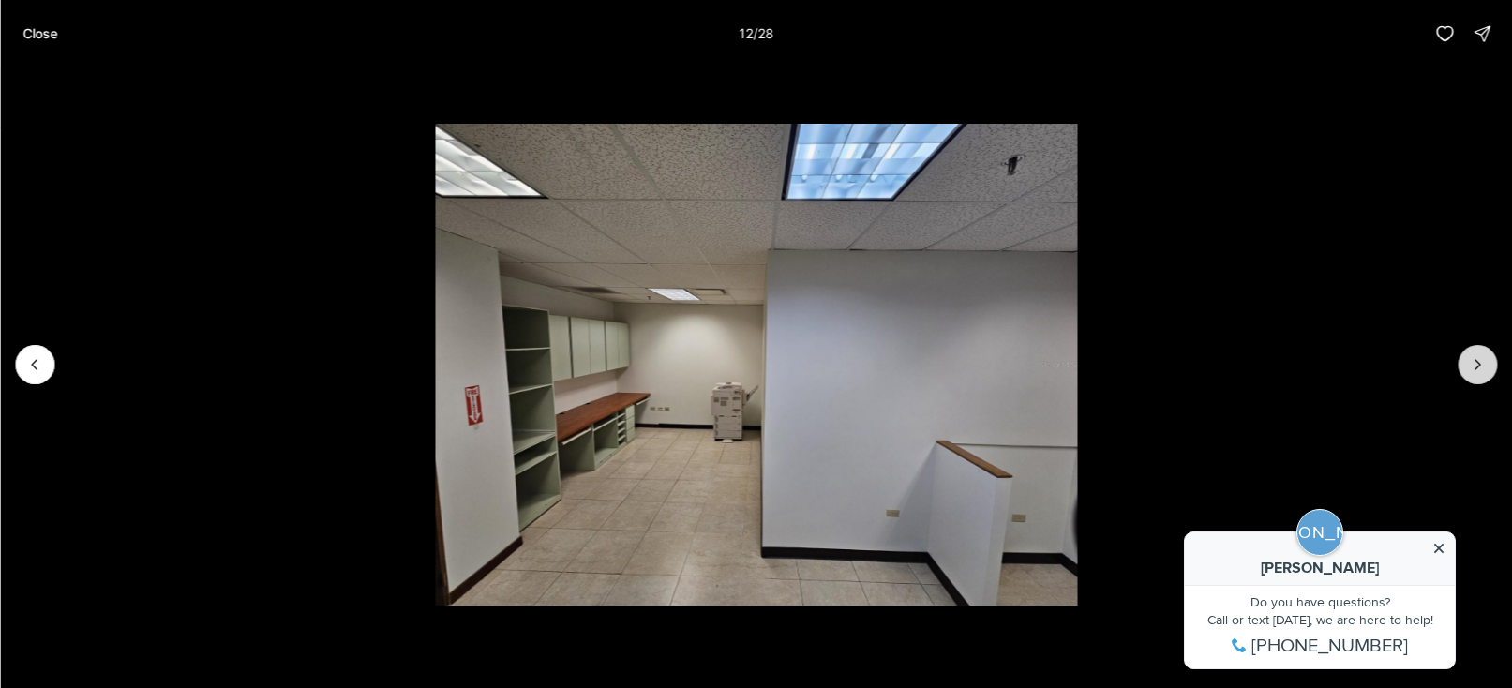
click at [1466, 370] on button "Next slide" at bounding box center [1476, 364] width 39 height 39
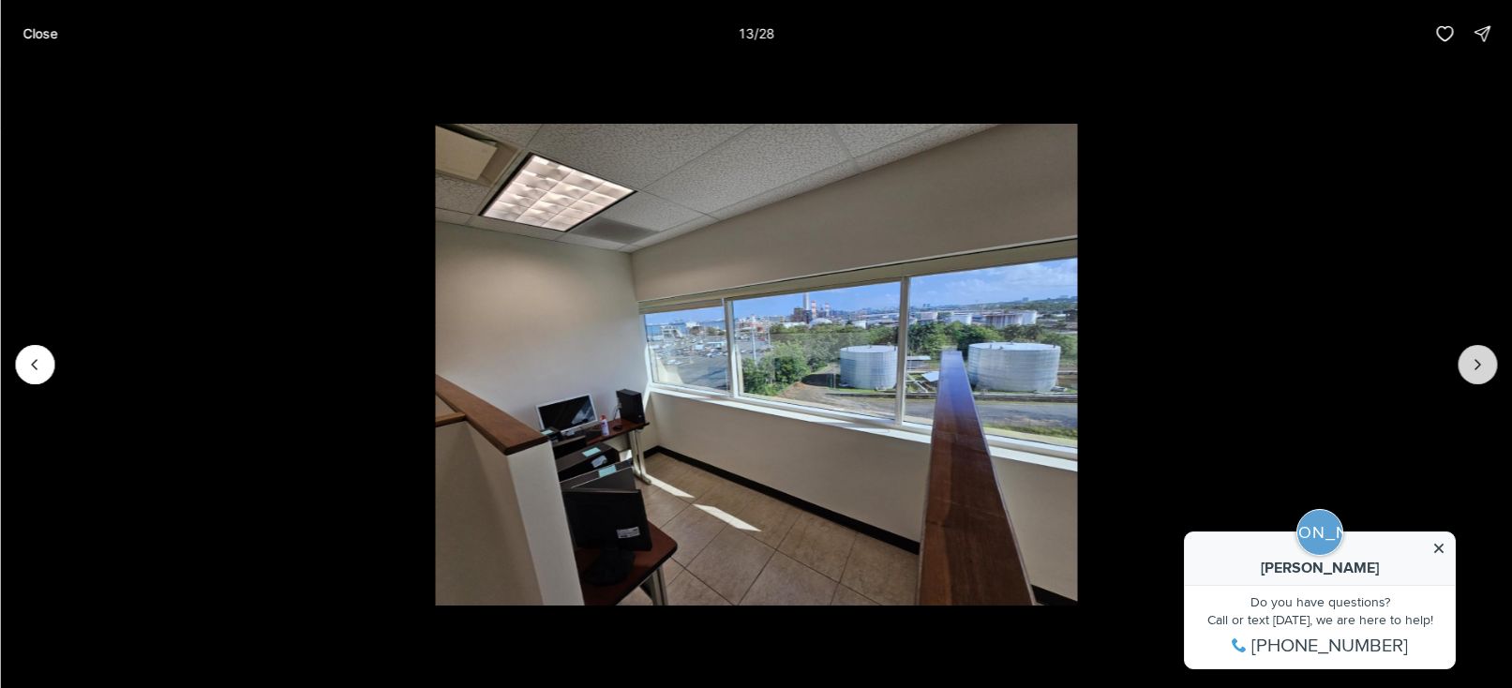
click at [1466, 370] on button "Next slide" at bounding box center [1476, 364] width 39 height 39
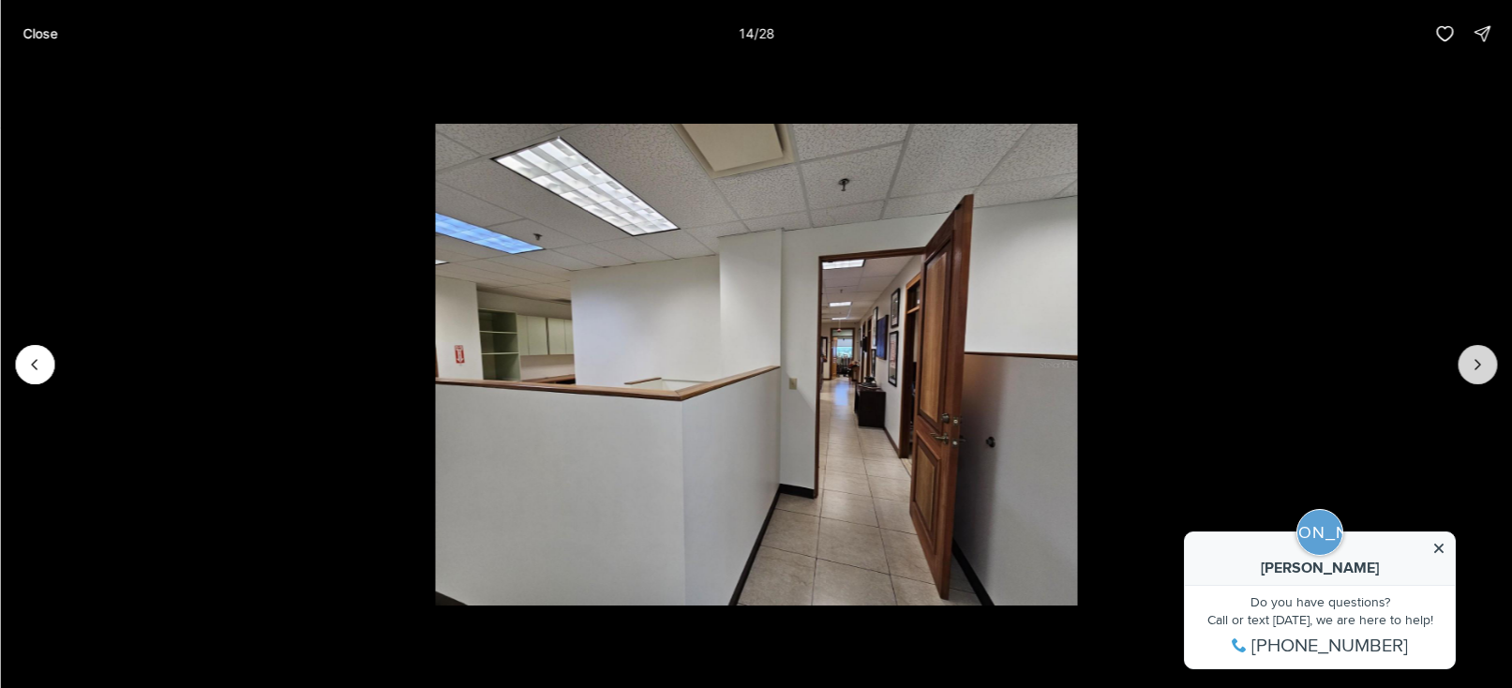
click at [1466, 370] on button "Next slide" at bounding box center [1476, 364] width 39 height 39
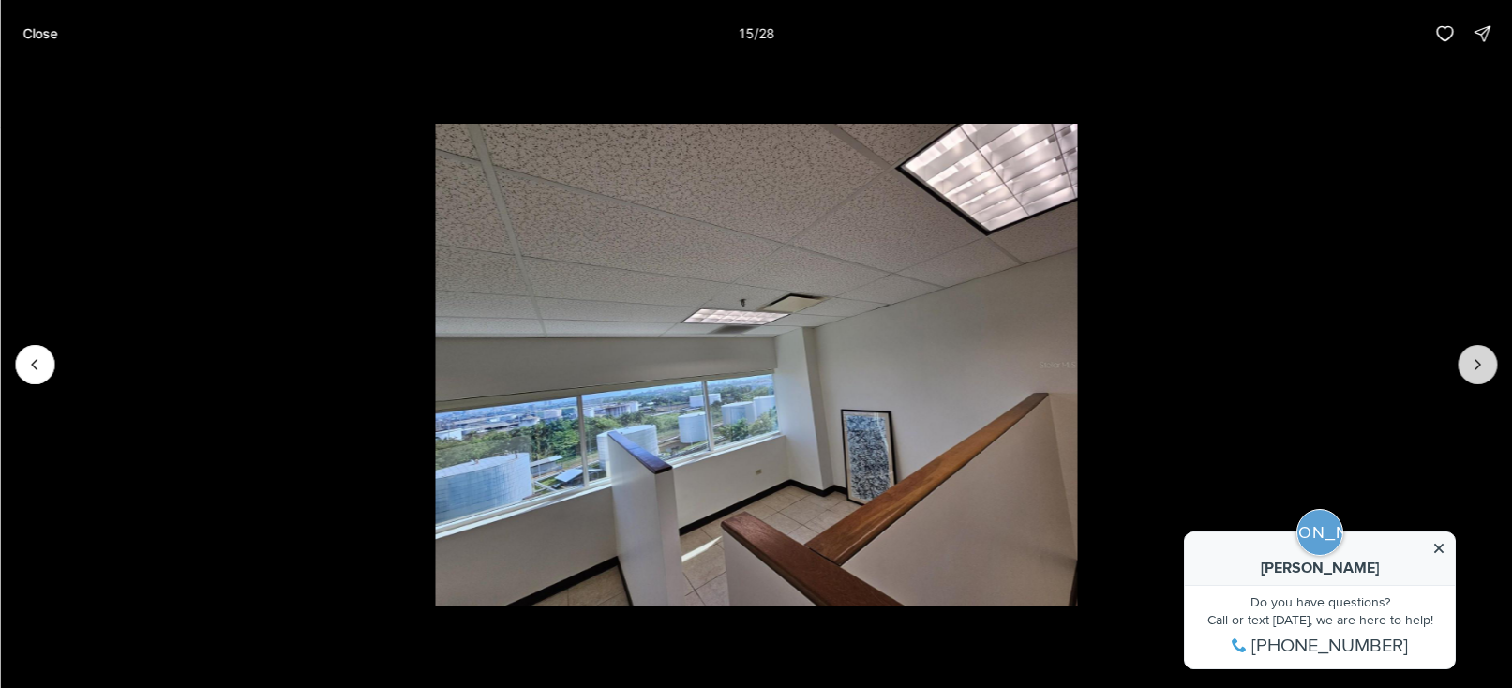
click at [1467, 370] on button "Next slide" at bounding box center [1476, 364] width 39 height 39
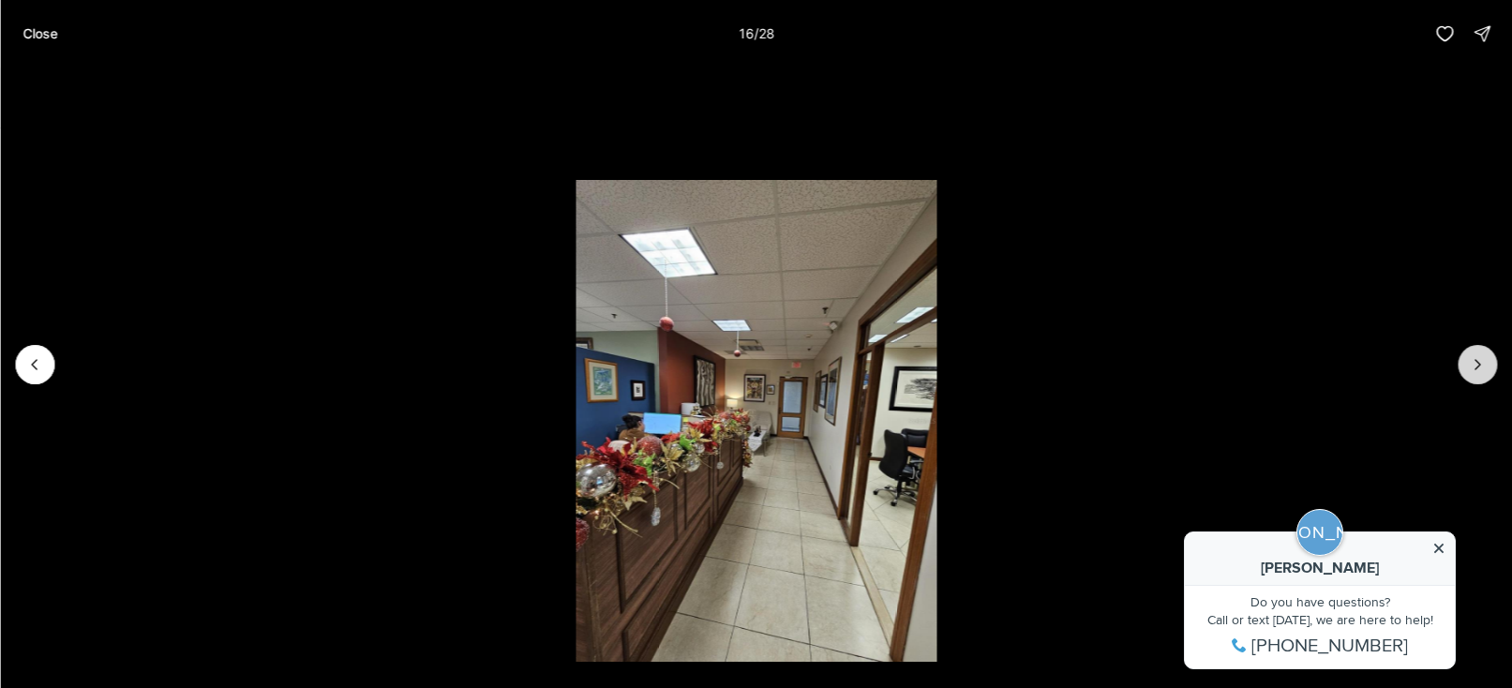
click at [1467, 370] on button "Next slide" at bounding box center [1476, 364] width 39 height 39
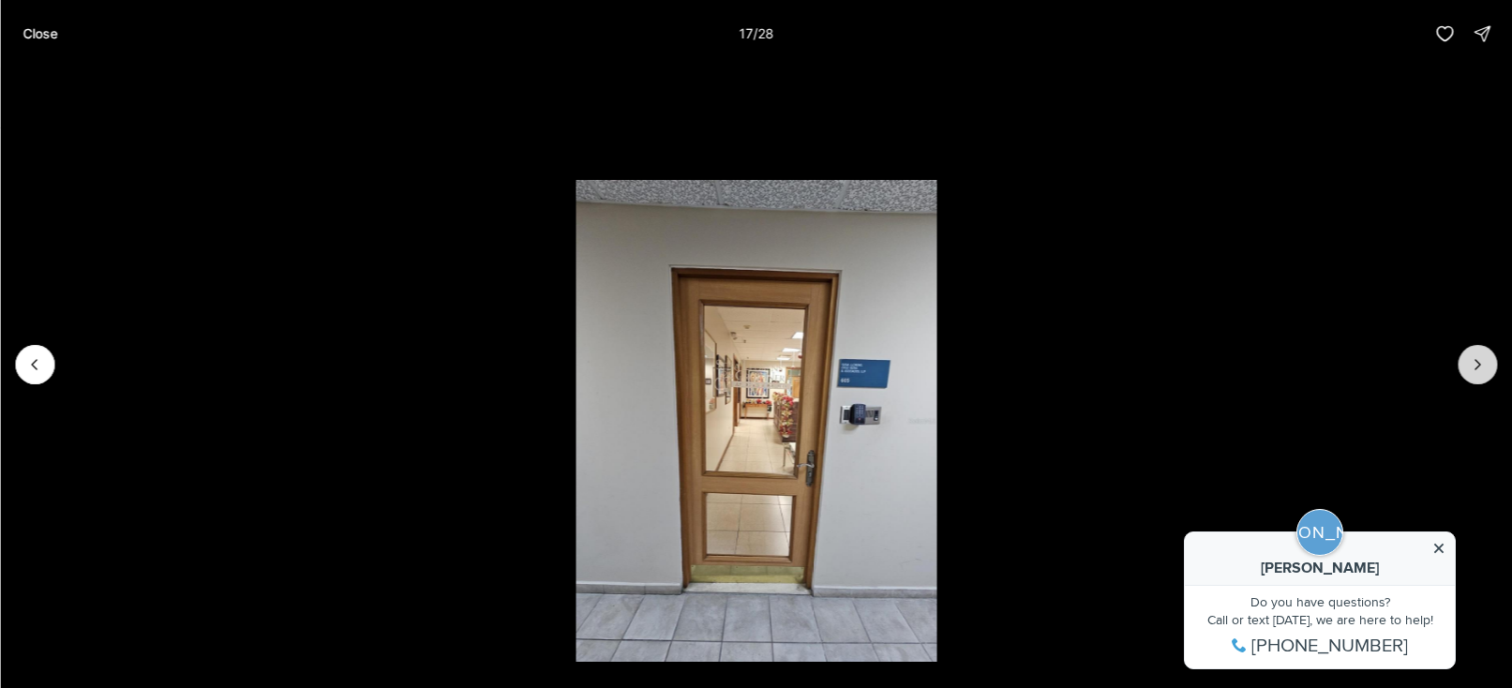
click at [1467, 370] on button "Next slide" at bounding box center [1476, 364] width 39 height 39
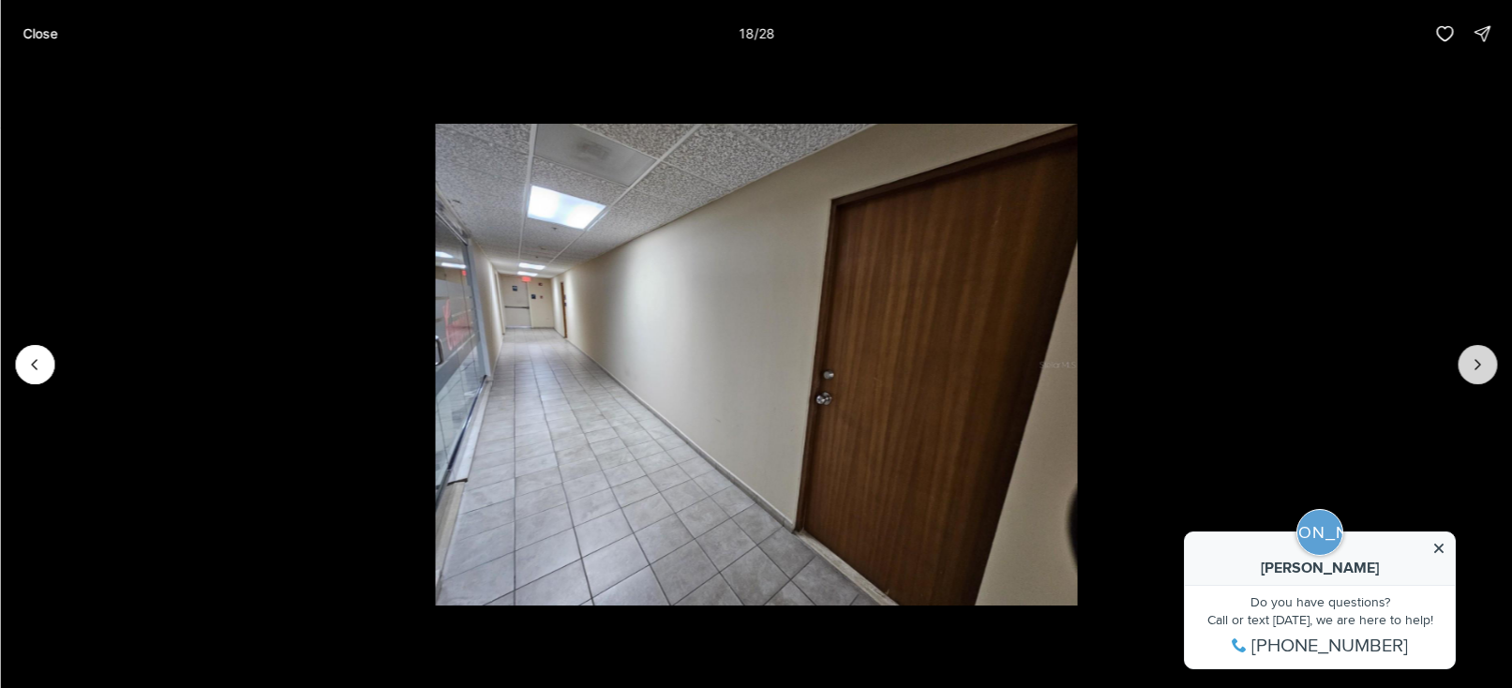
click at [1467, 370] on button "Next slide" at bounding box center [1476, 364] width 39 height 39
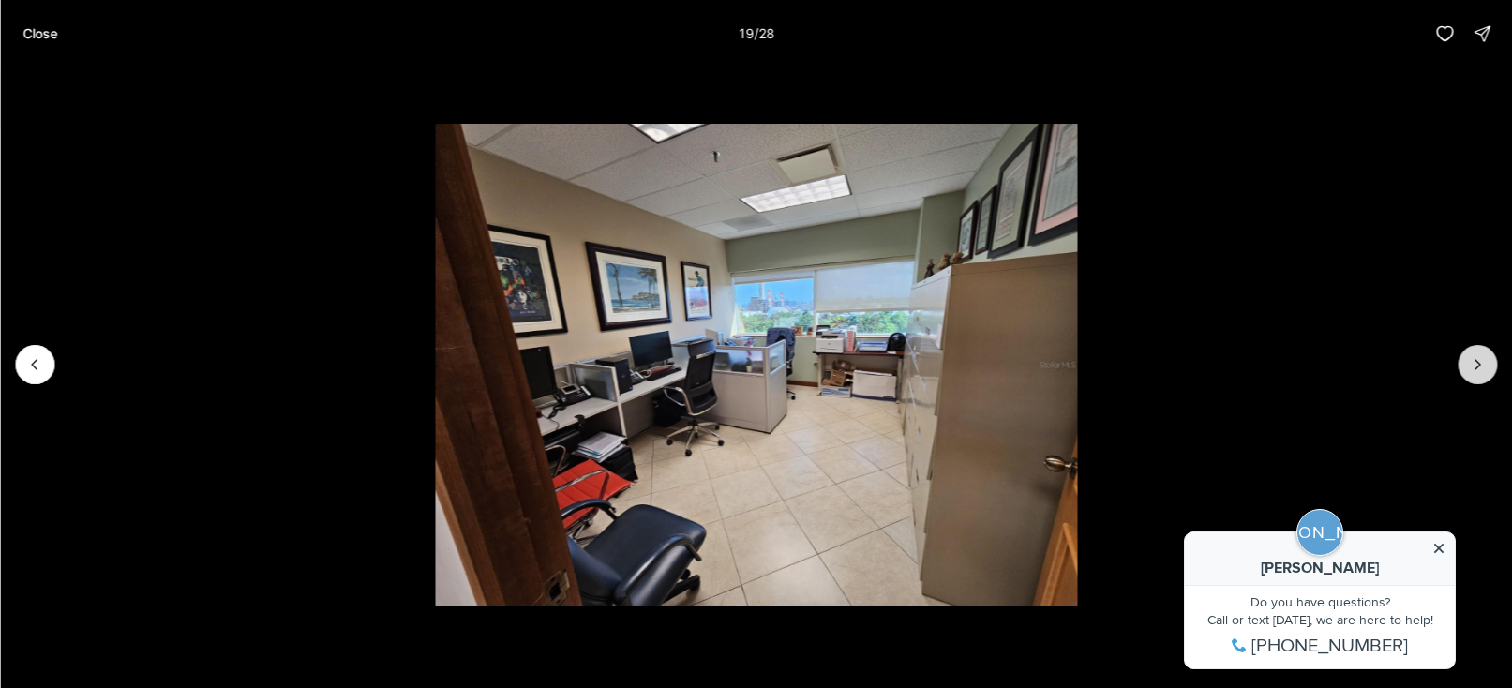
click at [1467, 370] on button "Next slide" at bounding box center [1476, 364] width 39 height 39
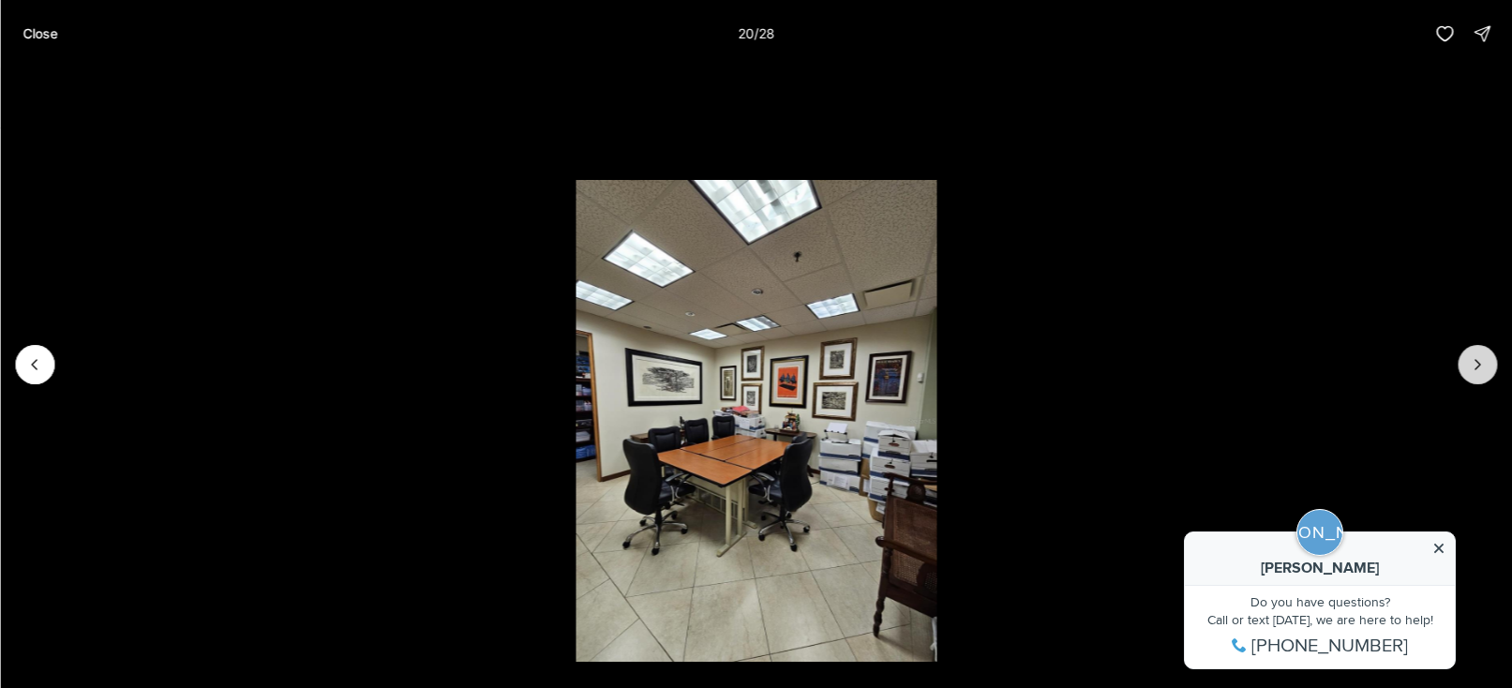
click at [1467, 370] on button "Next slide" at bounding box center [1476, 364] width 39 height 39
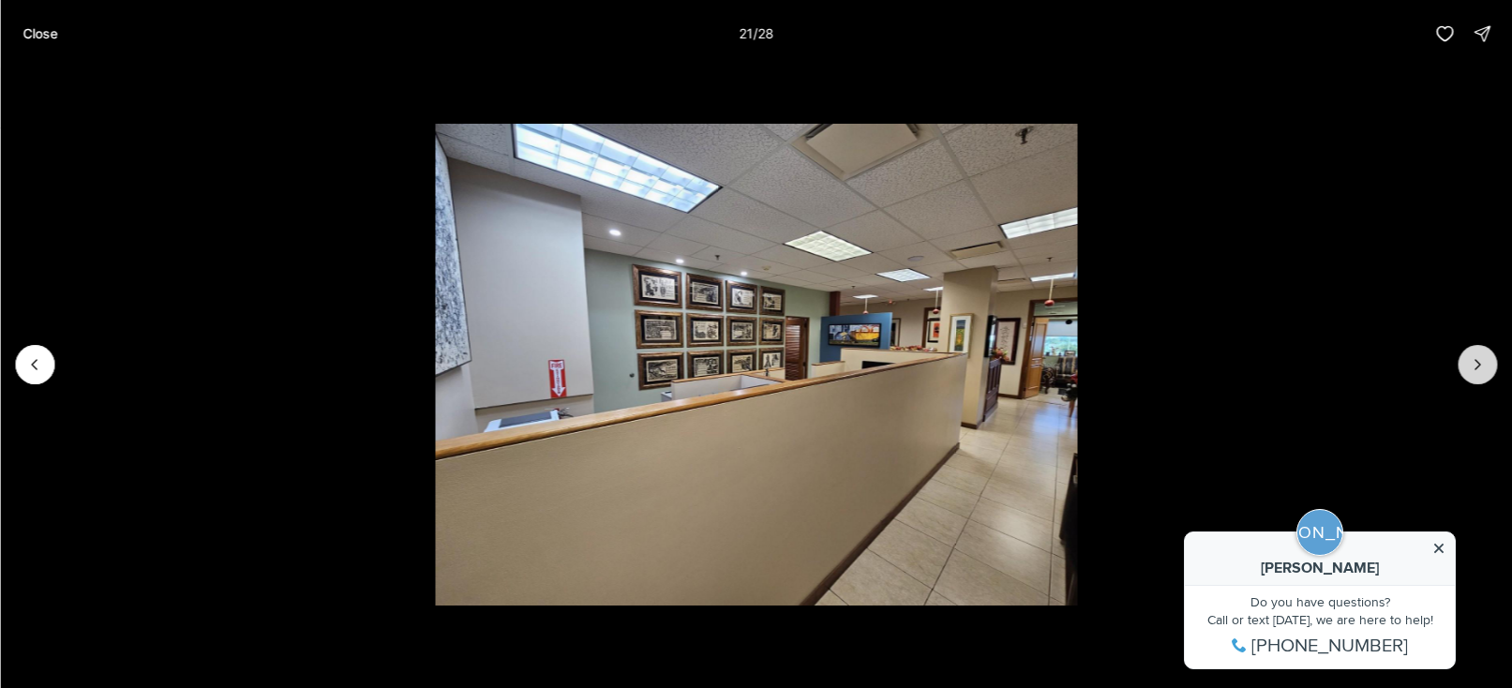
click at [1467, 370] on button "Next slide" at bounding box center [1476, 364] width 39 height 39
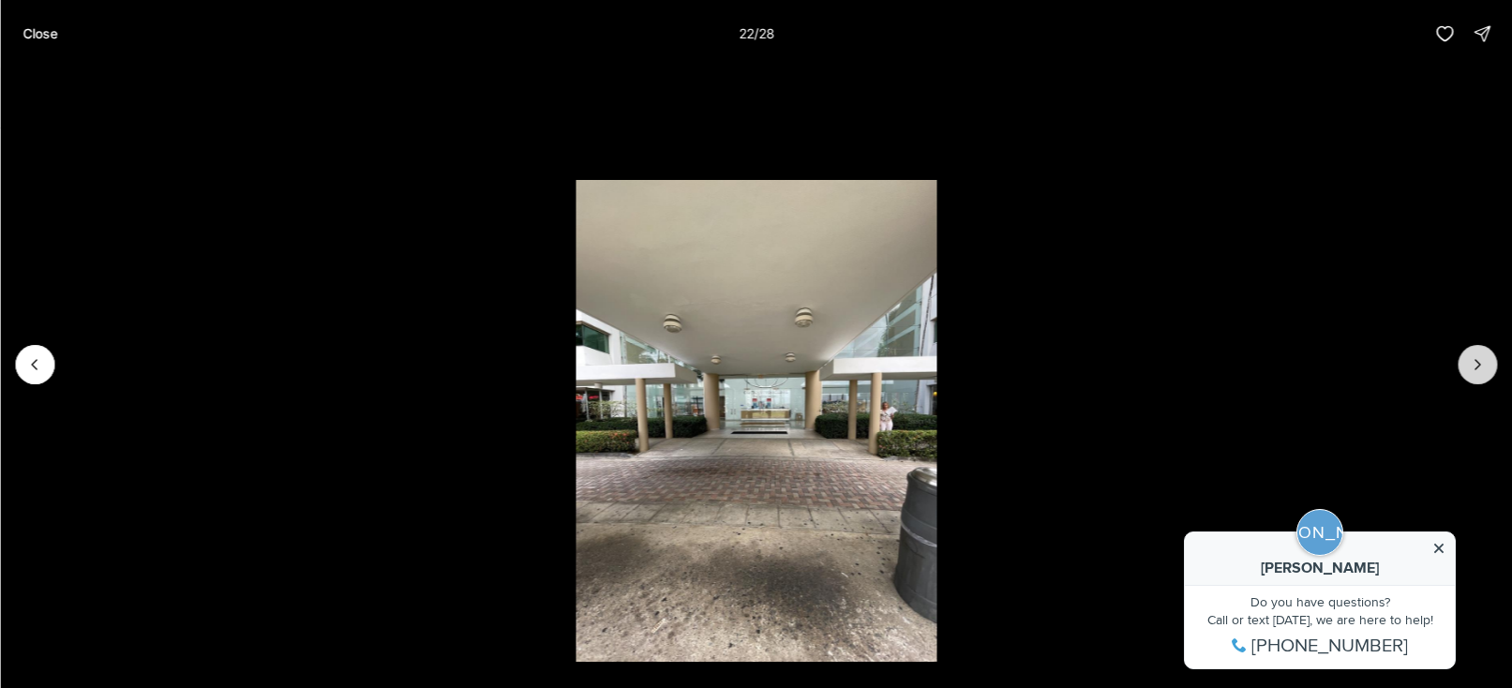
click at [1467, 370] on button "Next slide" at bounding box center [1476, 364] width 39 height 39
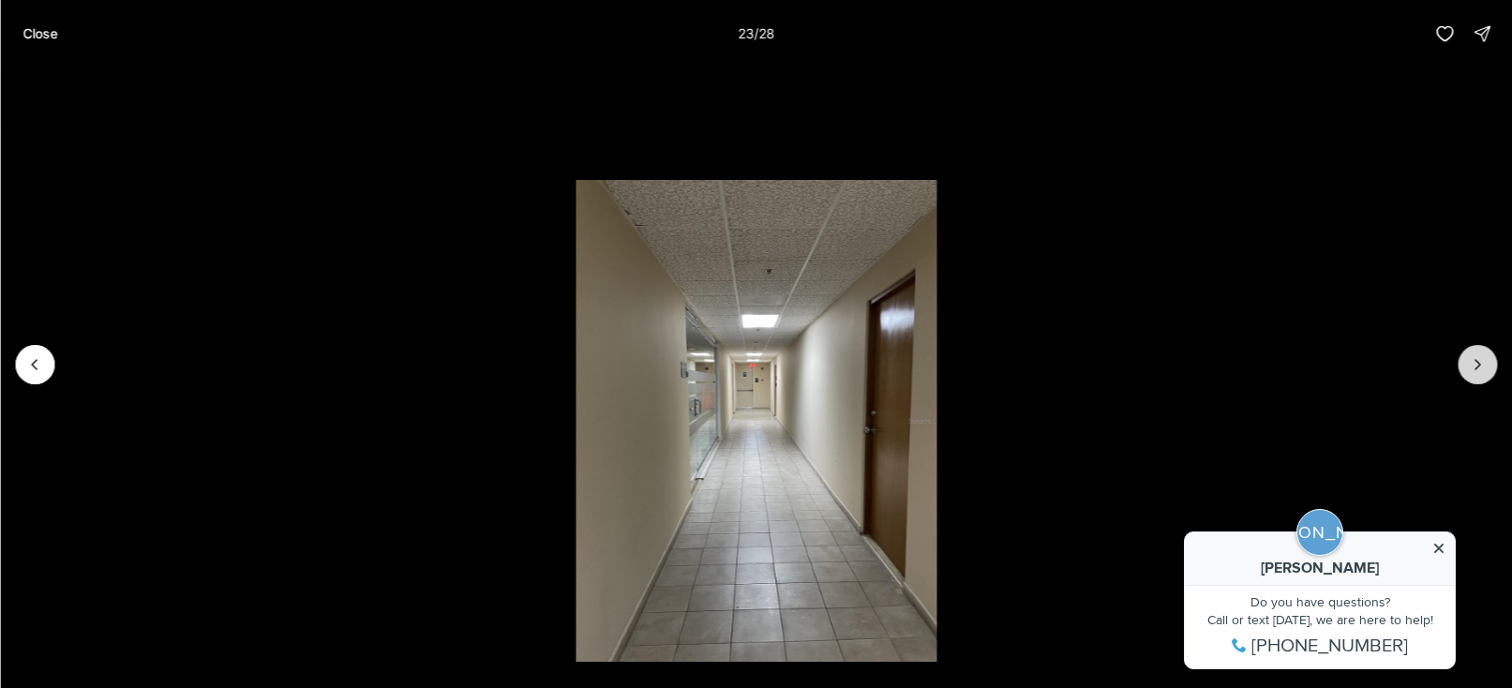
click at [1467, 370] on button "Next slide" at bounding box center [1476, 364] width 39 height 39
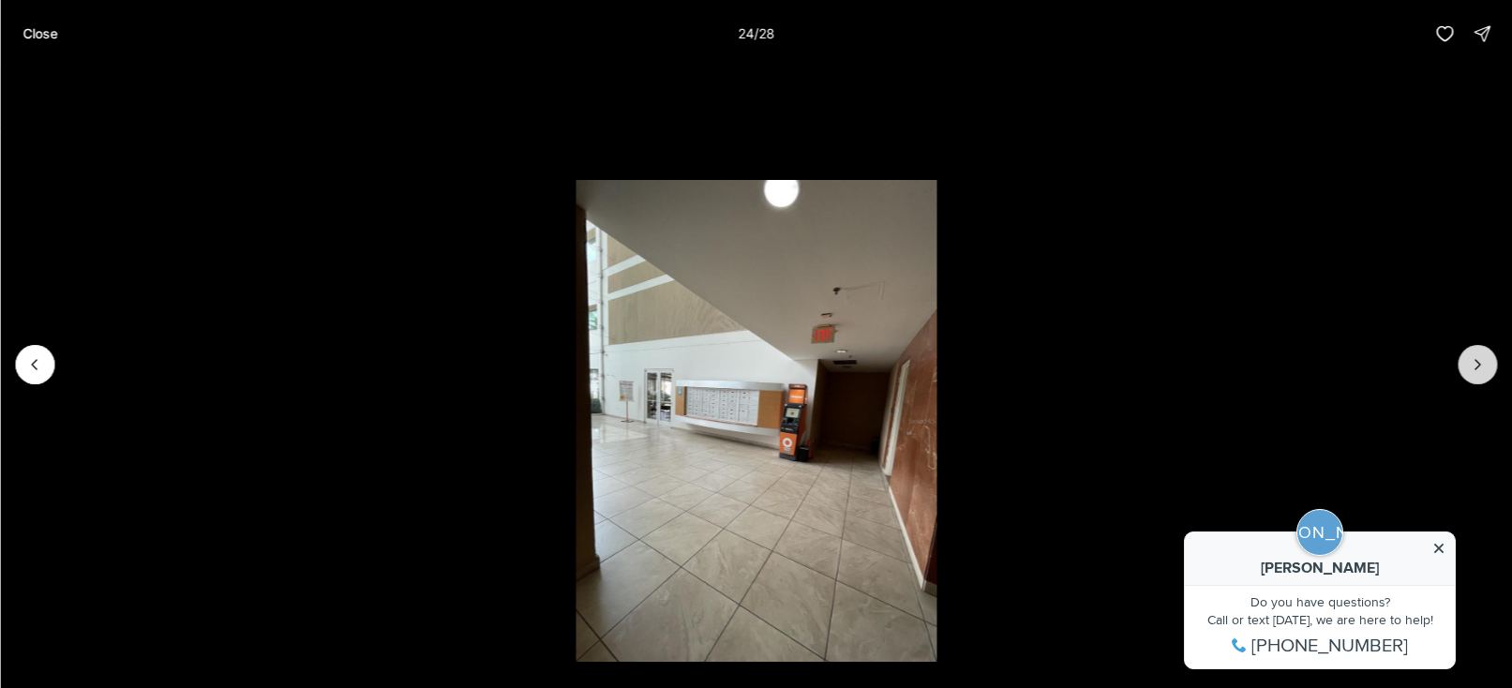
click at [1467, 370] on button "Next slide" at bounding box center [1476, 364] width 39 height 39
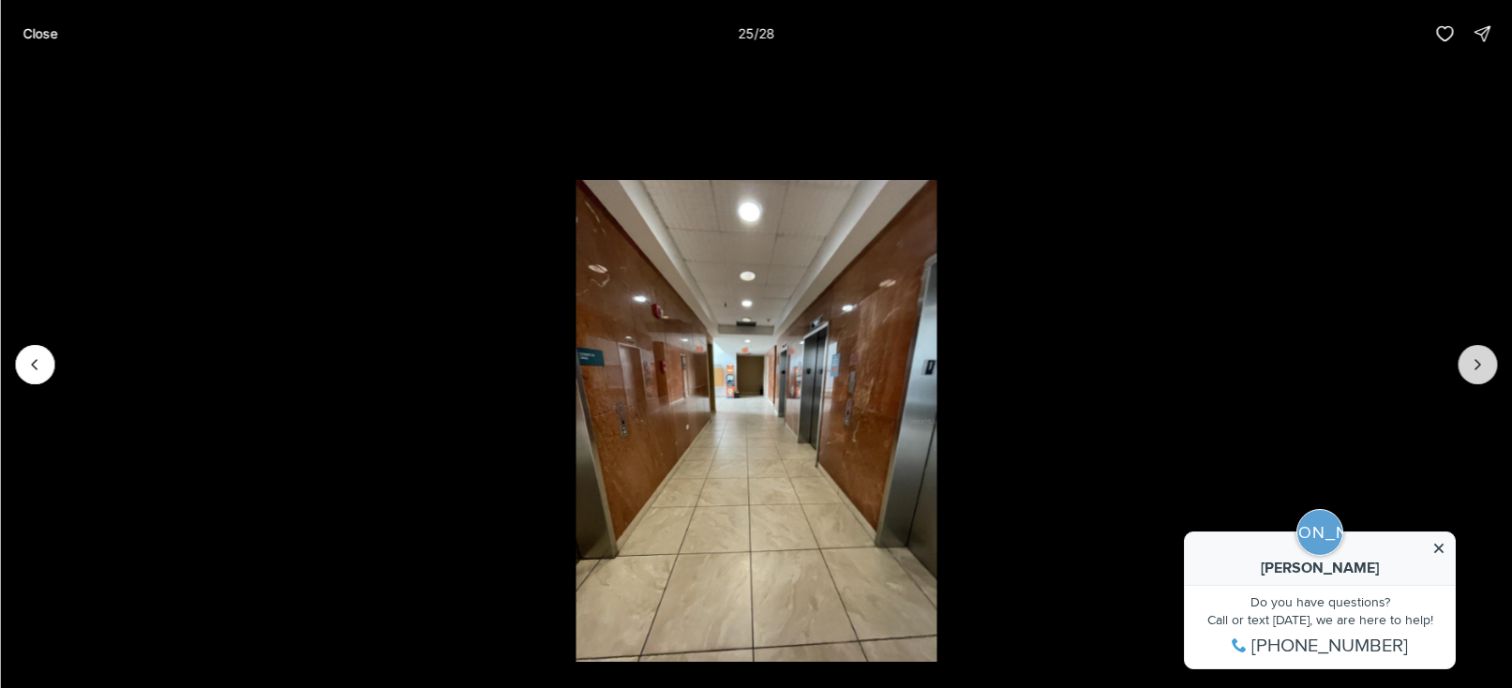
click at [1467, 370] on button "Next slide" at bounding box center [1476, 364] width 39 height 39
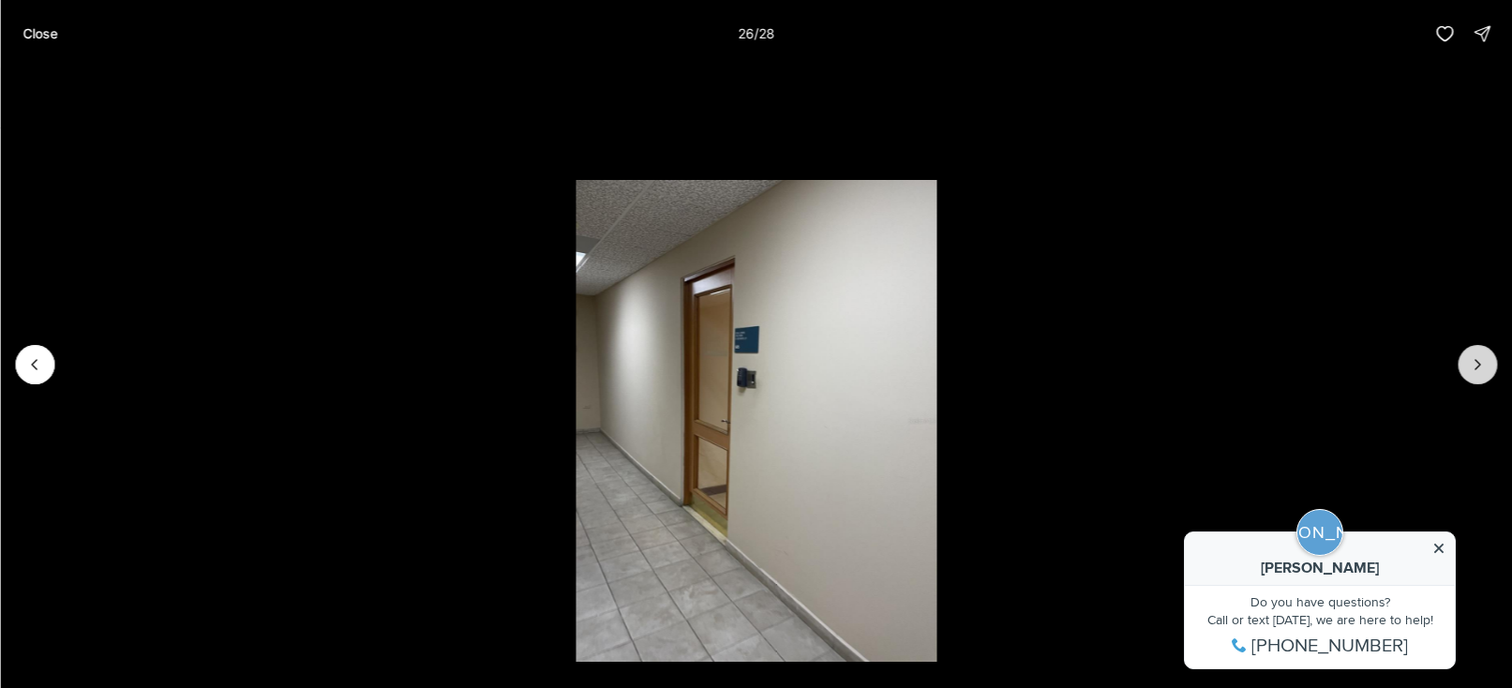
click at [1467, 370] on button "Next slide" at bounding box center [1476, 364] width 39 height 39
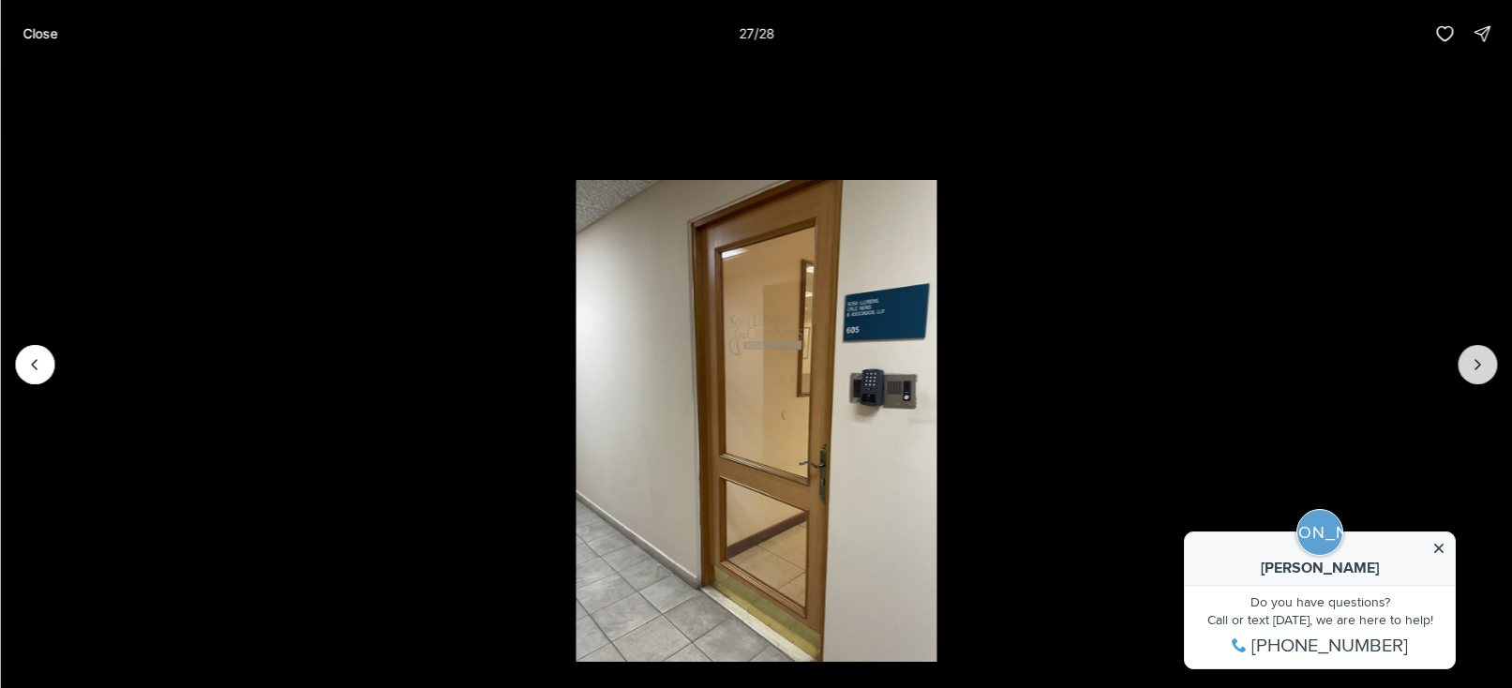
click at [1467, 370] on button "Next slide" at bounding box center [1476, 364] width 39 height 39
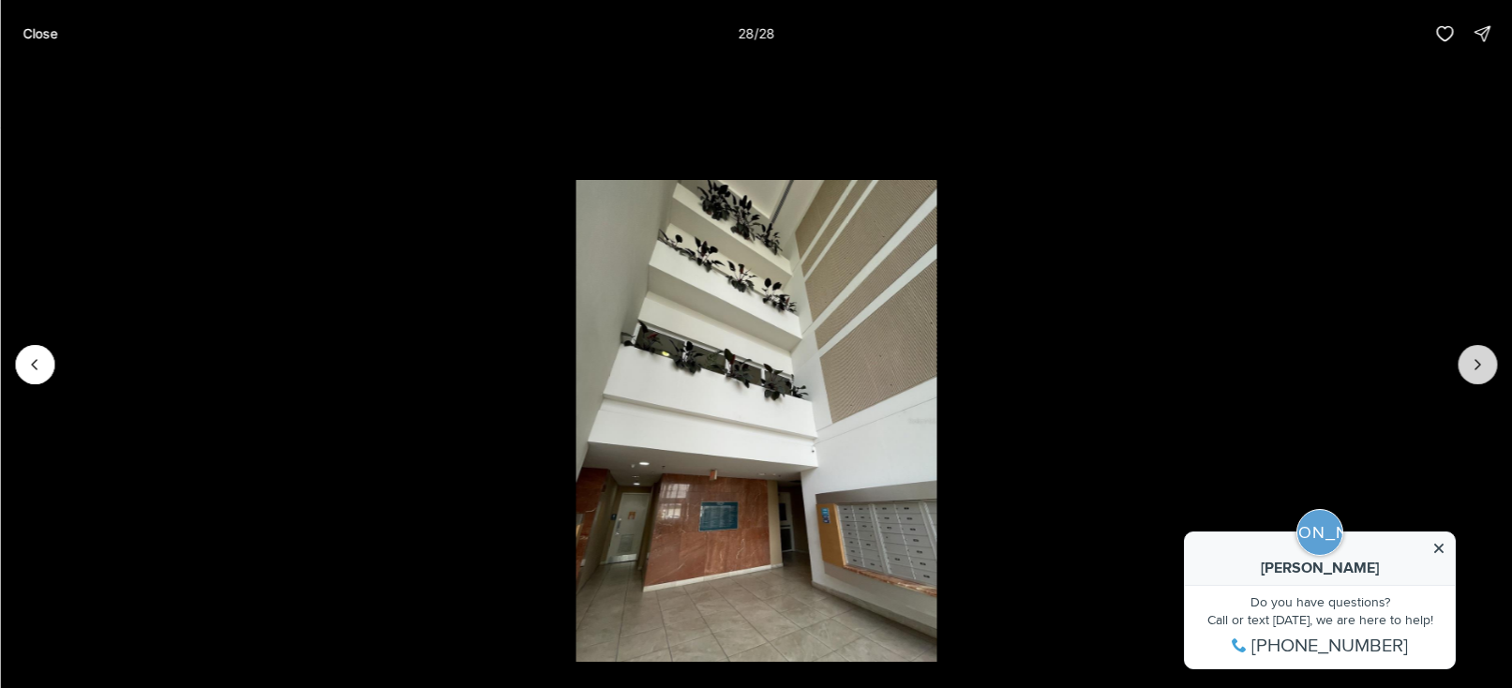
click at [1467, 370] on div at bounding box center [1476, 364] width 39 height 39
click at [45, 36] on p "Close" at bounding box center [39, 33] width 35 height 15
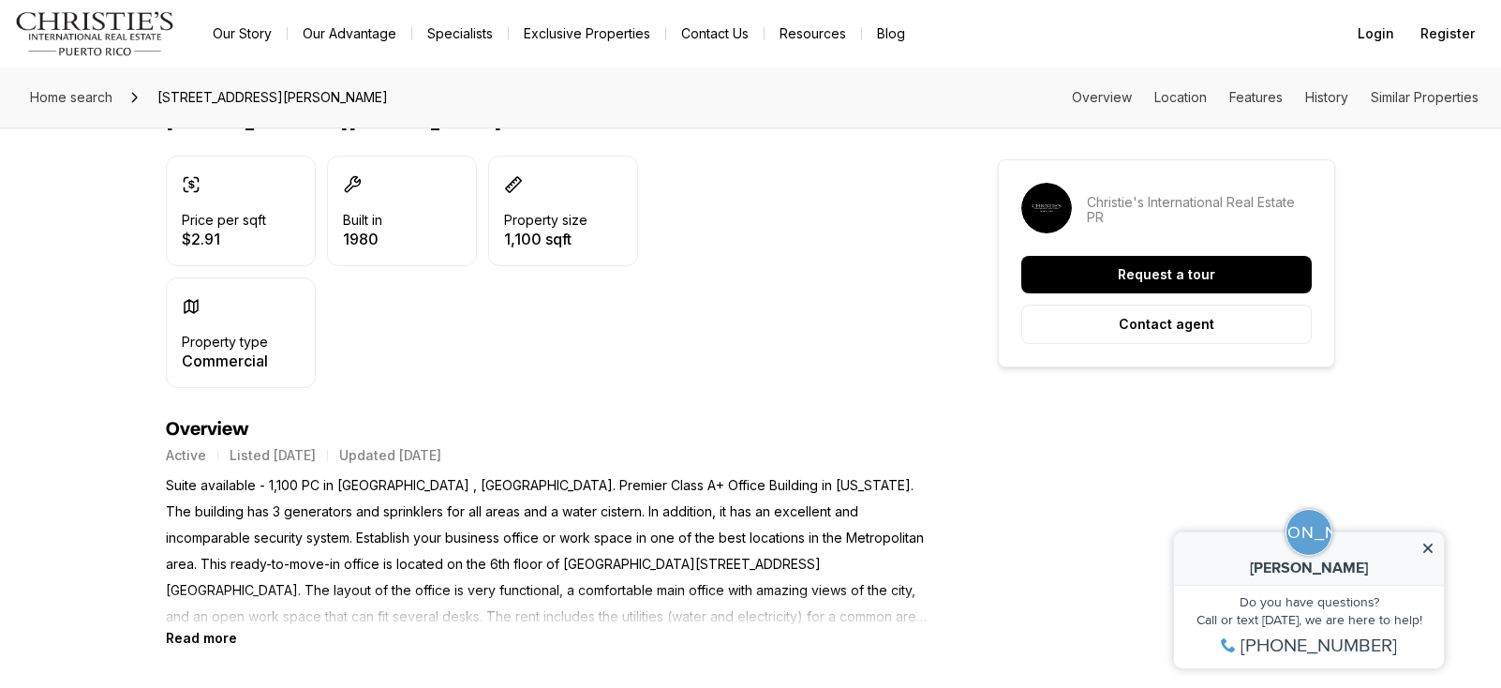
scroll to position [495, 0]
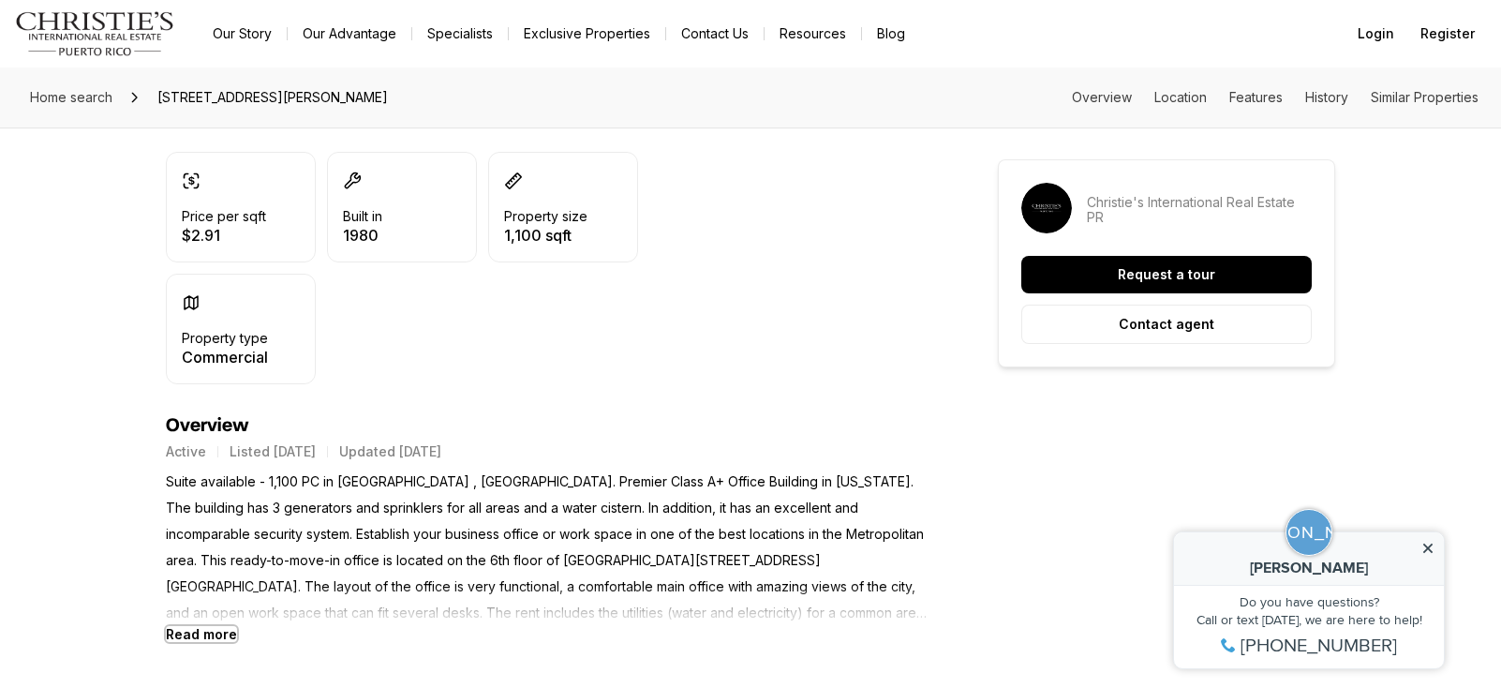
click at [192, 635] on b "Read more" at bounding box center [201, 634] width 71 height 16
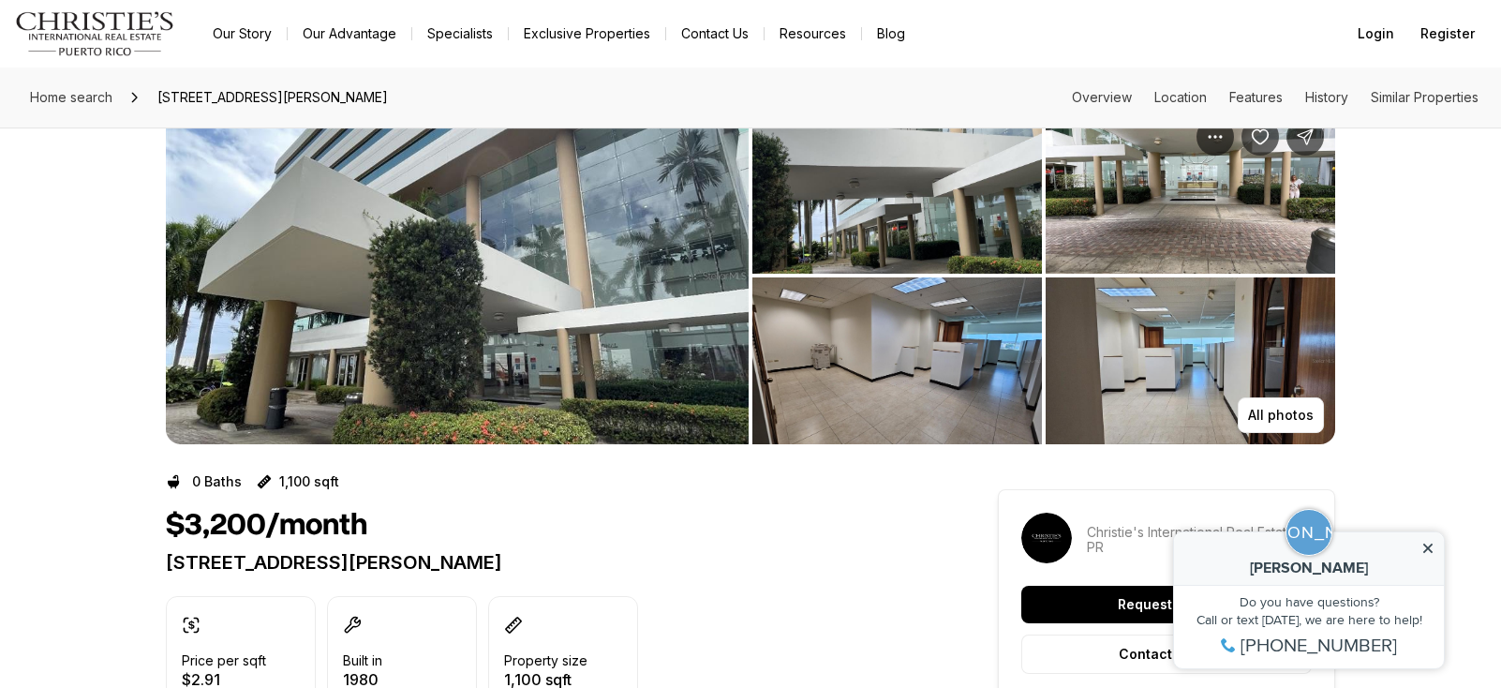
scroll to position [0, 0]
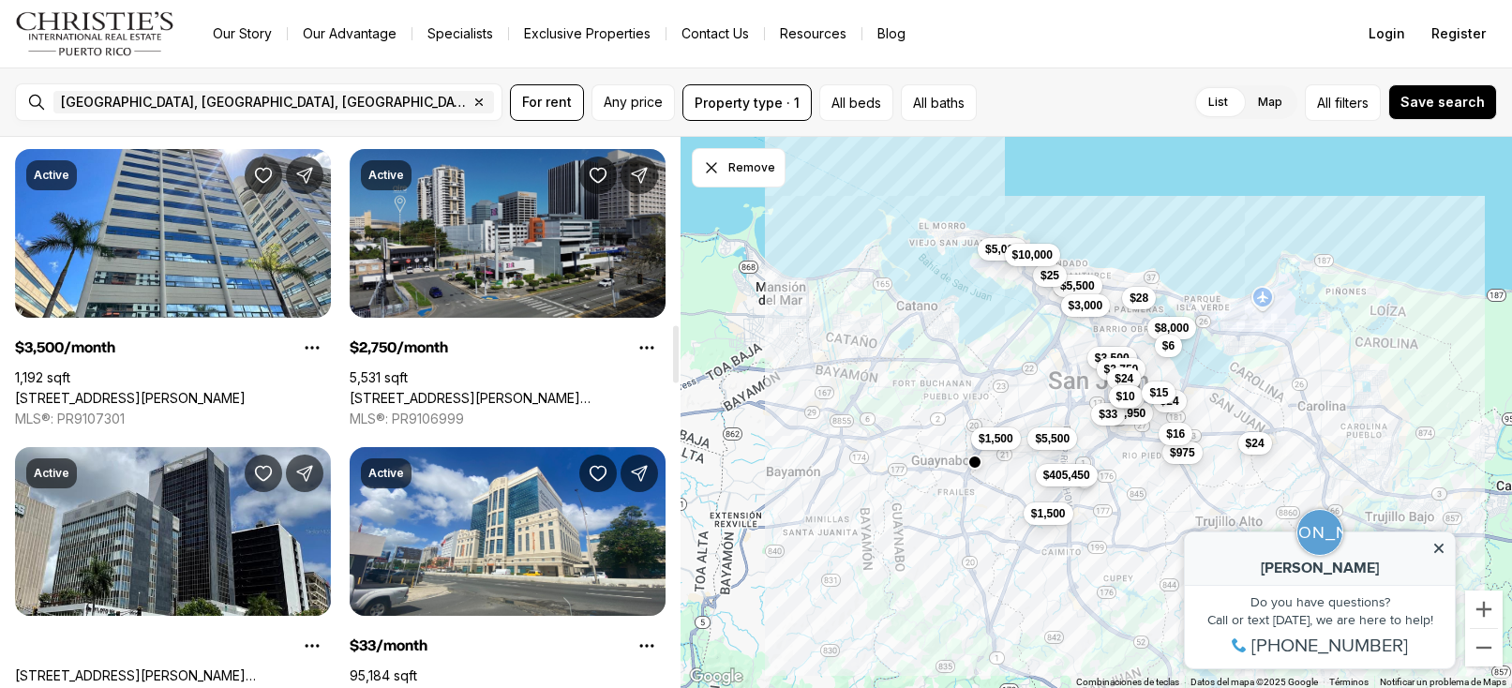
scroll to position [1896, 0]
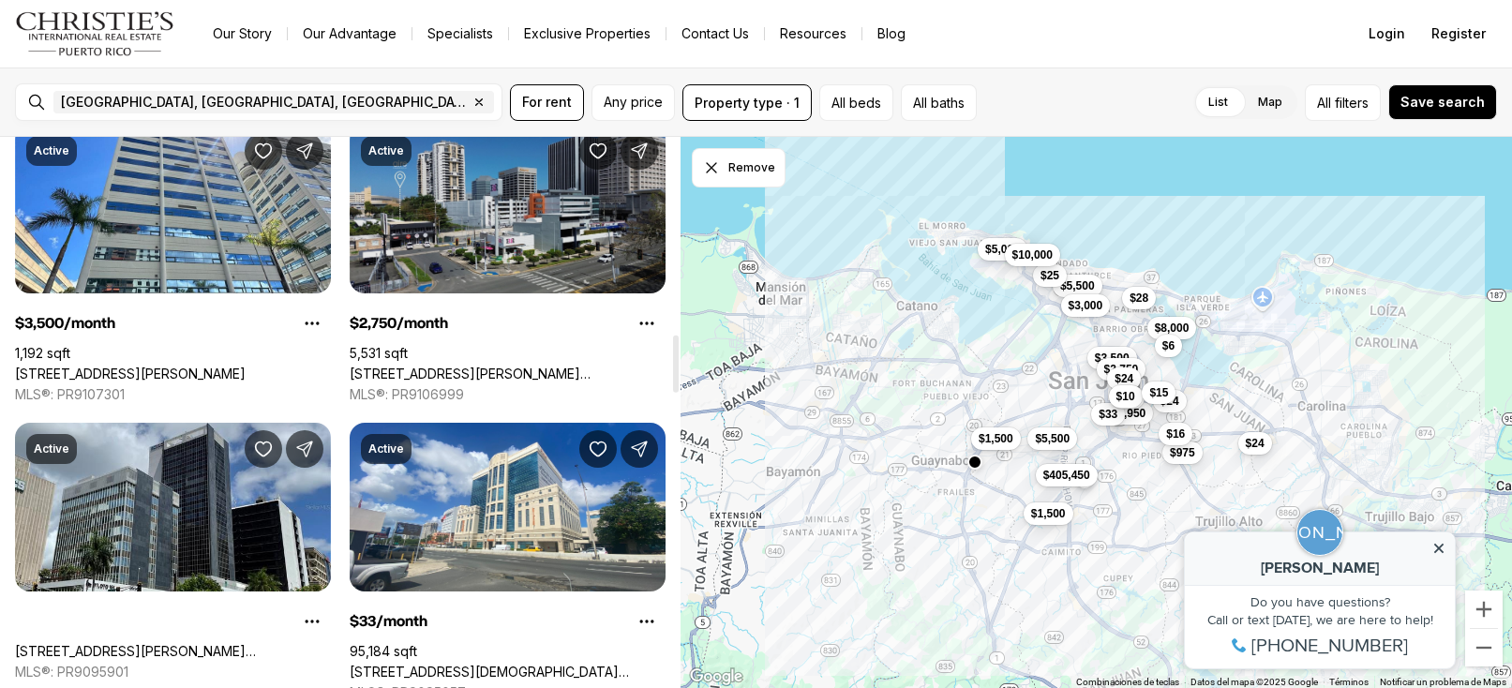
click at [481, 365] on link "[STREET_ADDRESS][PERSON_NAME][PERSON_NAME]" at bounding box center [508, 373] width 316 height 17
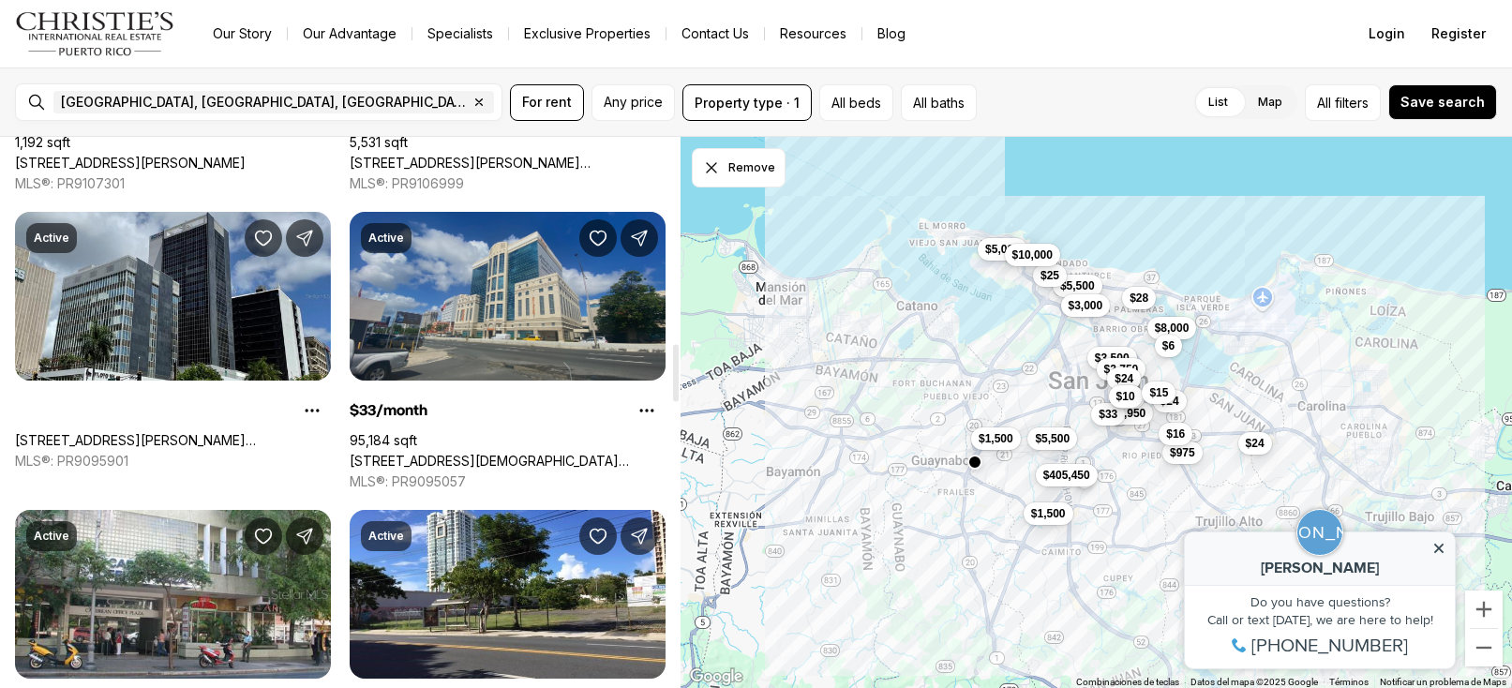
scroll to position [1948, 0]
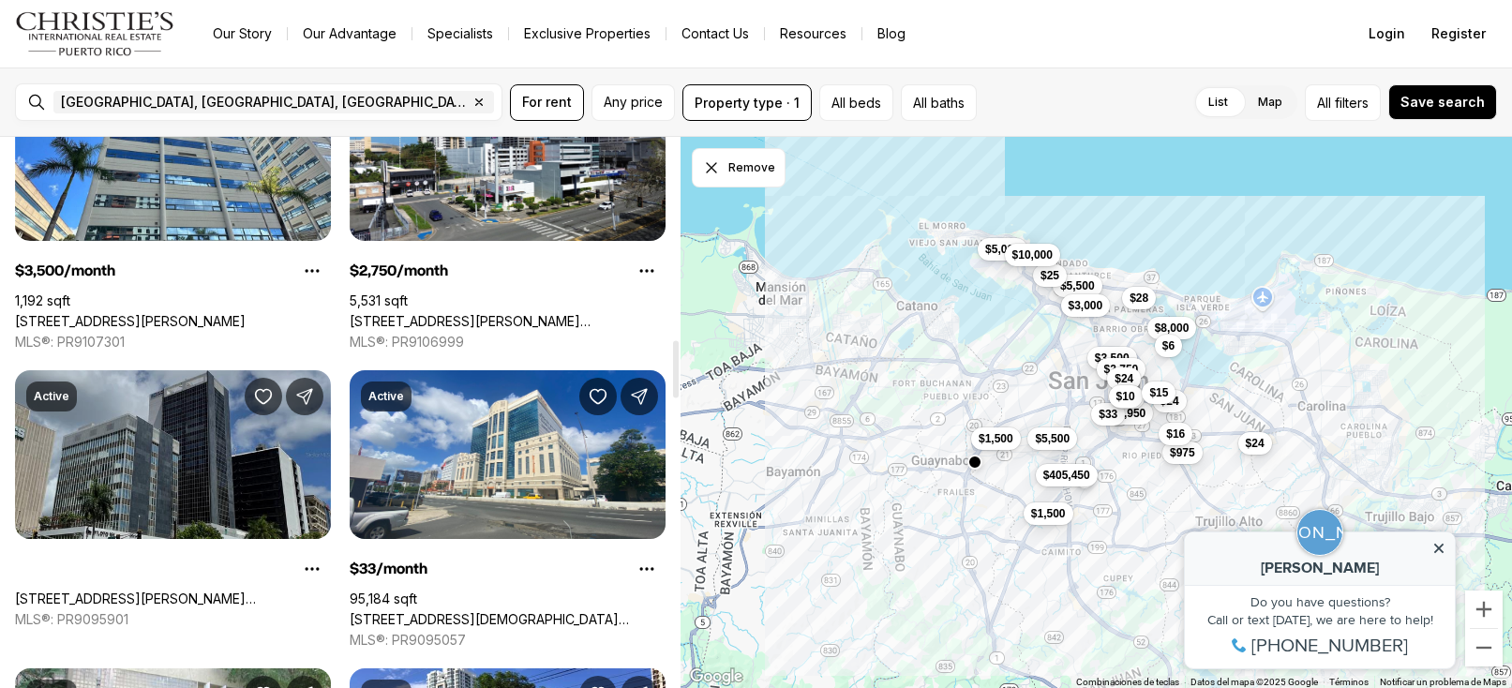
click at [183, 590] on link "[STREET_ADDRESS][PERSON_NAME][PERSON_NAME][PERSON_NAME]" at bounding box center [173, 598] width 316 height 17
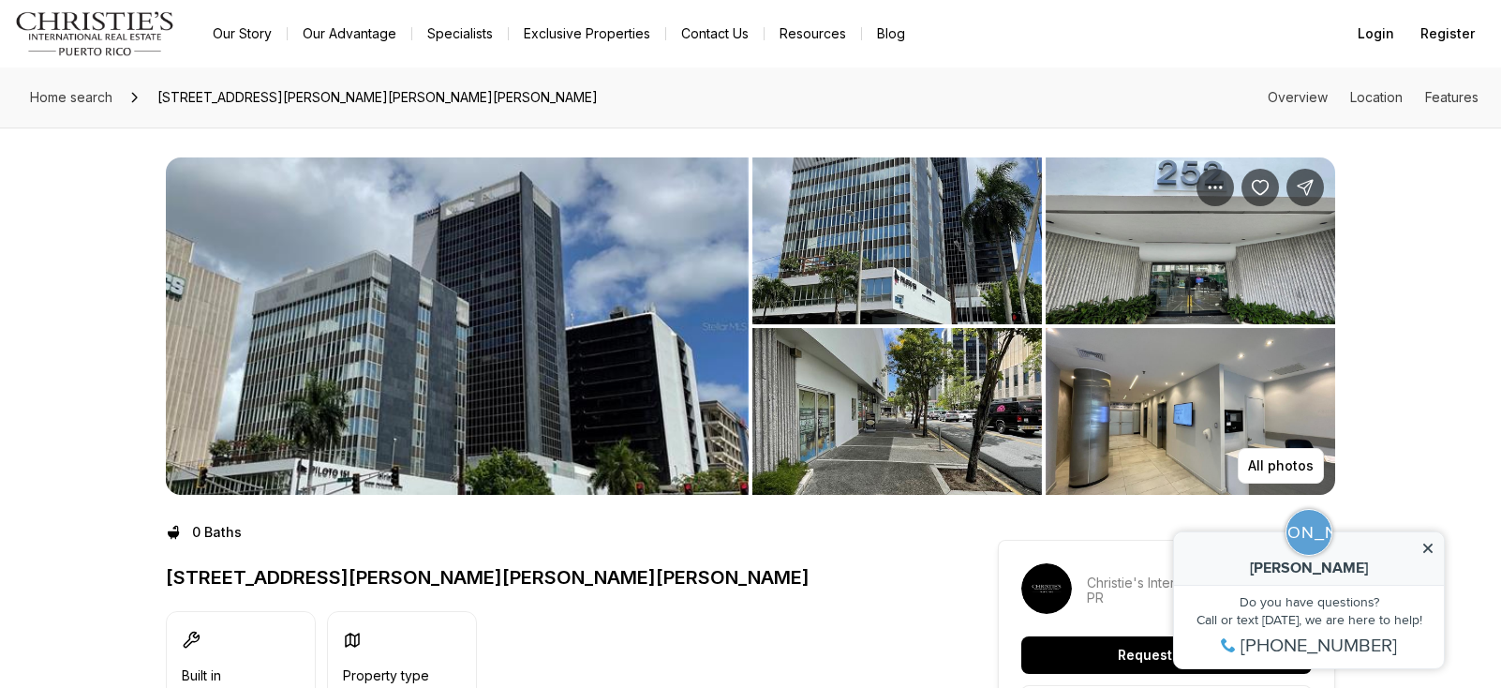
click at [1177, 427] on img "View image gallery" at bounding box center [1191, 411] width 290 height 167
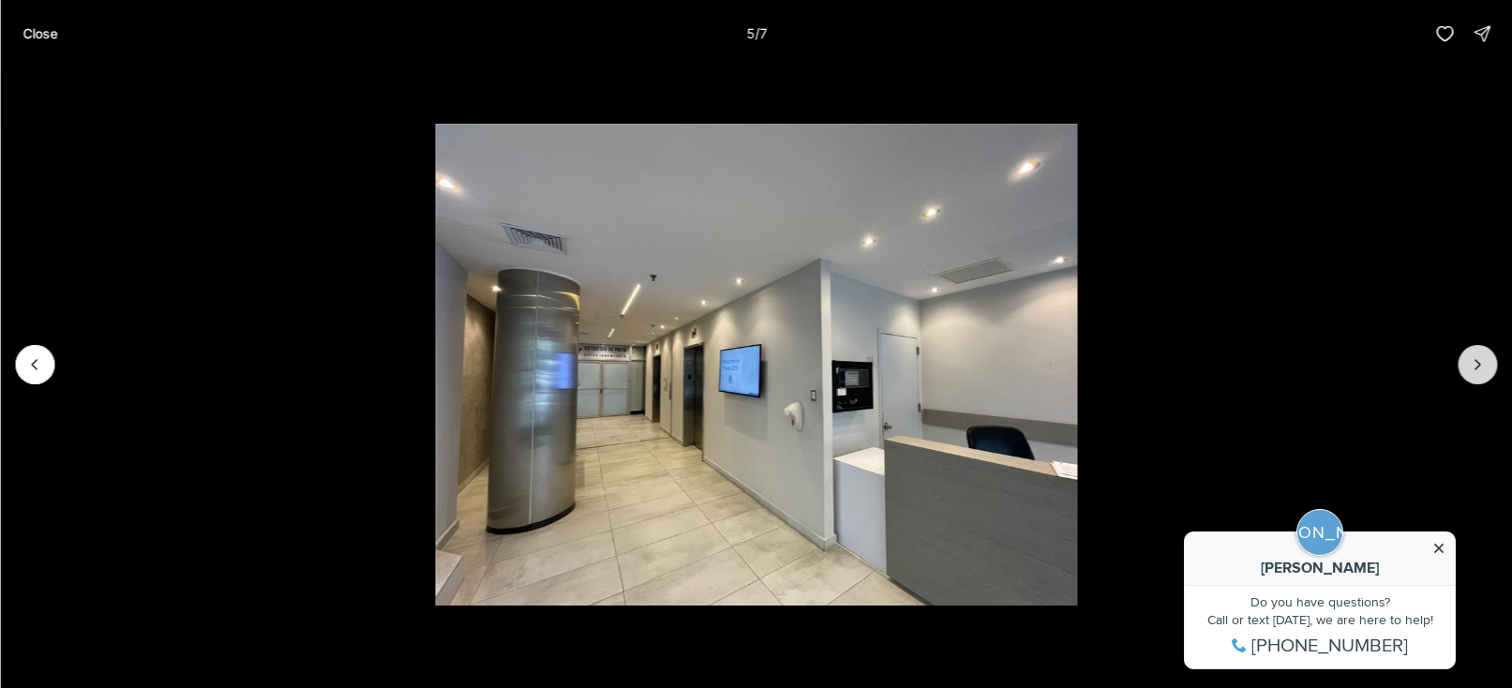
click at [1468, 373] on icon "Next slide" at bounding box center [1476, 364] width 19 height 19
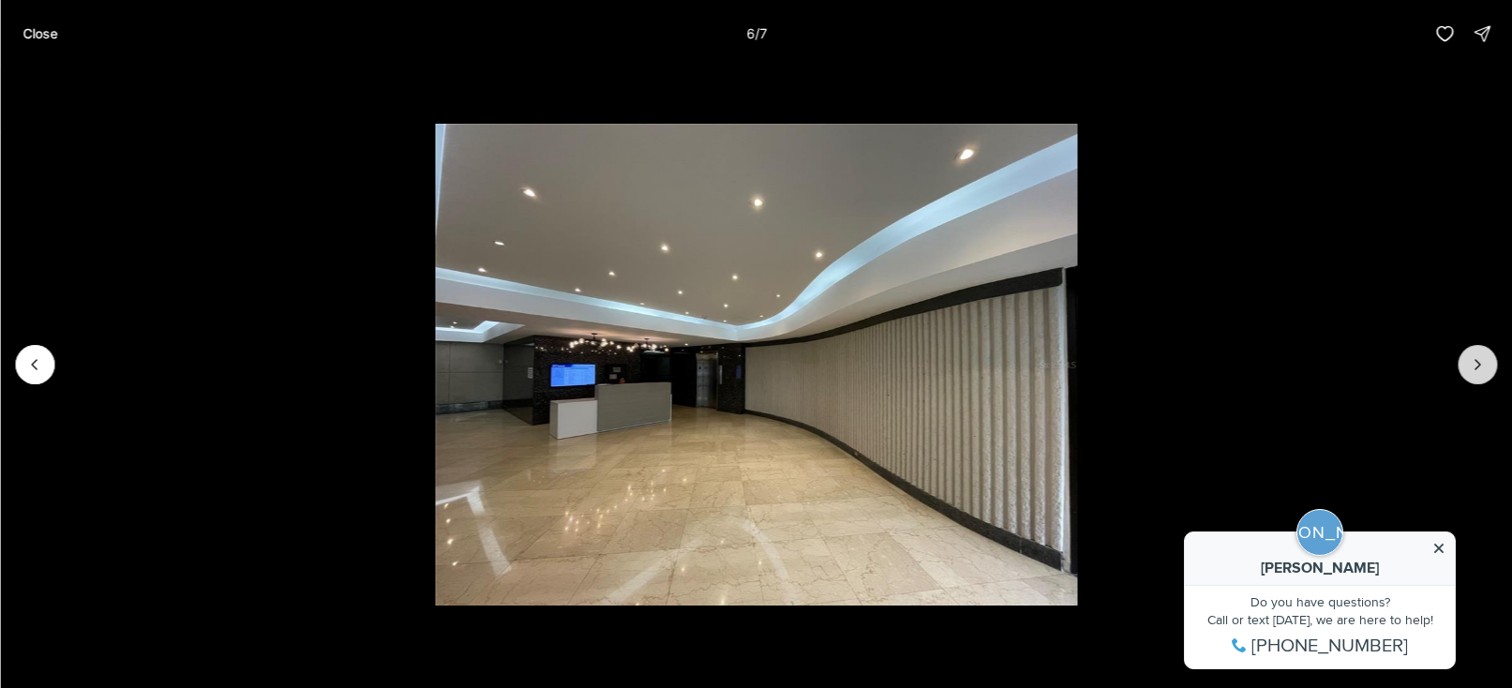
click at [1468, 372] on icon "Next slide" at bounding box center [1476, 364] width 19 height 19
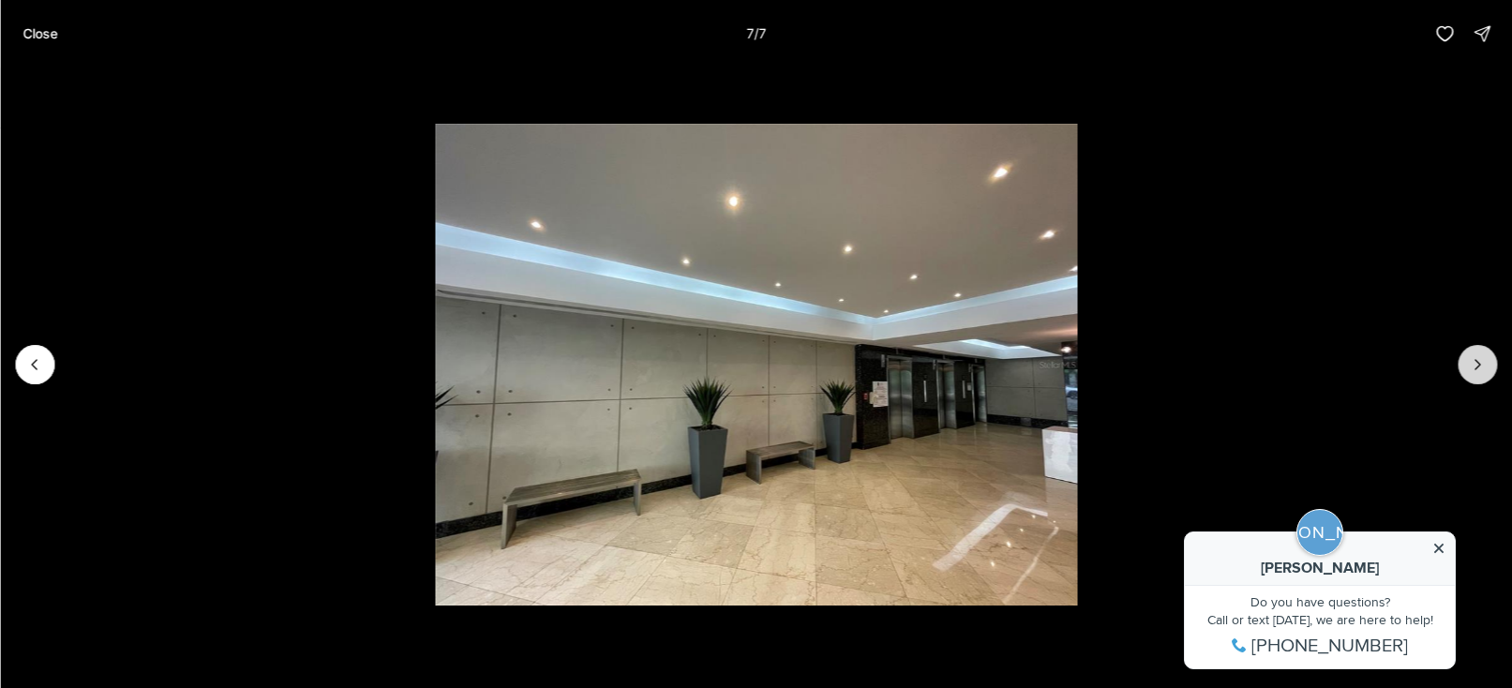
click at [1468, 372] on div at bounding box center [1476, 364] width 39 height 39
click at [1474, 367] on div at bounding box center [1476, 364] width 39 height 39
click at [1476, 363] on div at bounding box center [1476, 364] width 39 height 39
click at [35, 364] on icon "Previous slide" at bounding box center [34, 364] width 19 height 19
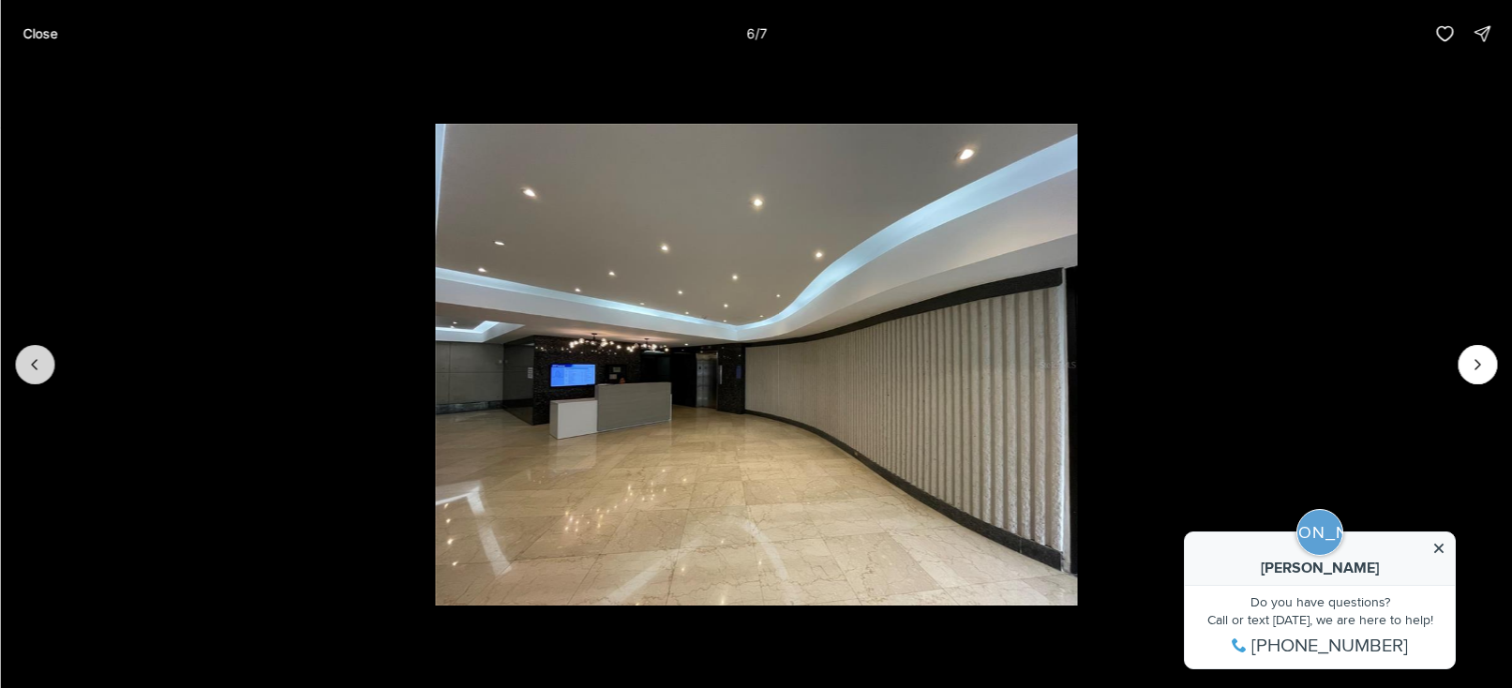
click at [34, 363] on icon "Previous slide" at bounding box center [34, 364] width 5 height 9
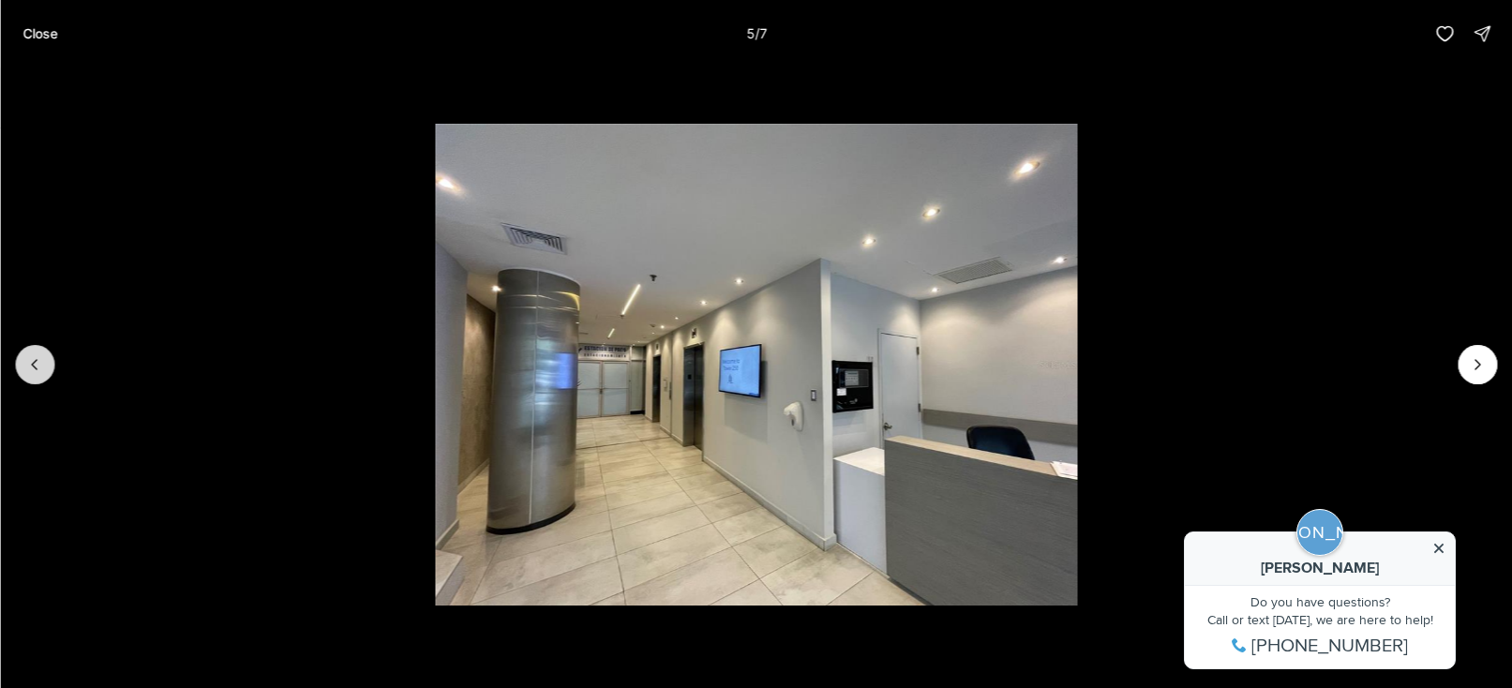
click at [34, 363] on icon "Previous slide" at bounding box center [34, 364] width 5 height 9
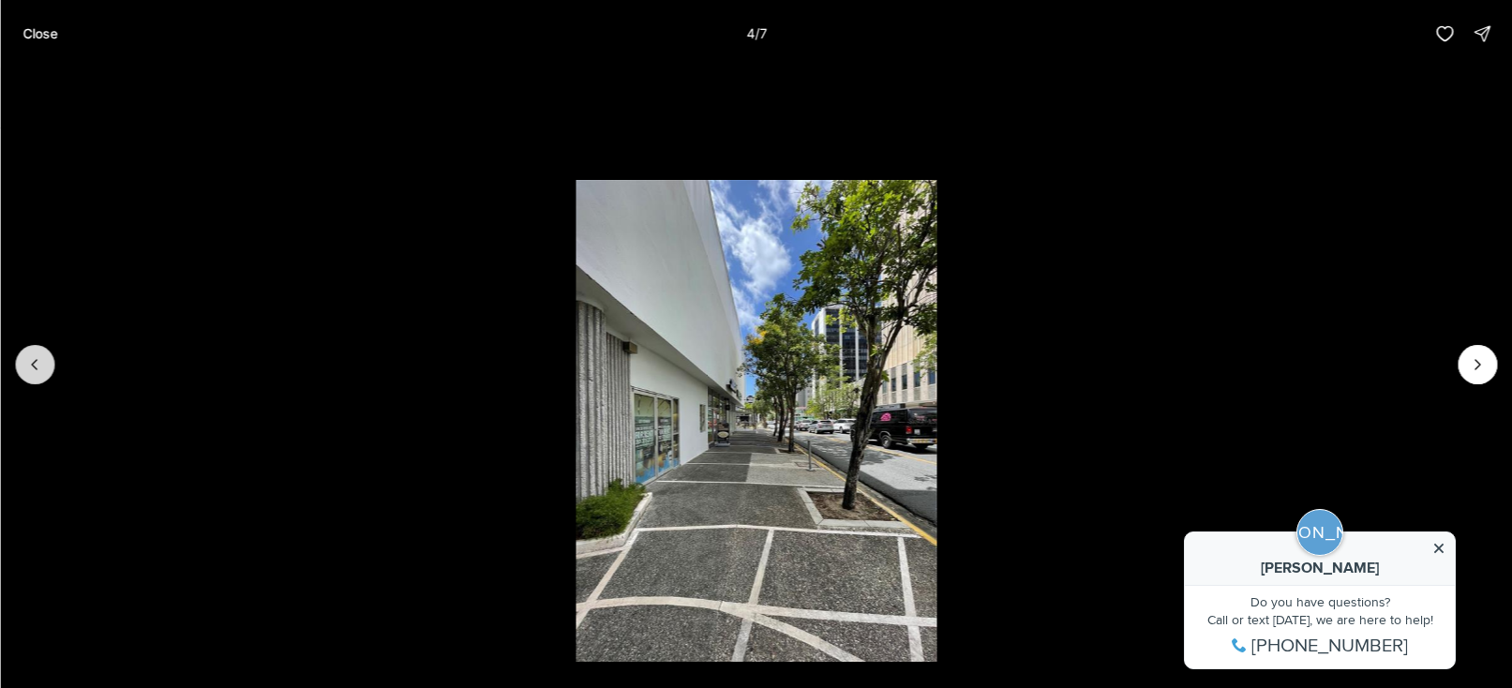
click at [34, 363] on icon "Previous slide" at bounding box center [34, 364] width 5 height 9
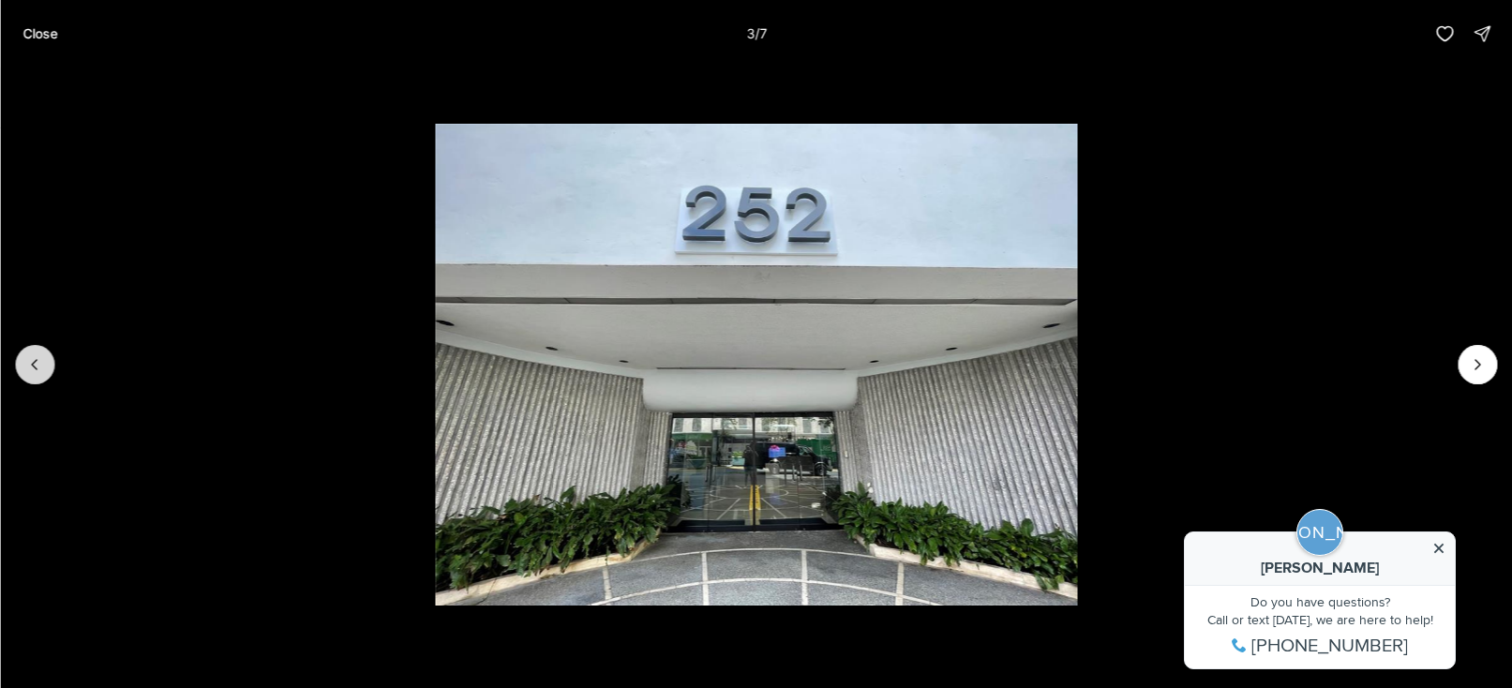
click at [33, 363] on icon "Previous slide" at bounding box center [34, 364] width 5 height 9
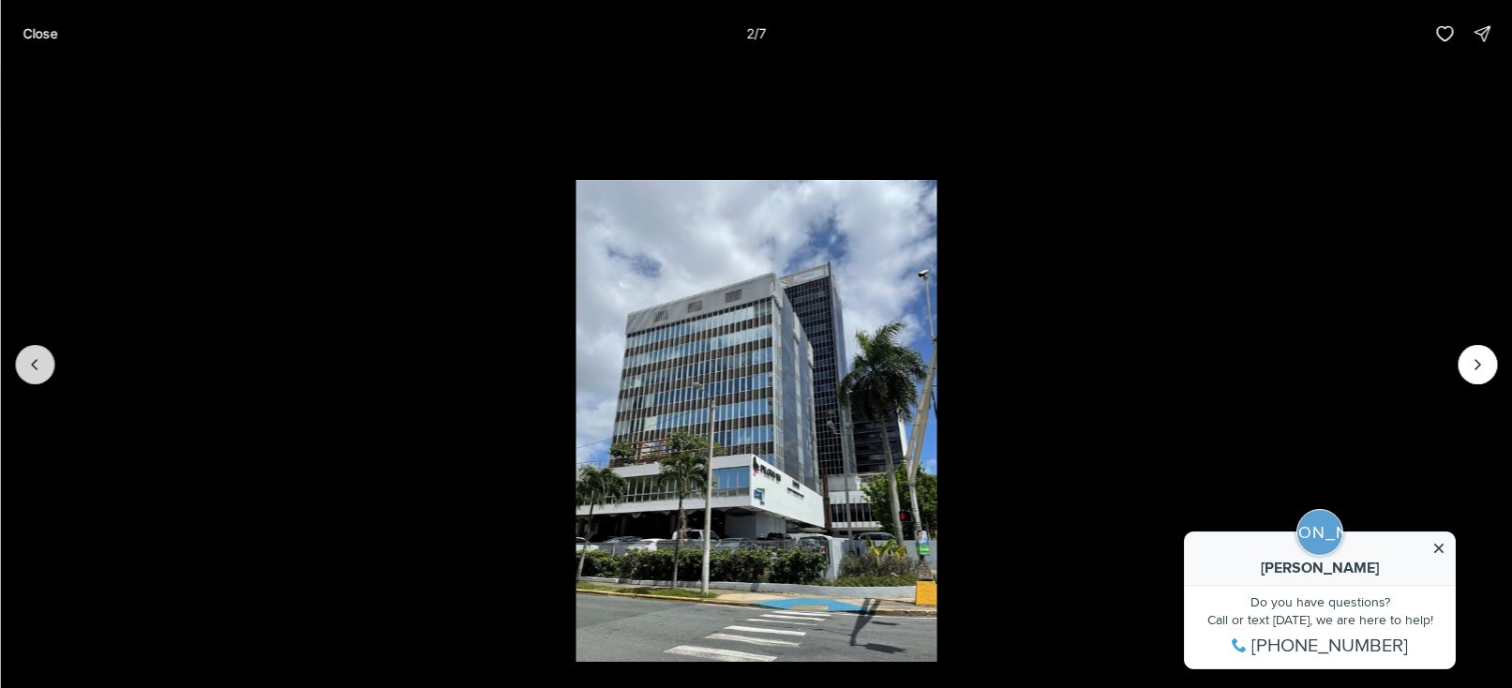
click at [33, 363] on icon "Previous slide" at bounding box center [34, 364] width 5 height 9
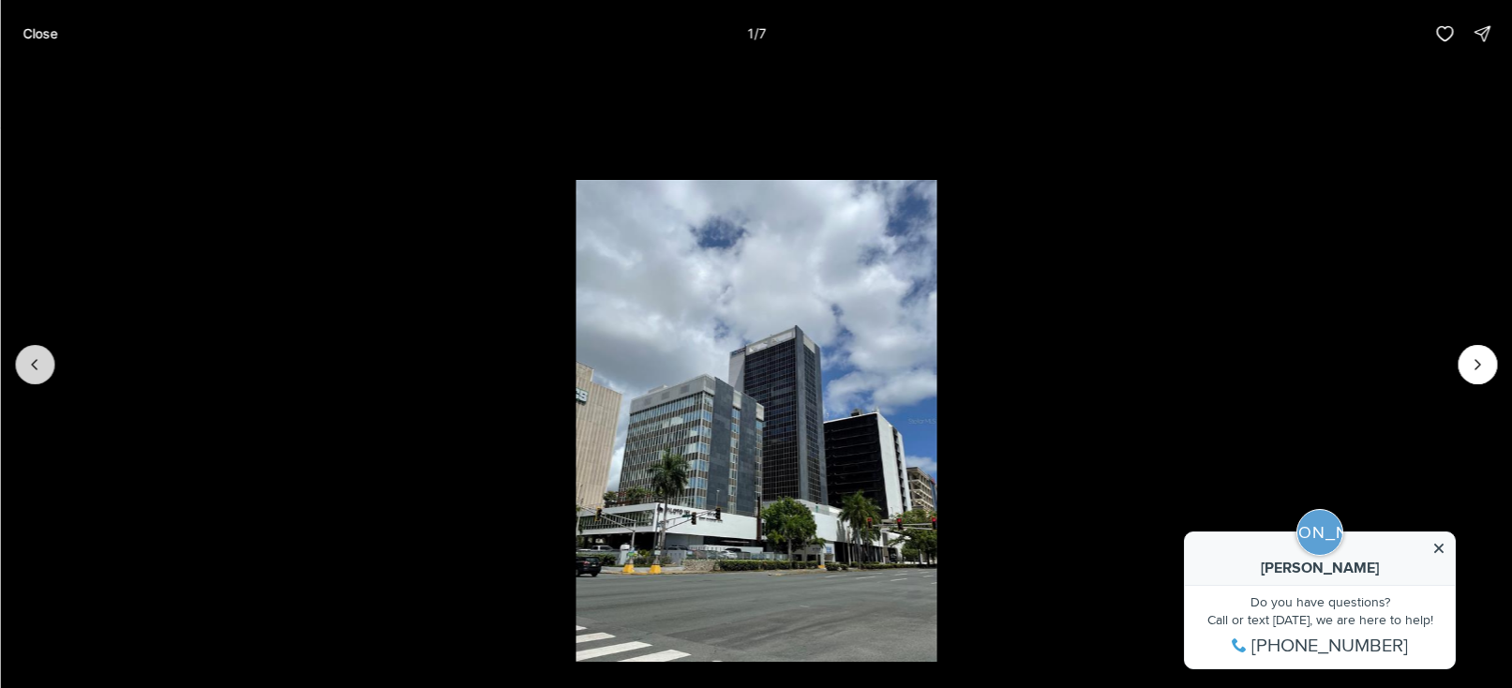
click at [33, 363] on div at bounding box center [34, 364] width 39 height 39
click at [33, 37] on p "Close" at bounding box center [39, 33] width 35 height 15
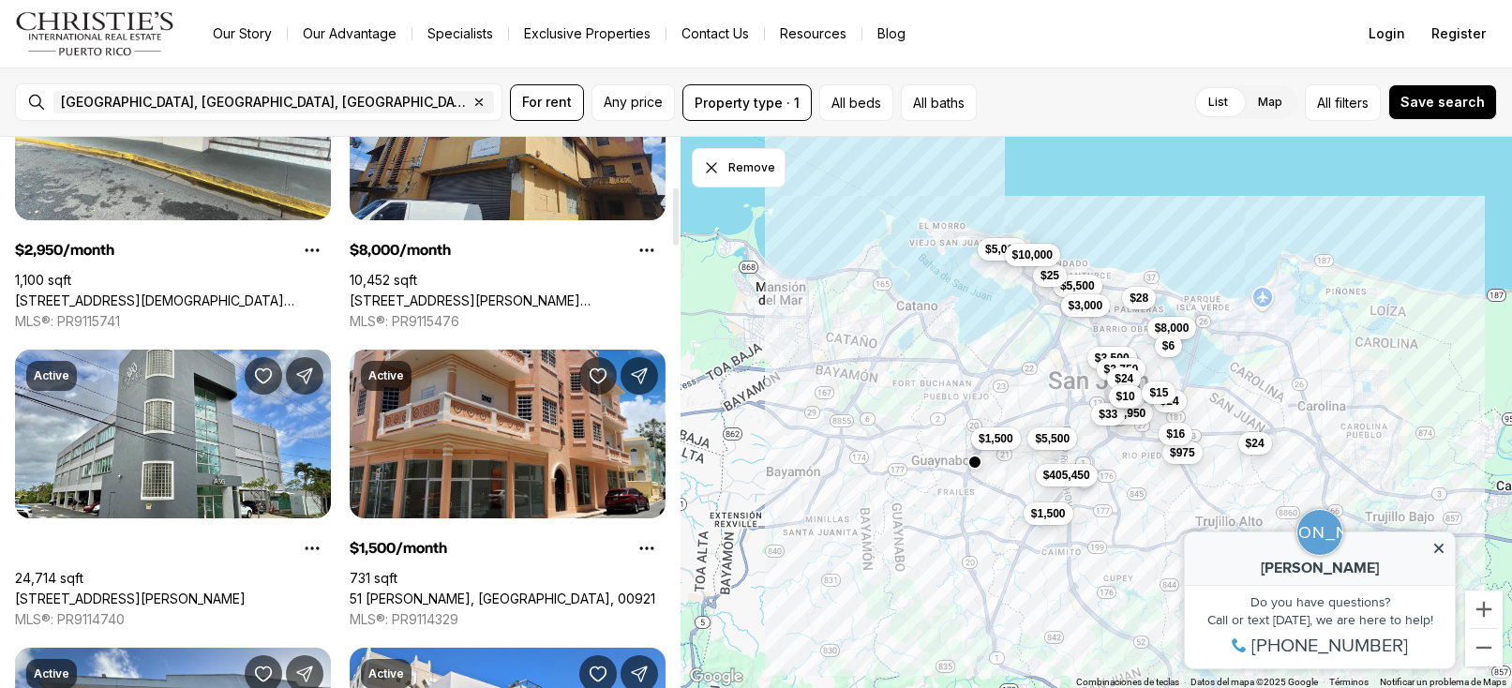
scroll to position [475, 0]
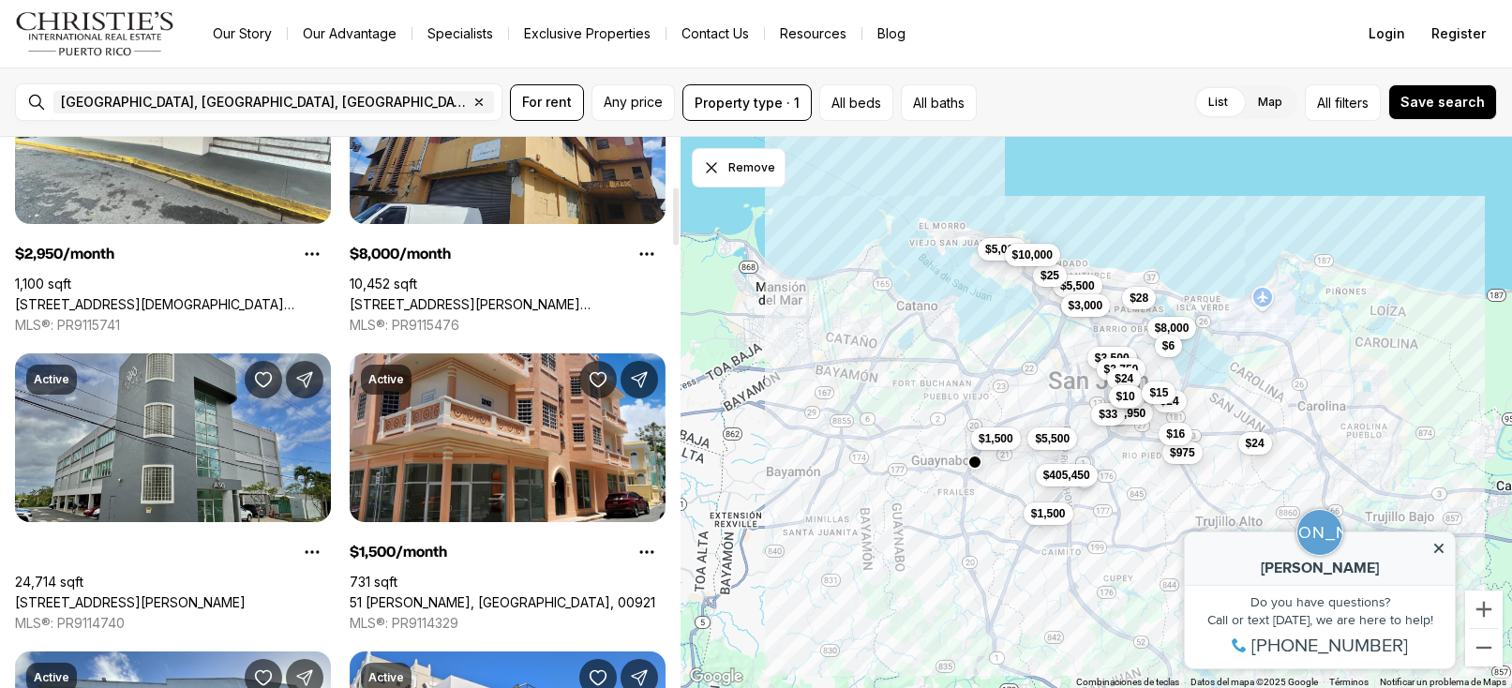
click at [200, 594] on link "[STREET_ADDRESS][PERSON_NAME]" at bounding box center [130, 602] width 231 height 17
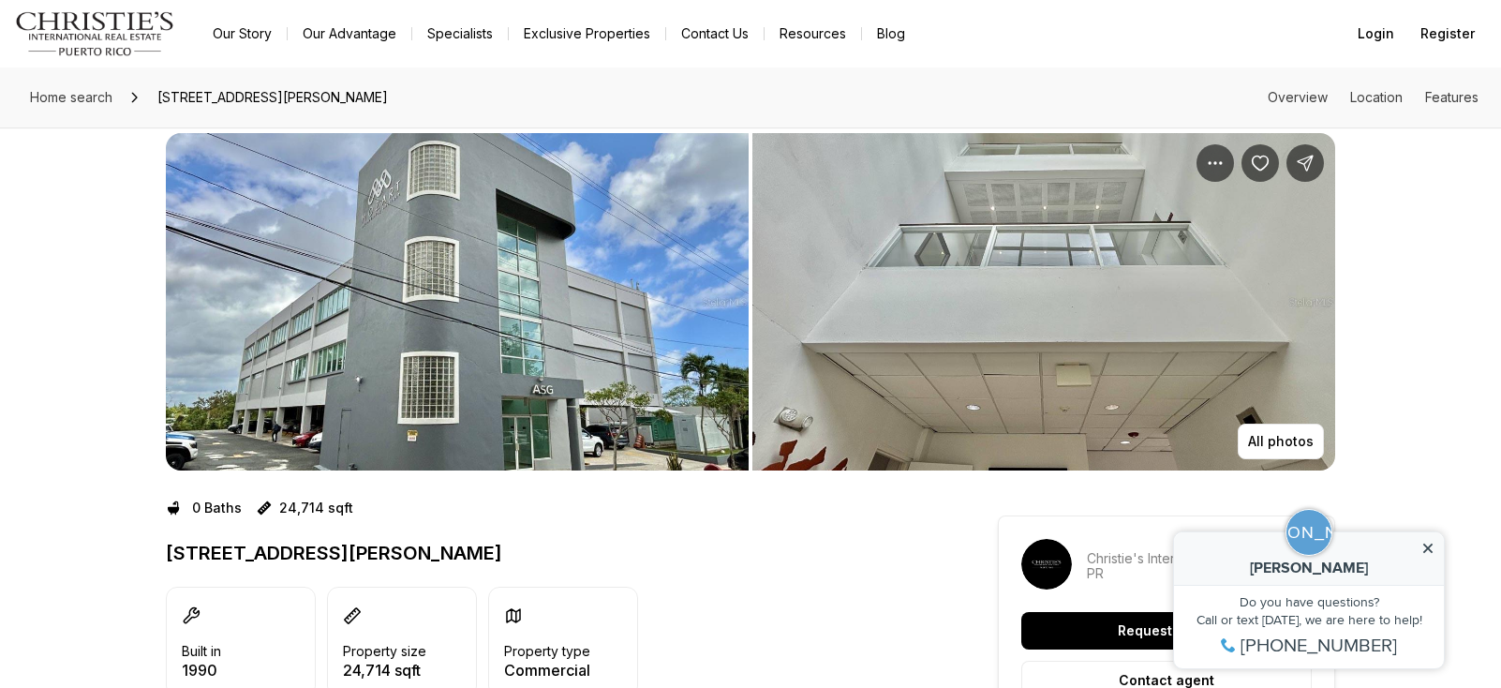
scroll to position [7, 0]
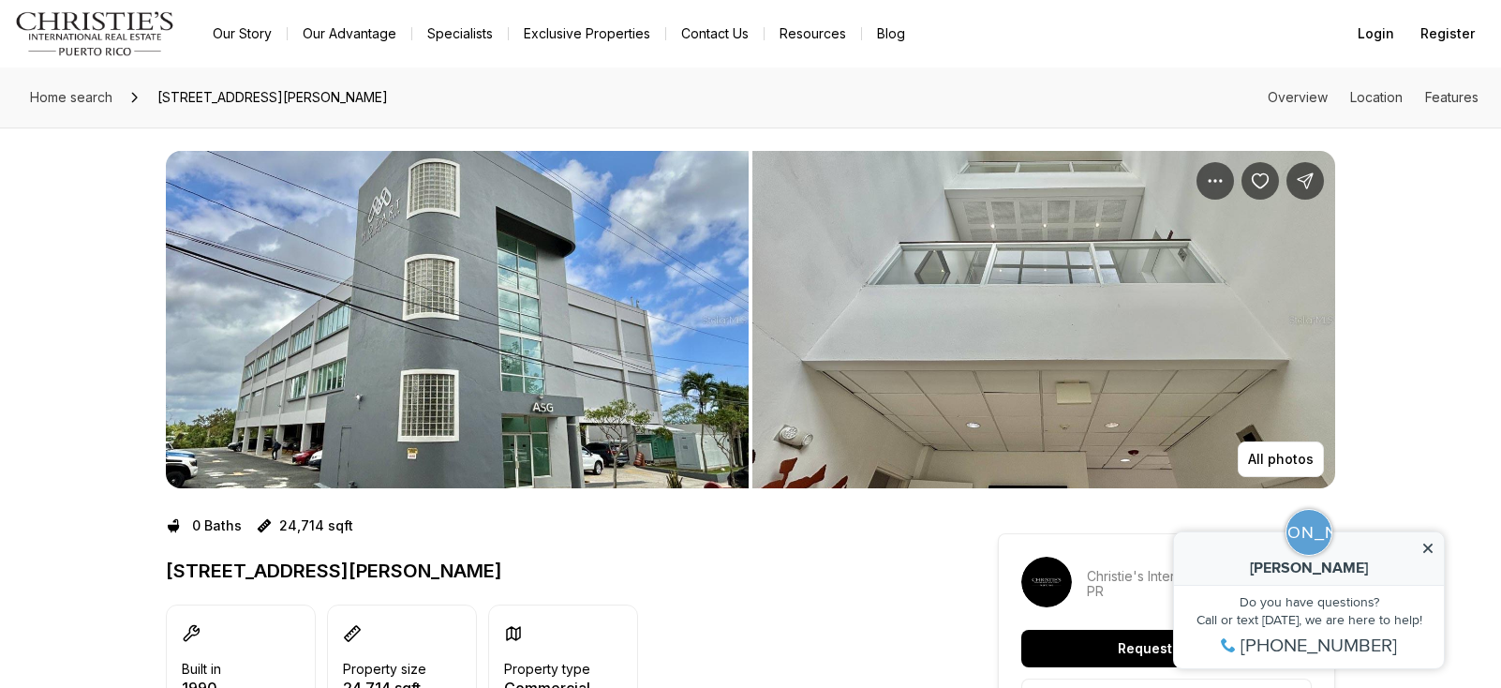
click at [467, 290] on img "View image gallery" at bounding box center [457, 319] width 583 height 337
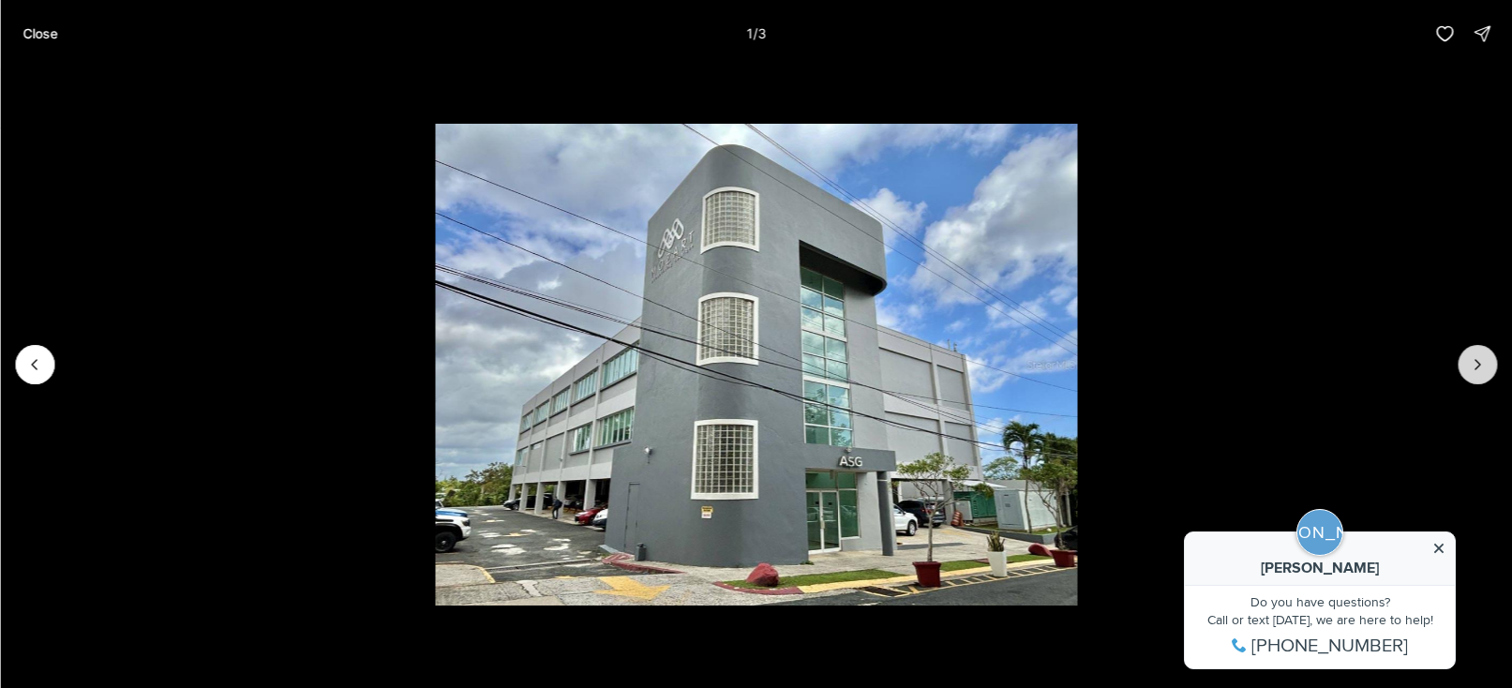
click at [1466, 369] on button "Next slide" at bounding box center [1476, 364] width 39 height 39
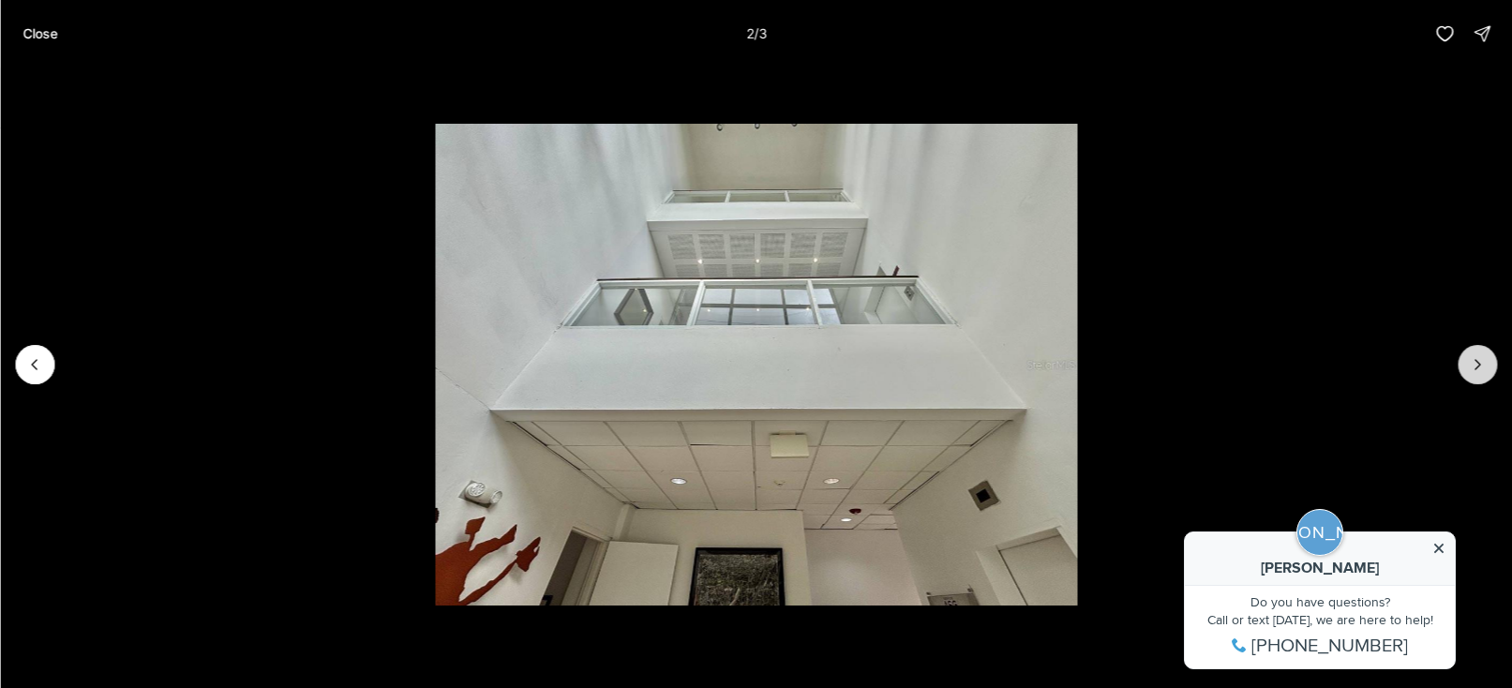
click at [1466, 369] on button "Next slide" at bounding box center [1476, 364] width 39 height 39
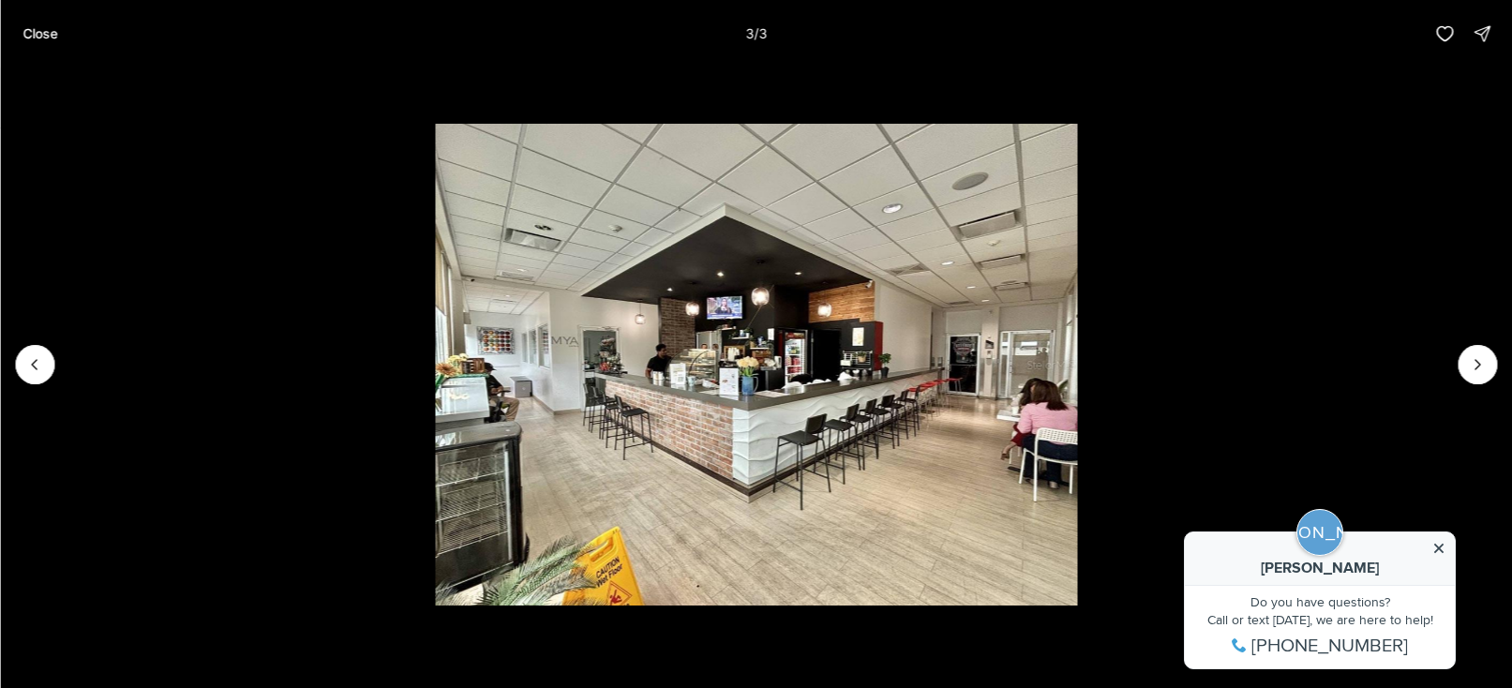
click at [1466, 369] on div at bounding box center [1476, 364] width 39 height 39
click at [1477, 362] on div at bounding box center [1476, 364] width 39 height 39
click at [21, 376] on button "Previous slide" at bounding box center [34, 364] width 39 height 39
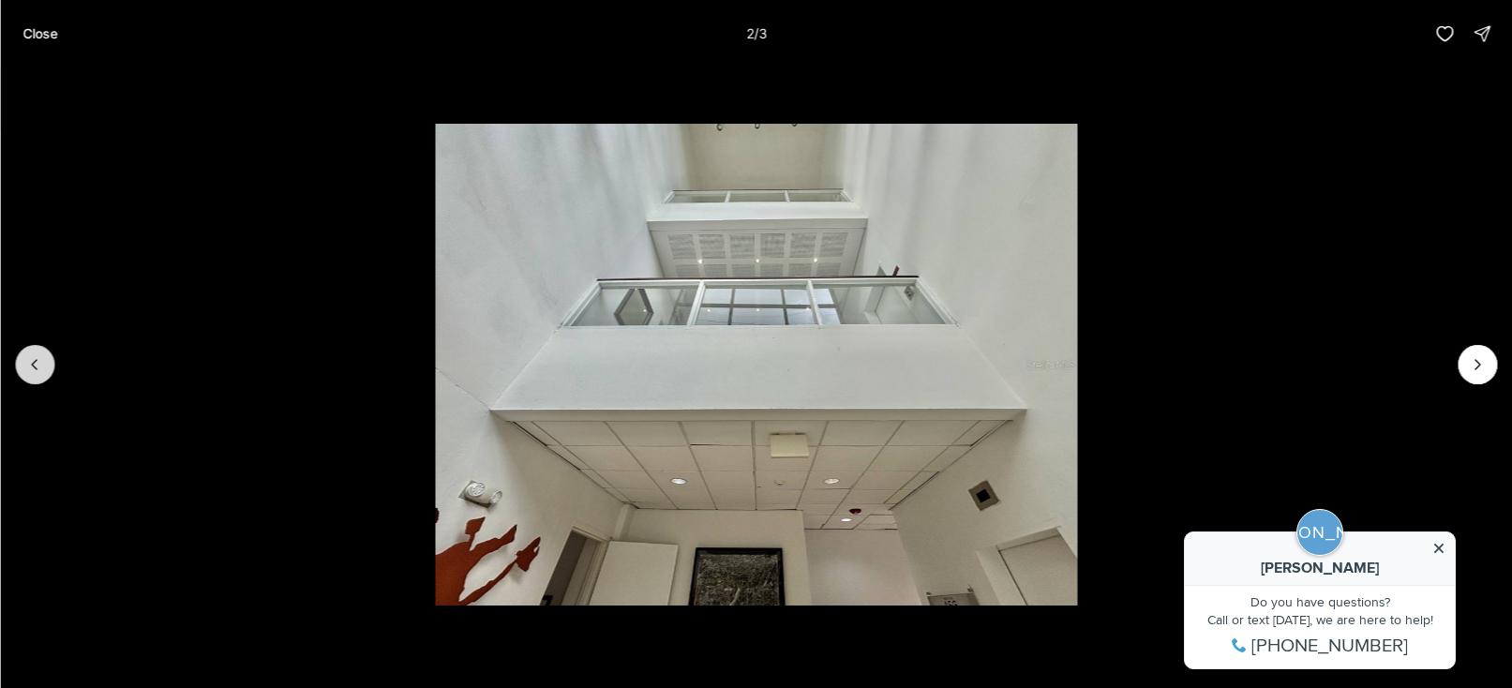
click at [17, 375] on button "Previous slide" at bounding box center [34, 364] width 39 height 39
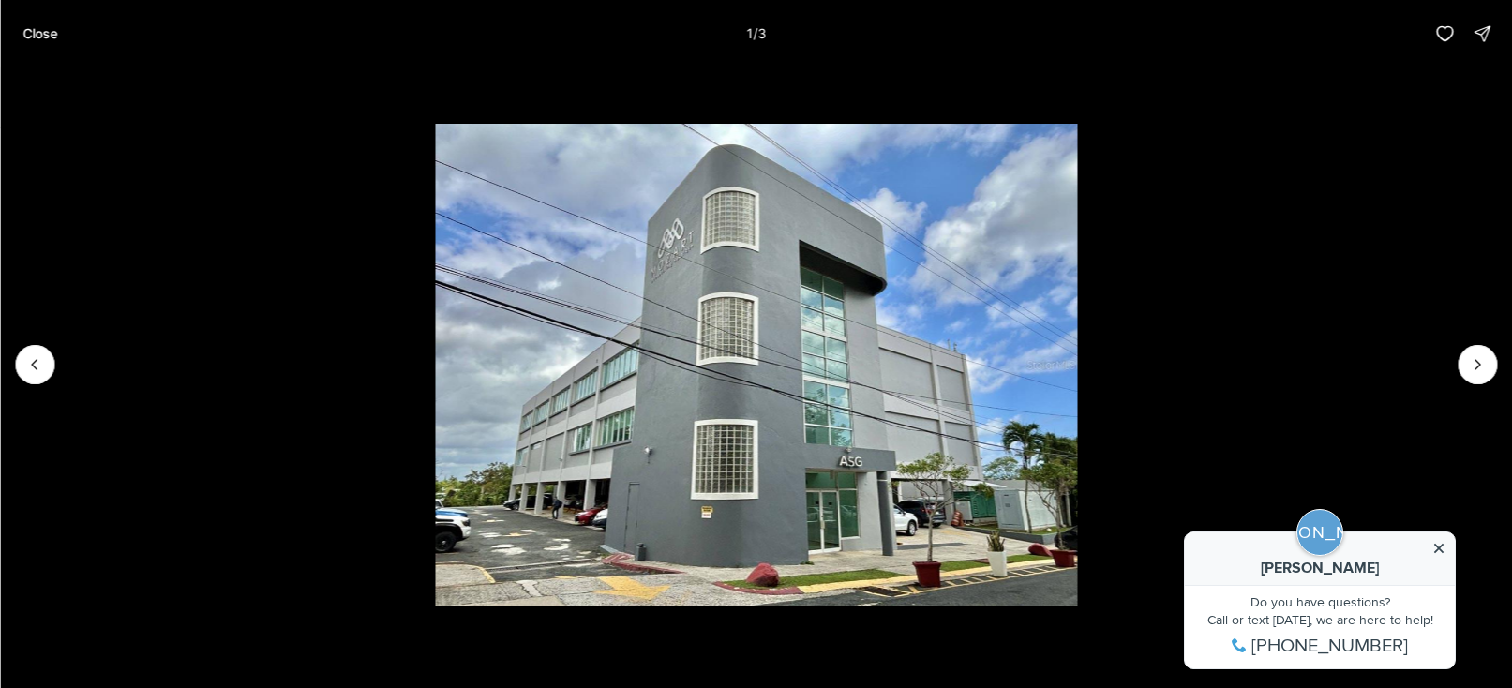
click at [17, 373] on div at bounding box center [34, 364] width 39 height 39
click at [1475, 369] on icon "Next slide" at bounding box center [1477, 364] width 5 height 9
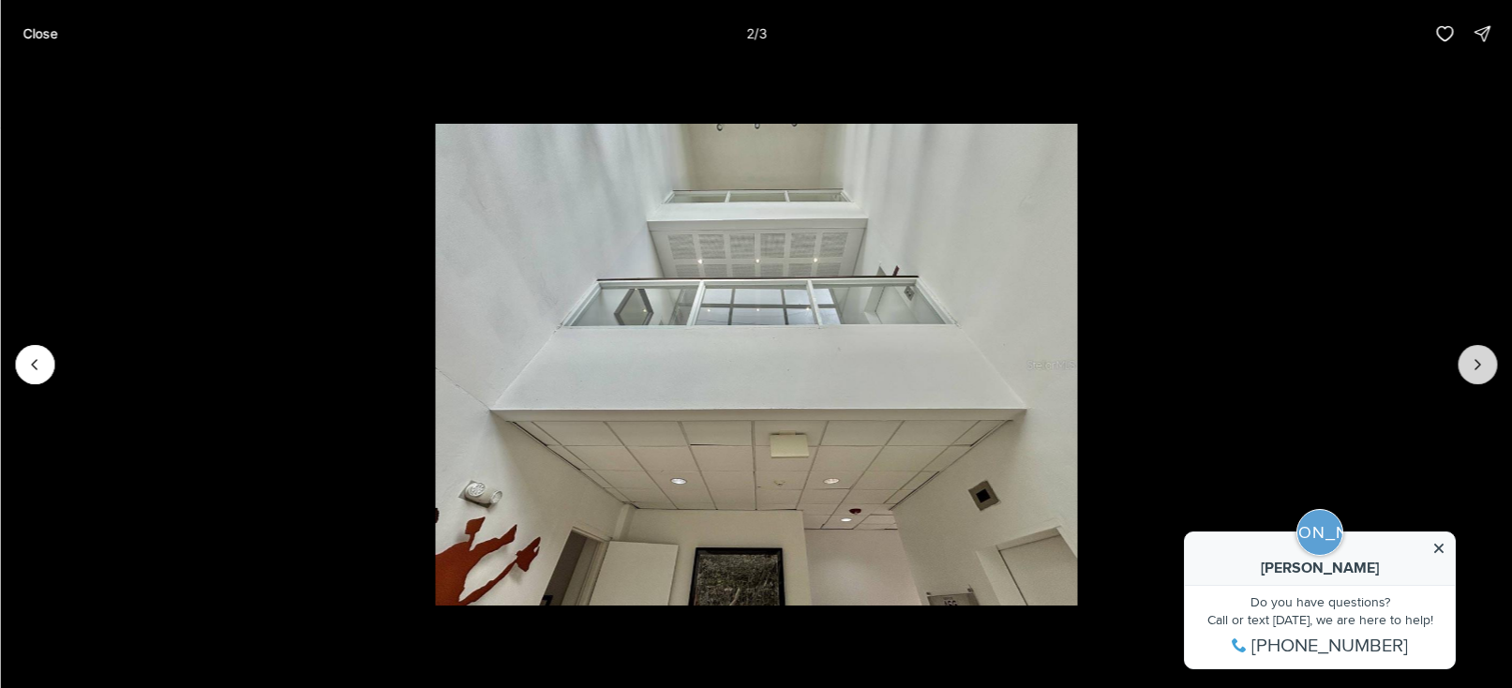
click at [1475, 369] on icon "Next slide" at bounding box center [1477, 364] width 5 height 9
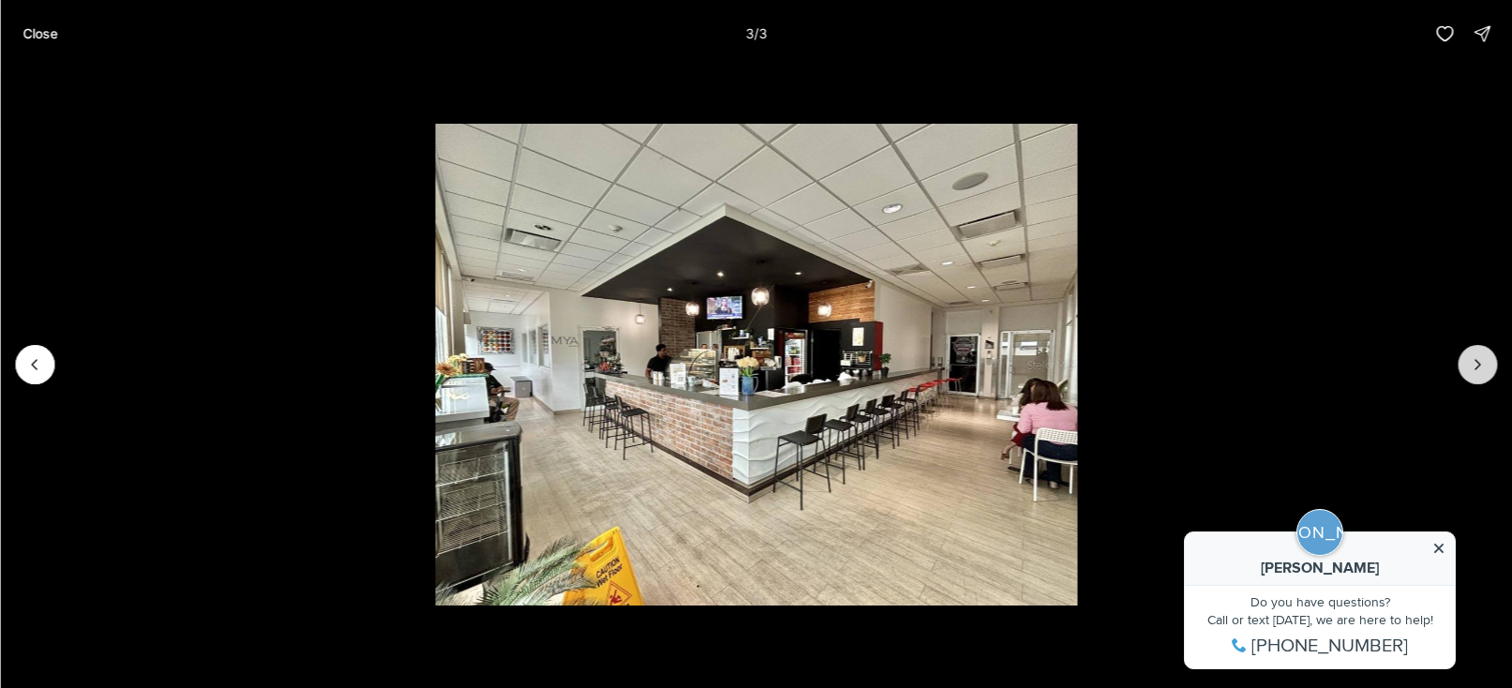
click at [1474, 369] on div at bounding box center [1476, 364] width 39 height 39
click at [46, 39] on p "Close" at bounding box center [39, 33] width 35 height 15
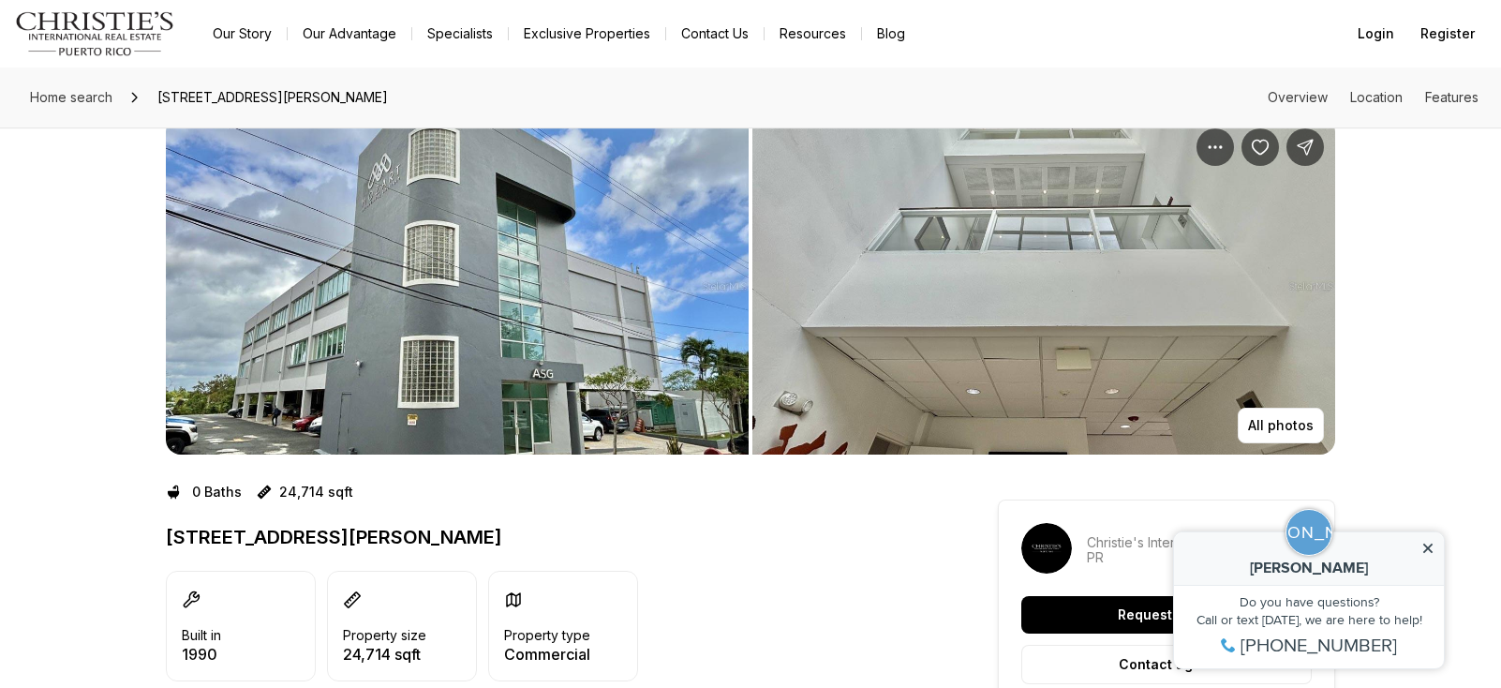
scroll to position [0, 0]
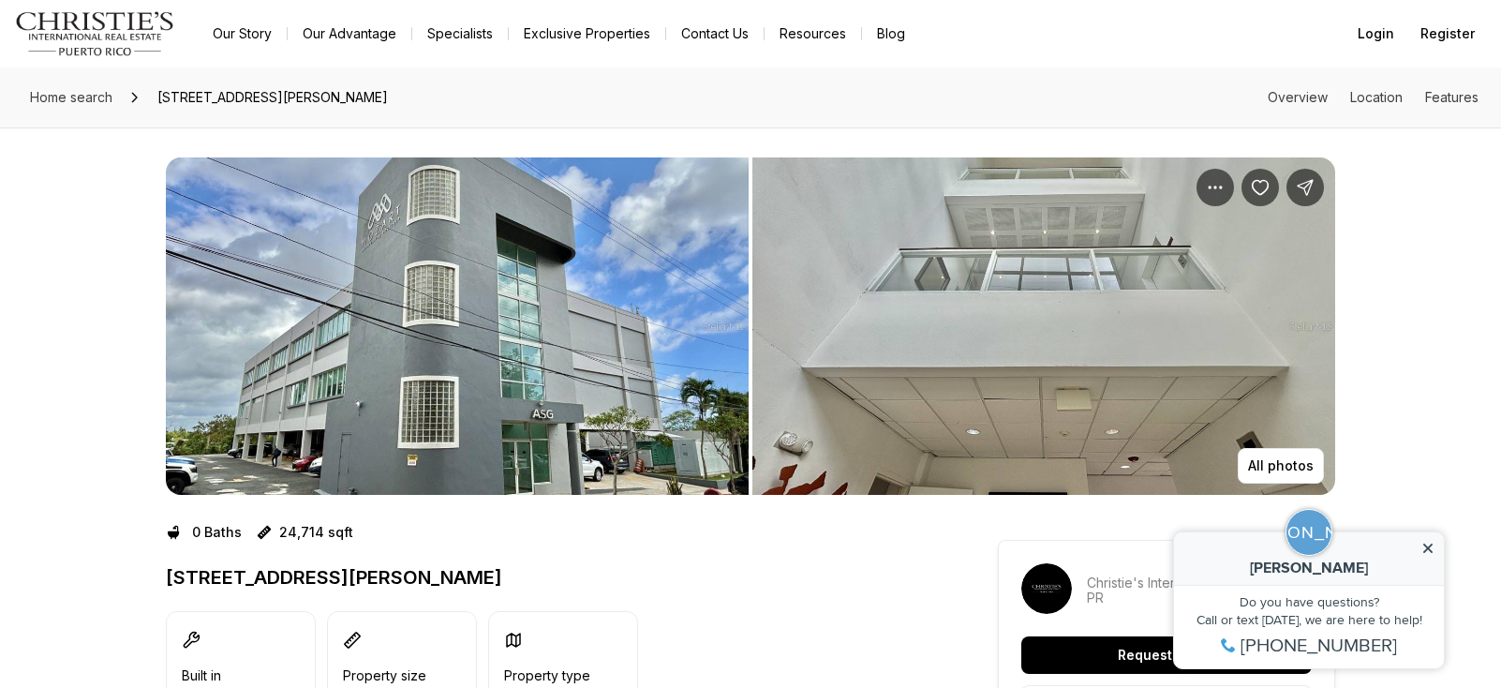
click at [1428, 546] on icon at bounding box center [1427, 548] width 9 height 9
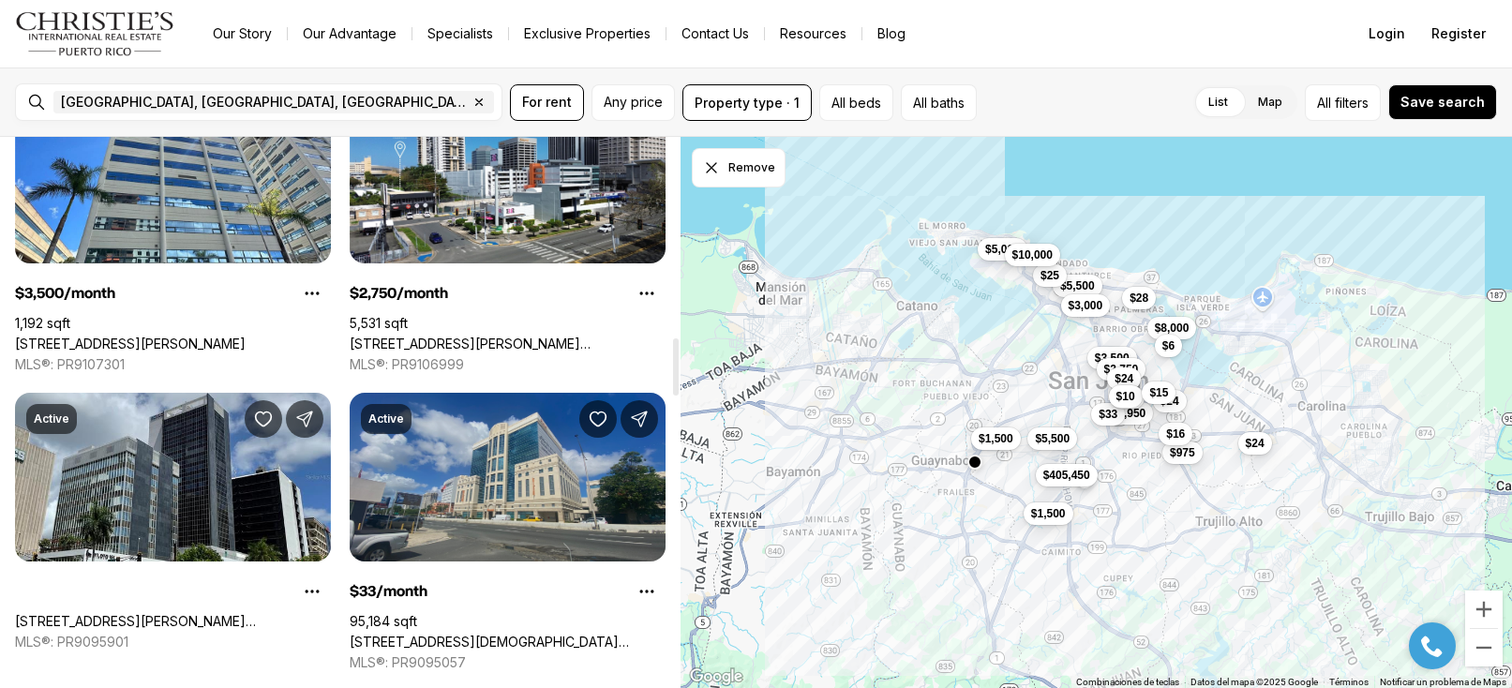
scroll to position [1939, 0]
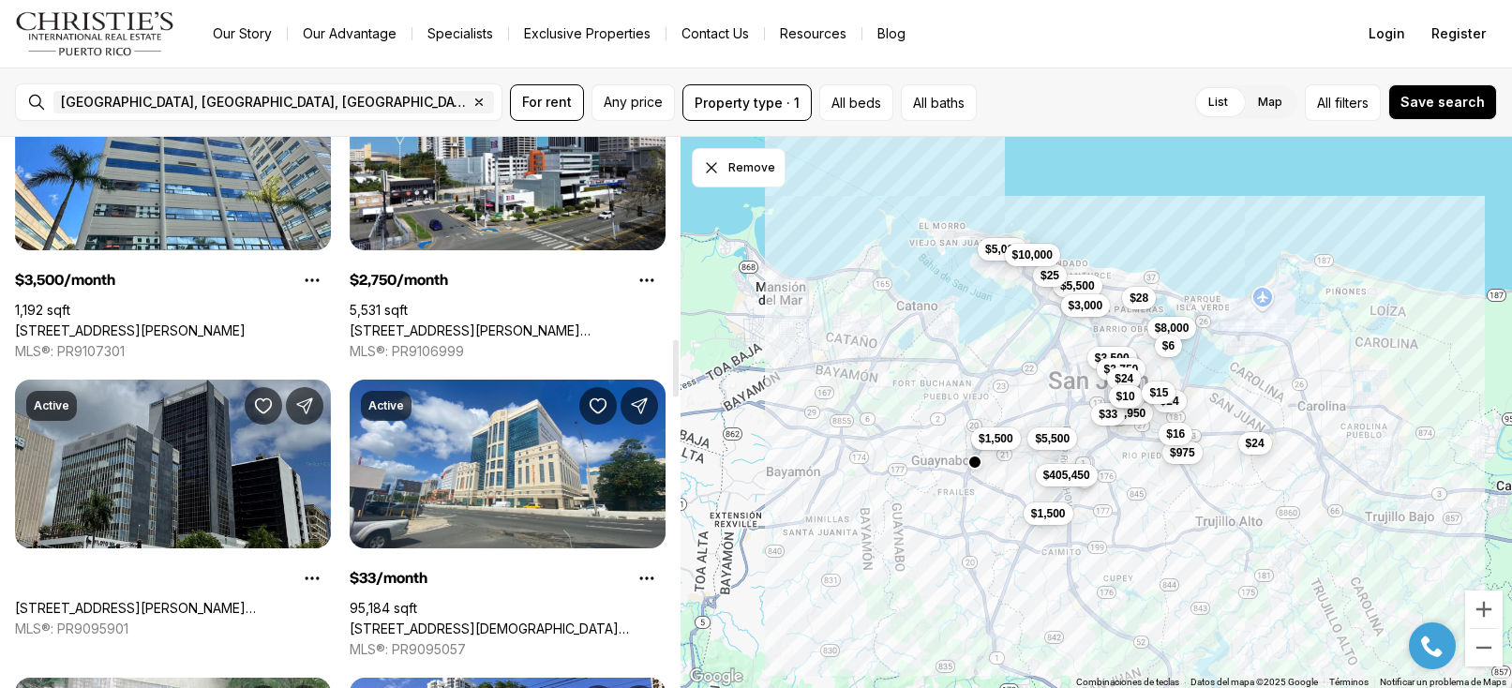
click at [85, 600] on link "[STREET_ADDRESS][PERSON_NAME][PERSON_NAME][PERSON_NAME]" at bounding box center [173, 608] width 316 height 17
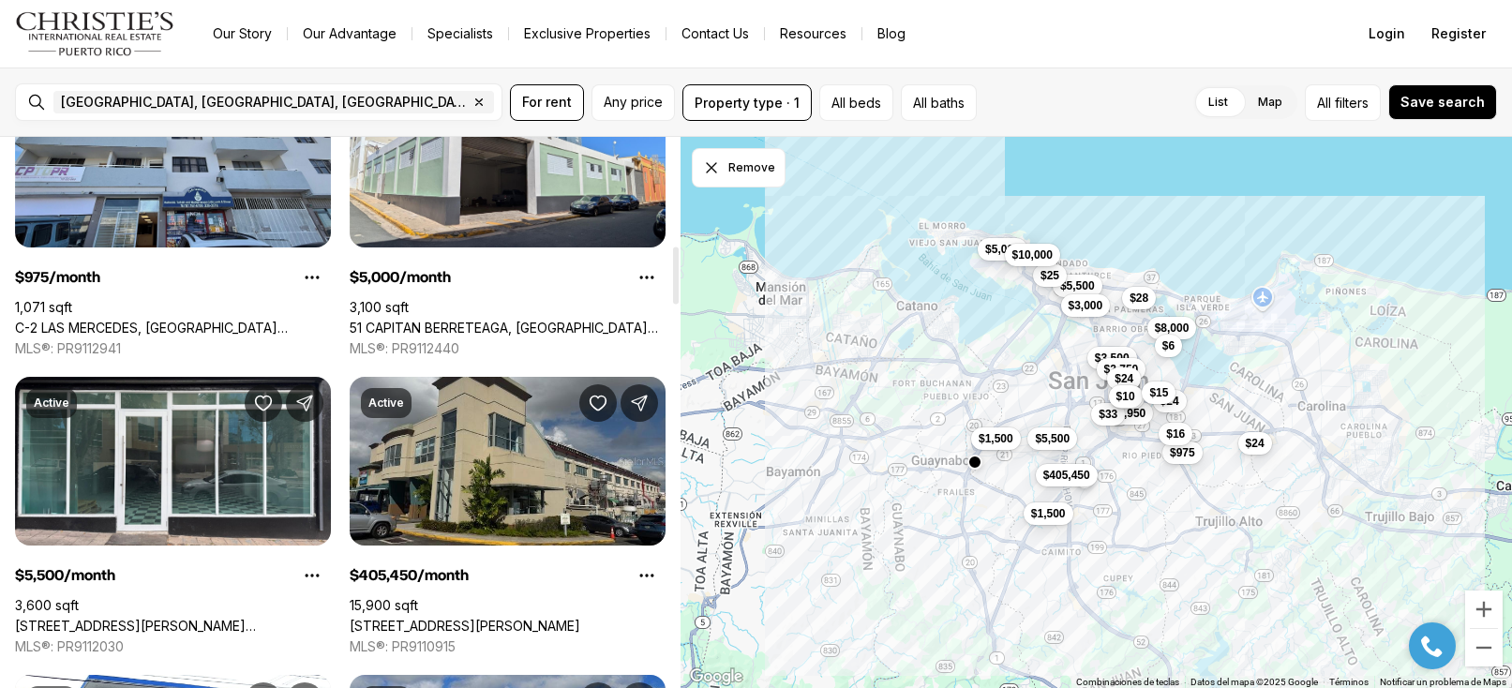
scroll to position [1068, 0]
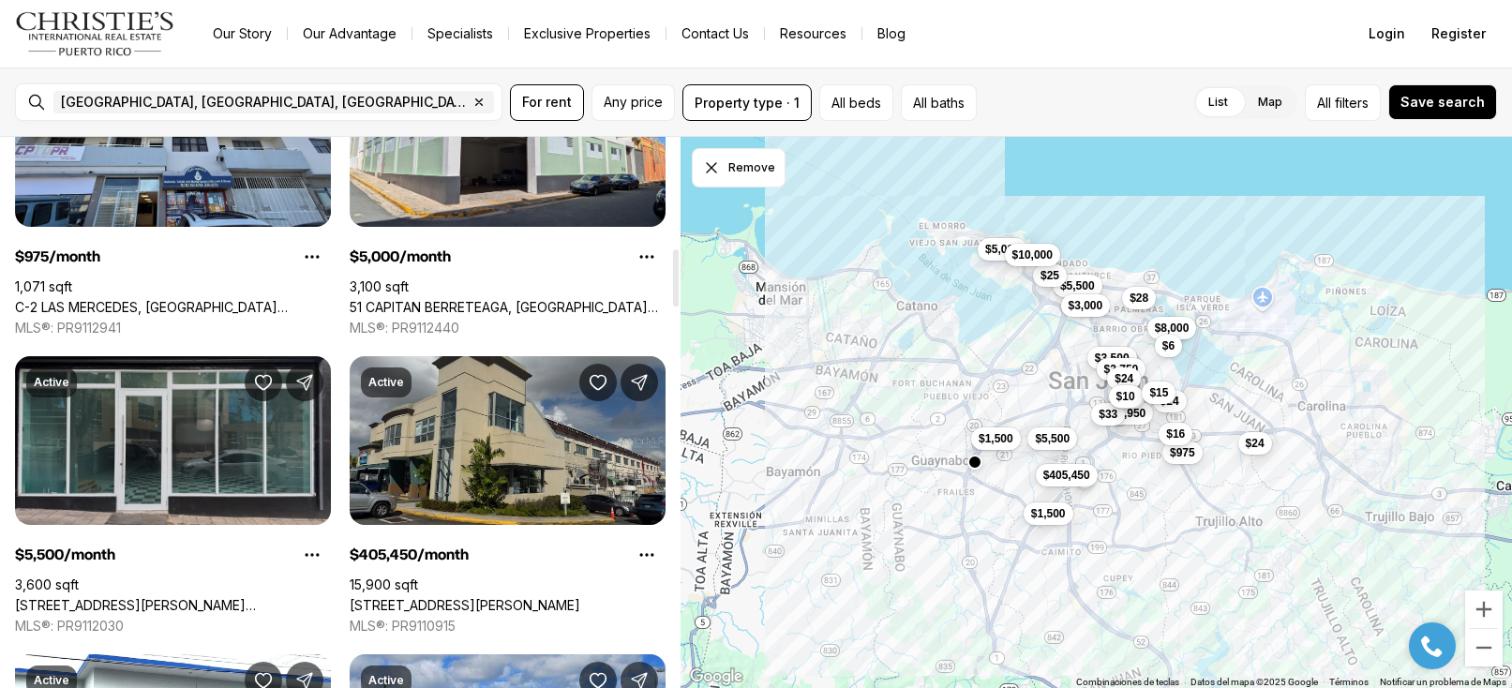
click at [150, 597] on link "1103 S PONCE DE LEON AVE S #5, SAN JUAN PR, 00907" at bounding box center [173, 605] width 316 height 17
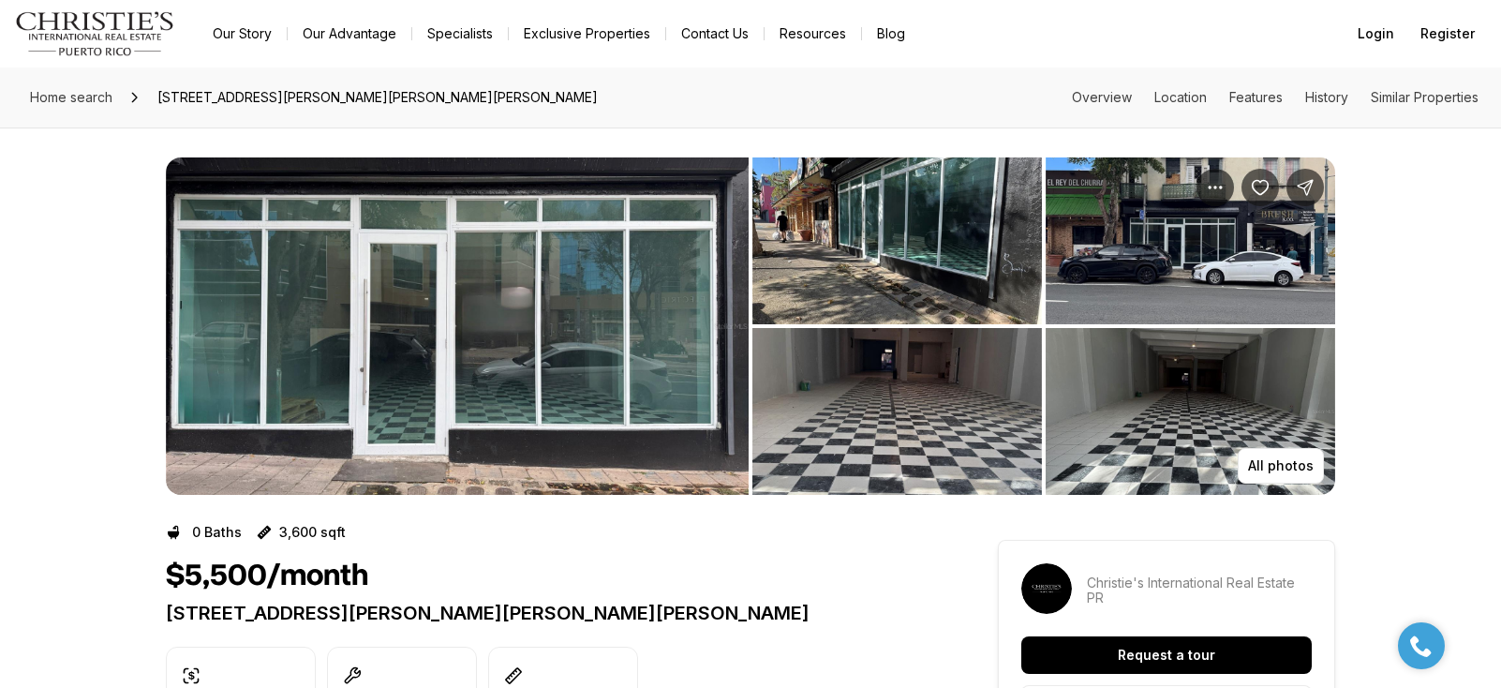
click at [479, 351] on img "View image gallery" at bounding box center [457, 325] width 583 height 337
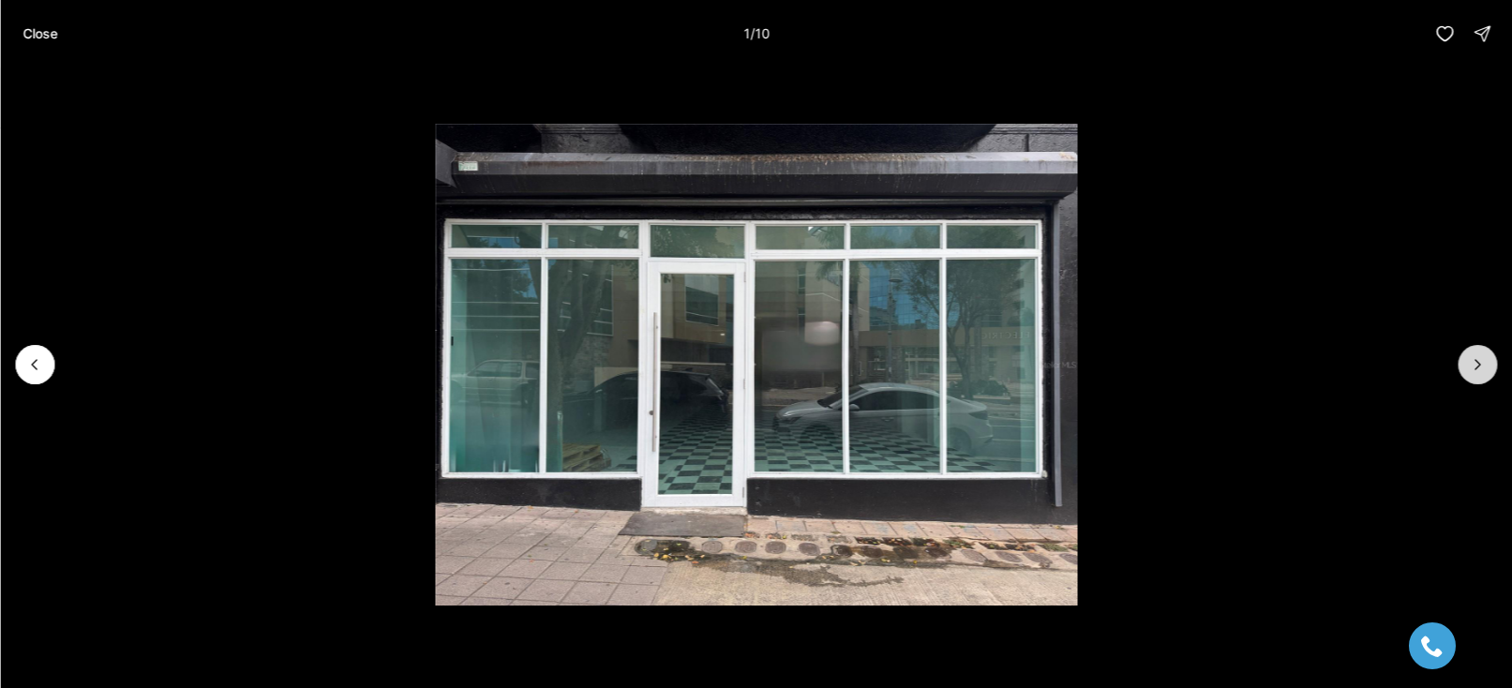
click at [1480, 373] on icon "Next slide" at bounding box center [1476, 364] width 19 height 19
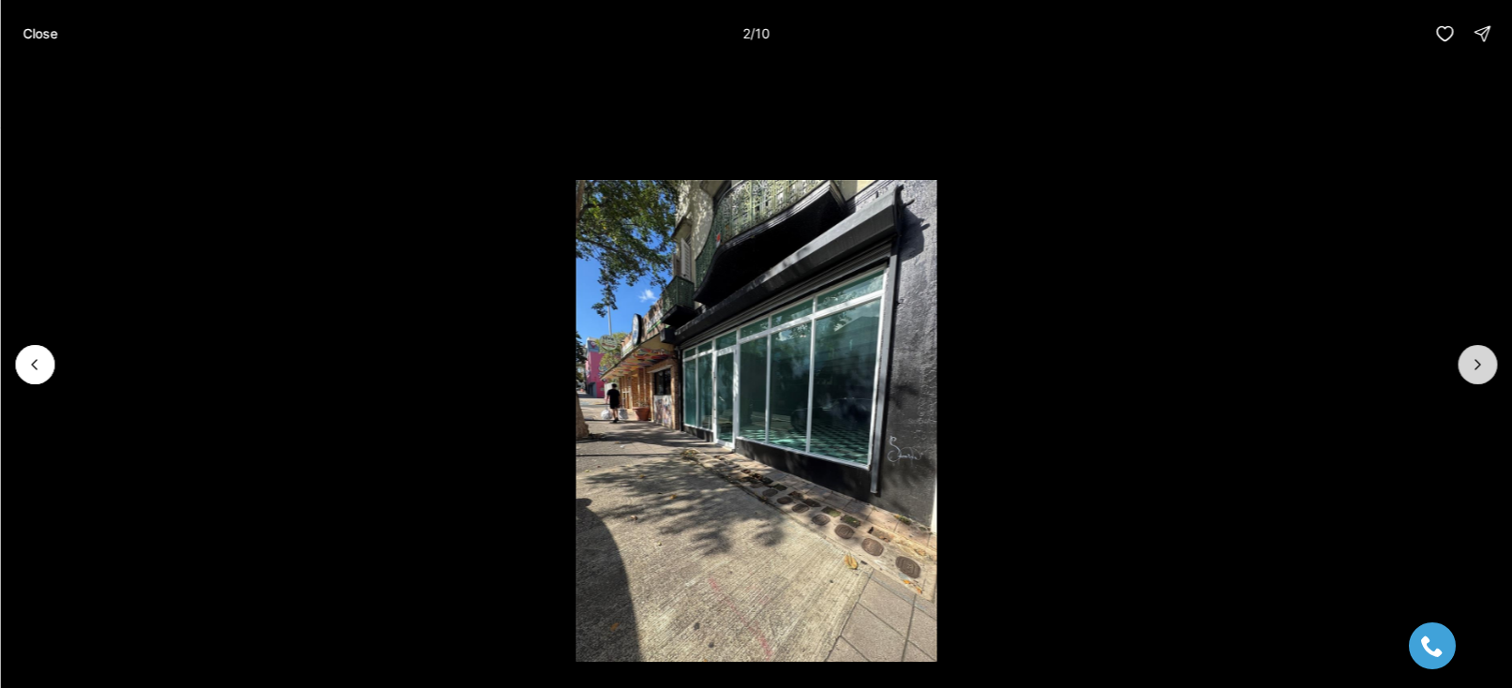
click at [1481, 372] on icon "Next slide" at bounding box center [1476, 364] width 19 height 19
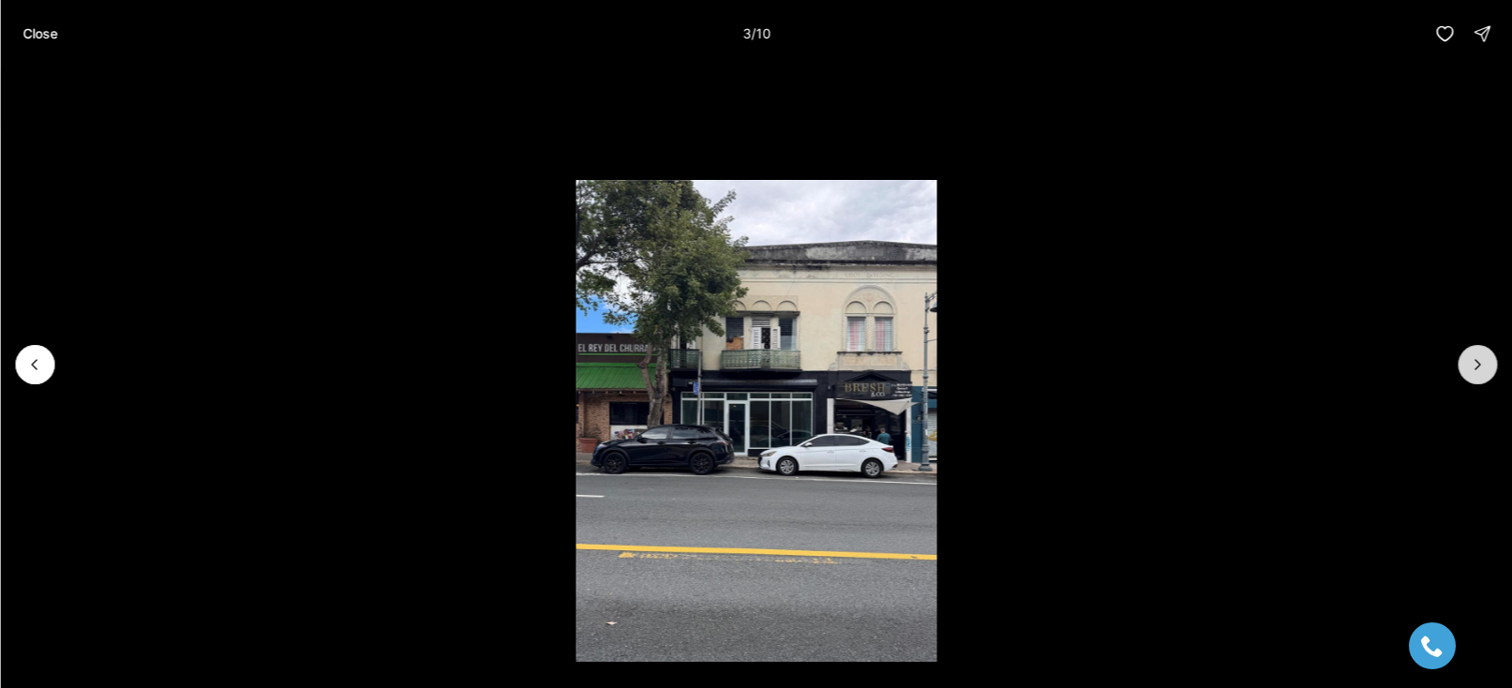
click at [1481, 372] on icon "Next slide" at bounding box center [1476, 364] width 19 height 19
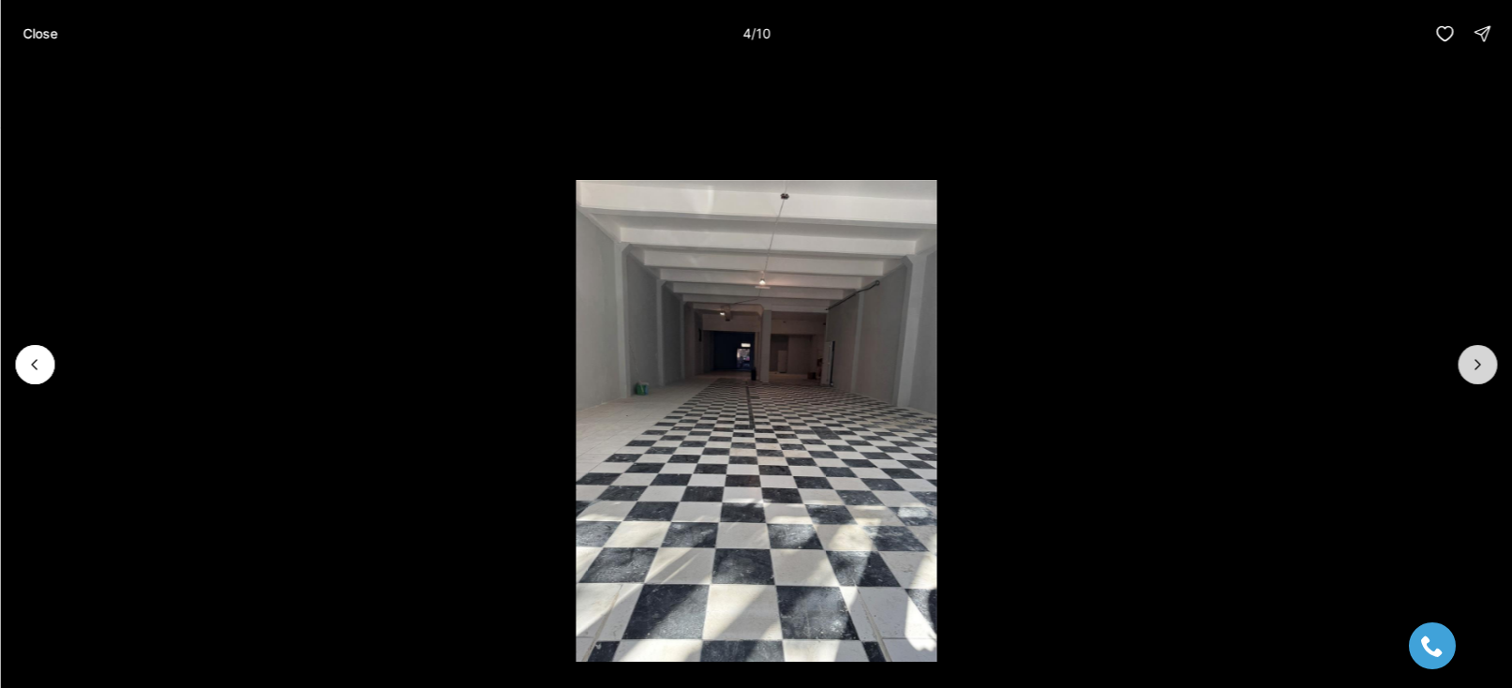
click at [1481, 372] on icon "Next slide" at bounding box center [1476, 364] width 19 height 19
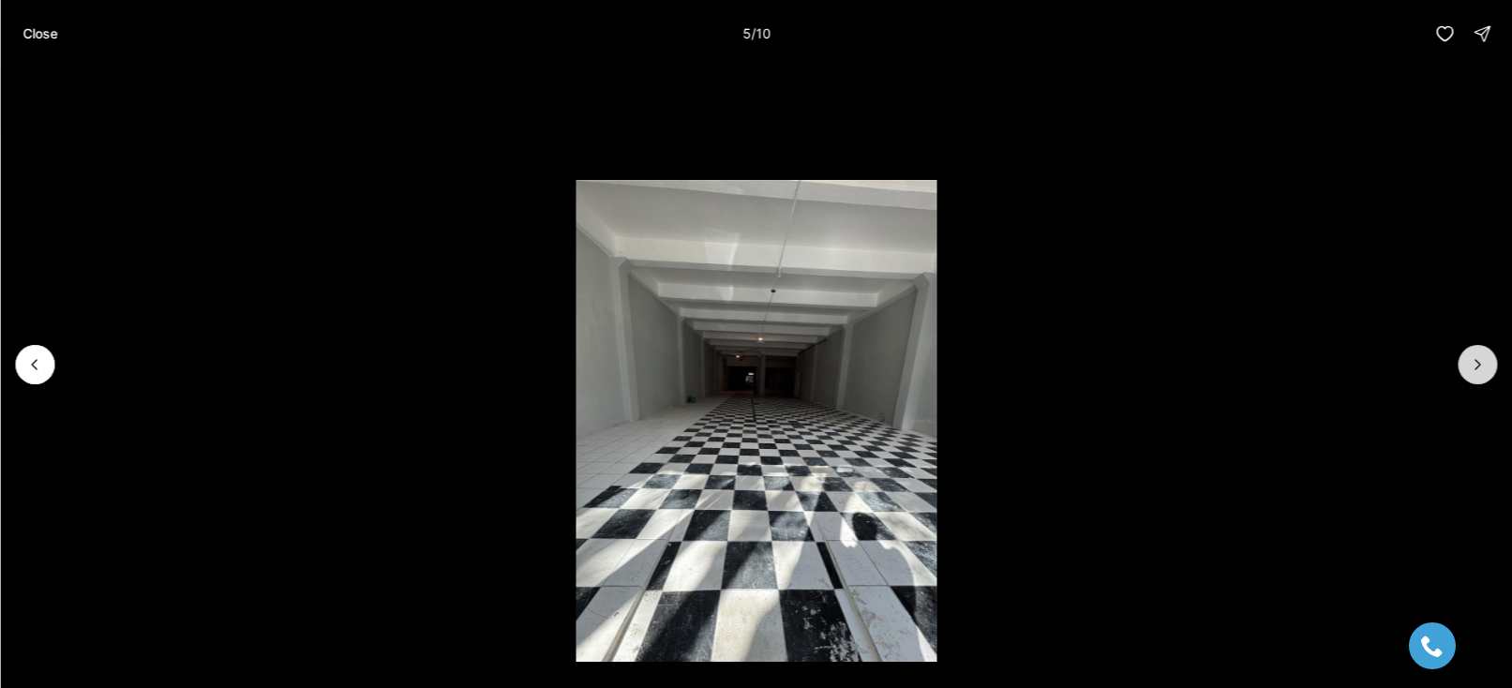
click at [1481, 372] on icon "Next slide" at bounding box center [1476, 364] width 19 height 19
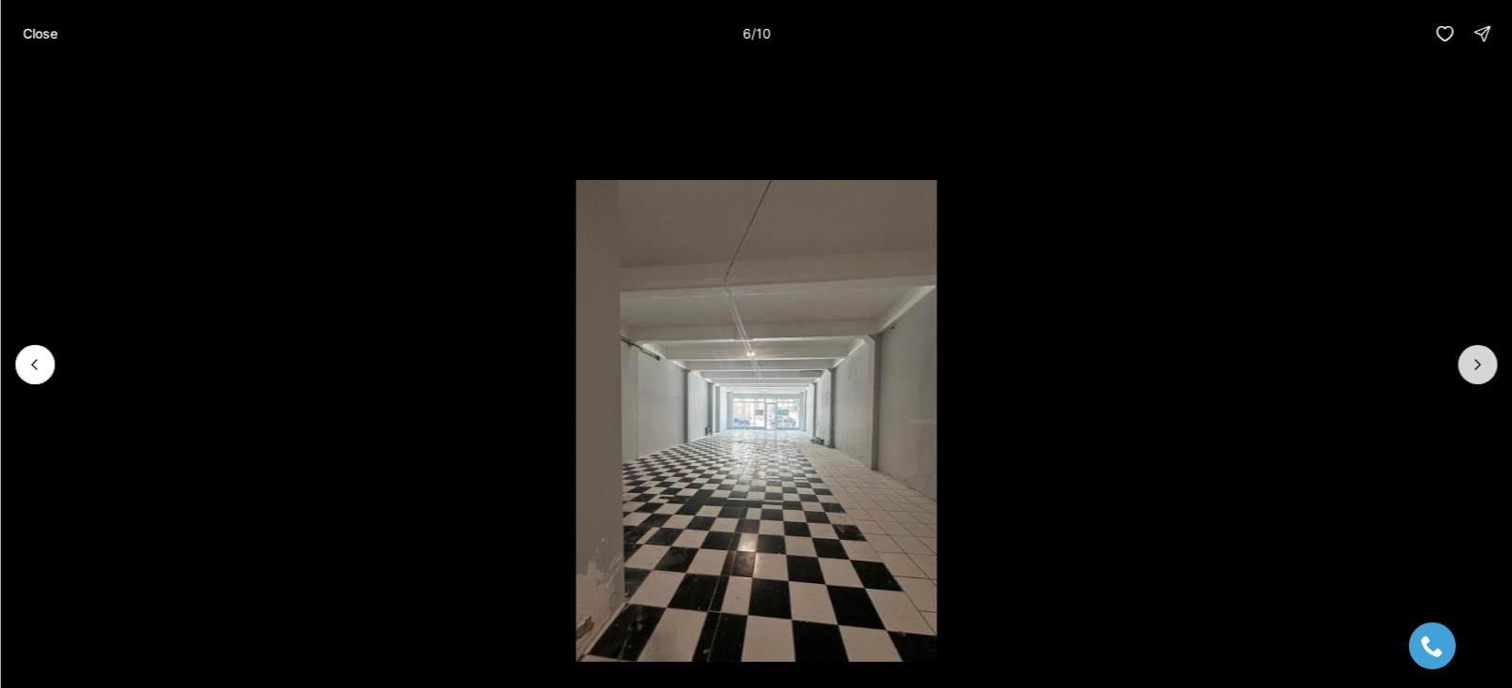
click at [1481, 372] on icon "Next slide" at bounding box center [1476, 364] width 19 height 19
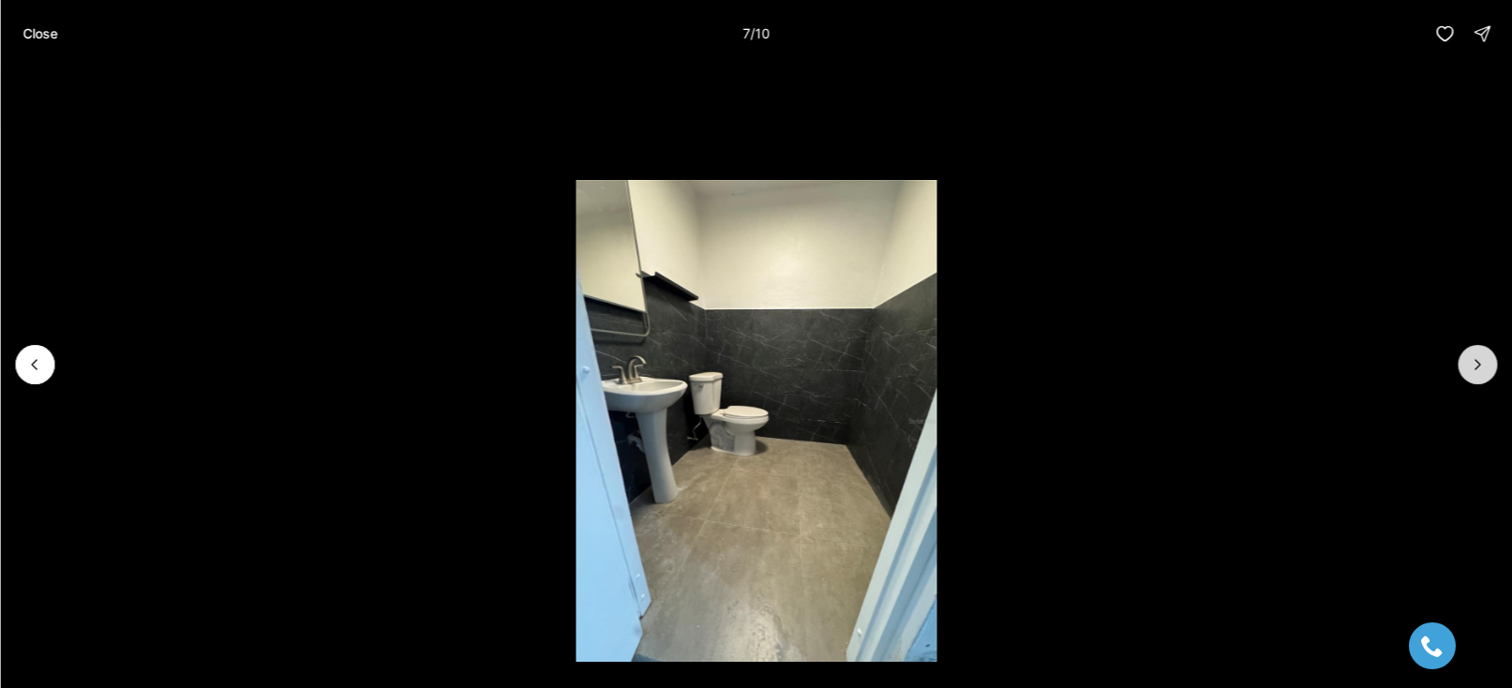
click at [1481, 372] on icon "Next slide" at bounding box center [1476, 364] width 19 height 19
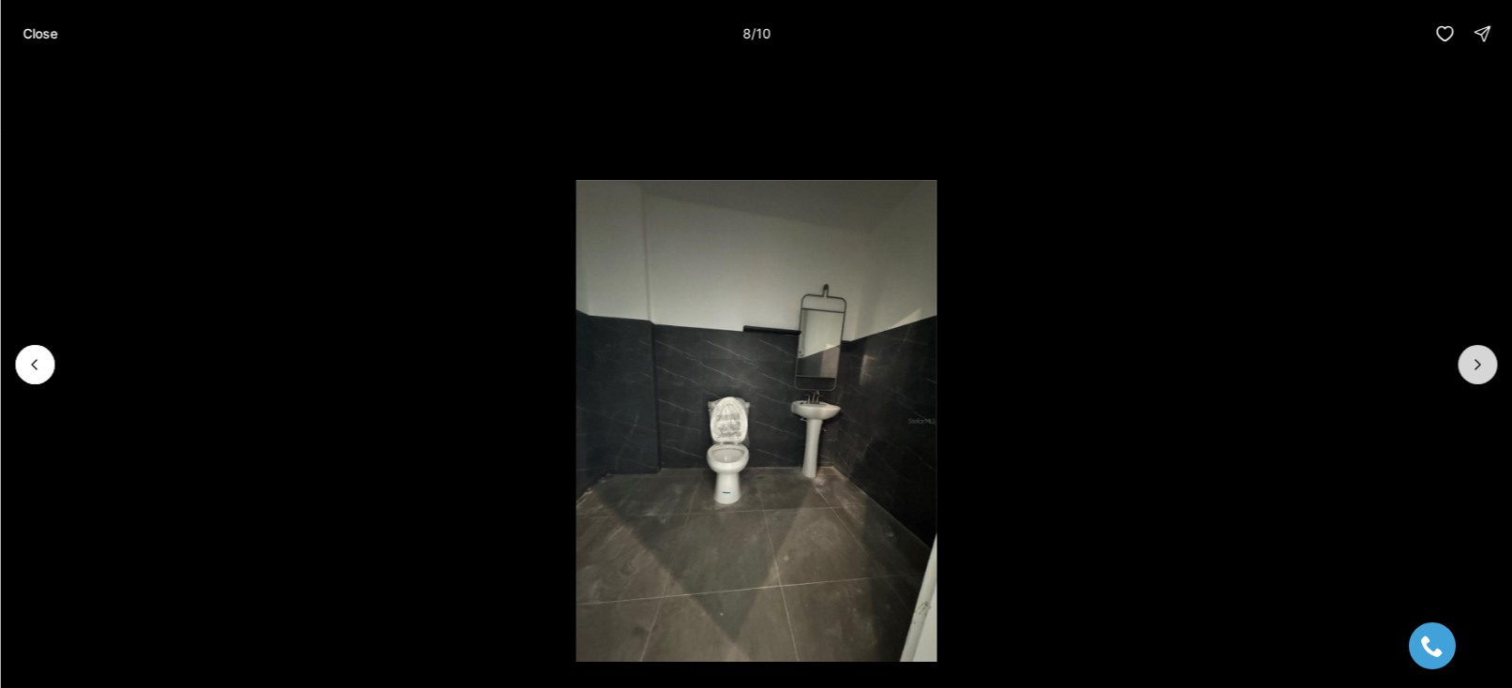
click at [1482, 371] on icon "Next slide" at bounding box center [1476, 364] width 19 height 19
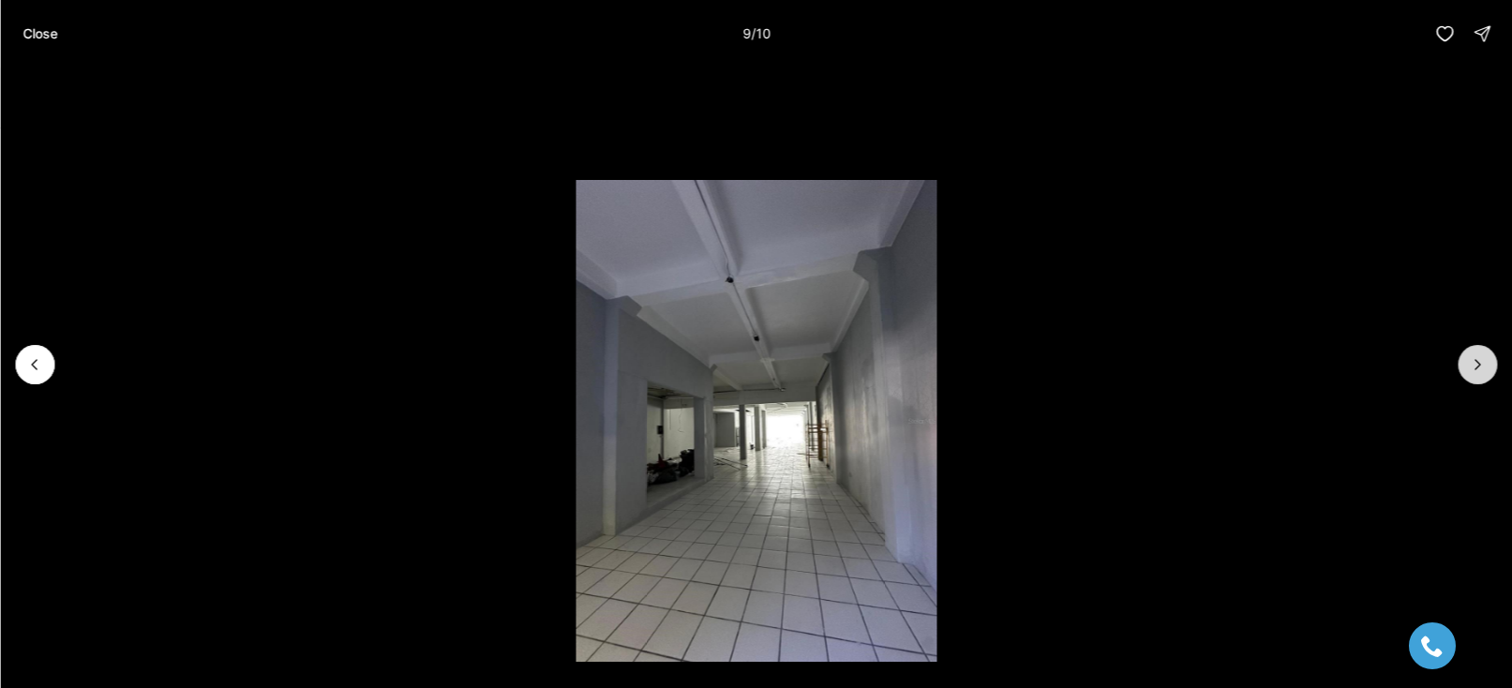
click at [1482, 371] on icon "Next slide" at bounding box center [1476, 364] width 19 height 19
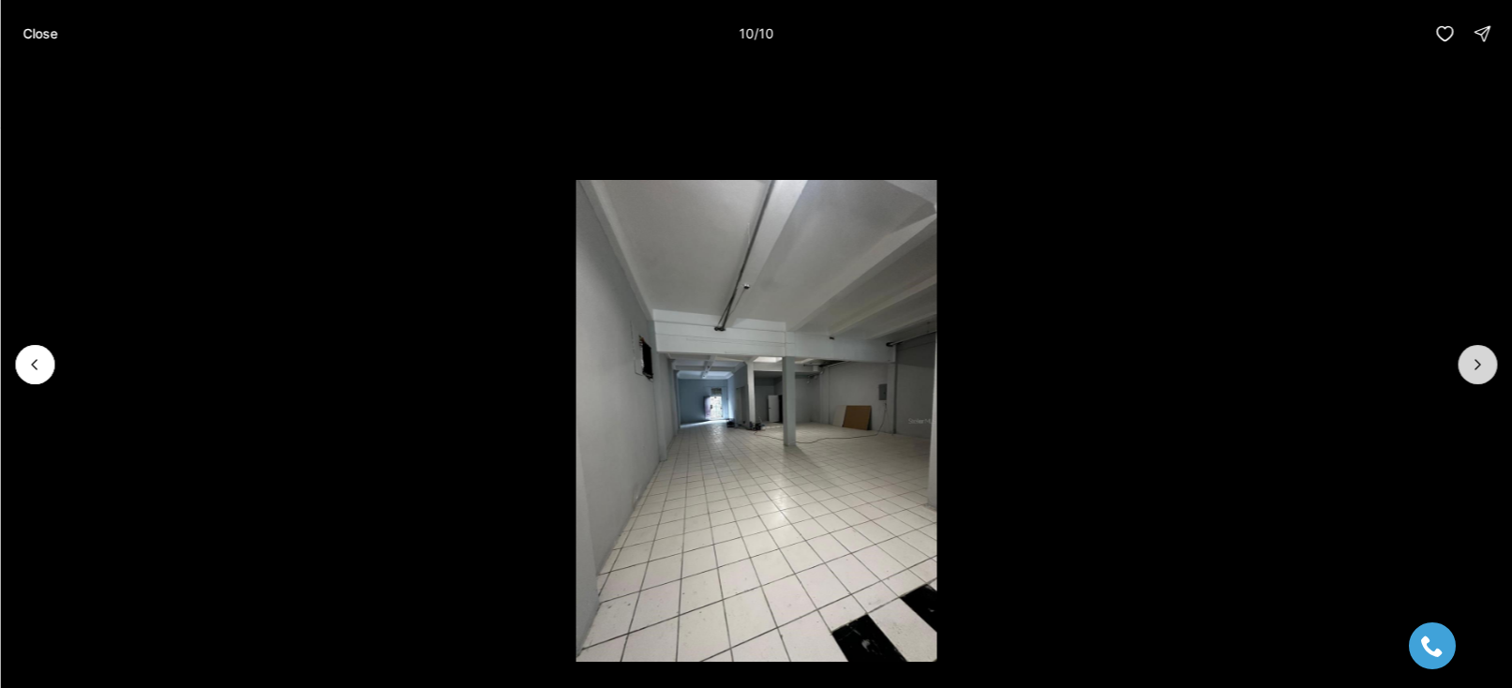
click at [1482, 371] on div at bounding box center [1476, 364] width 39 height 39
click at [1481, 366] on div at bounding box center [1476, 364] width 39 height 39
click at [39, 33] on p "Close" at bounding box center [39, 33] width 35 height 15
